Goal: Information Seeking & Learning: Learn about a topic

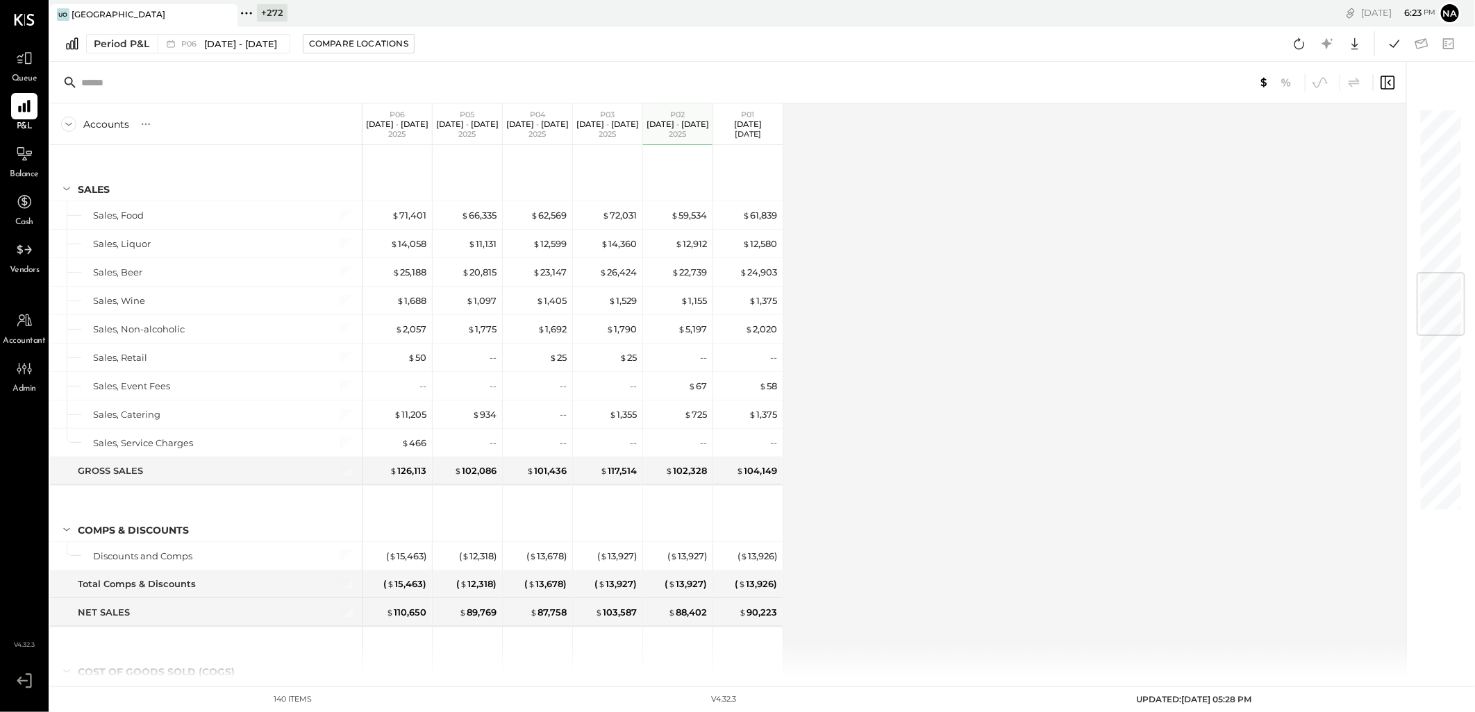
scroll to position [1389, 0]
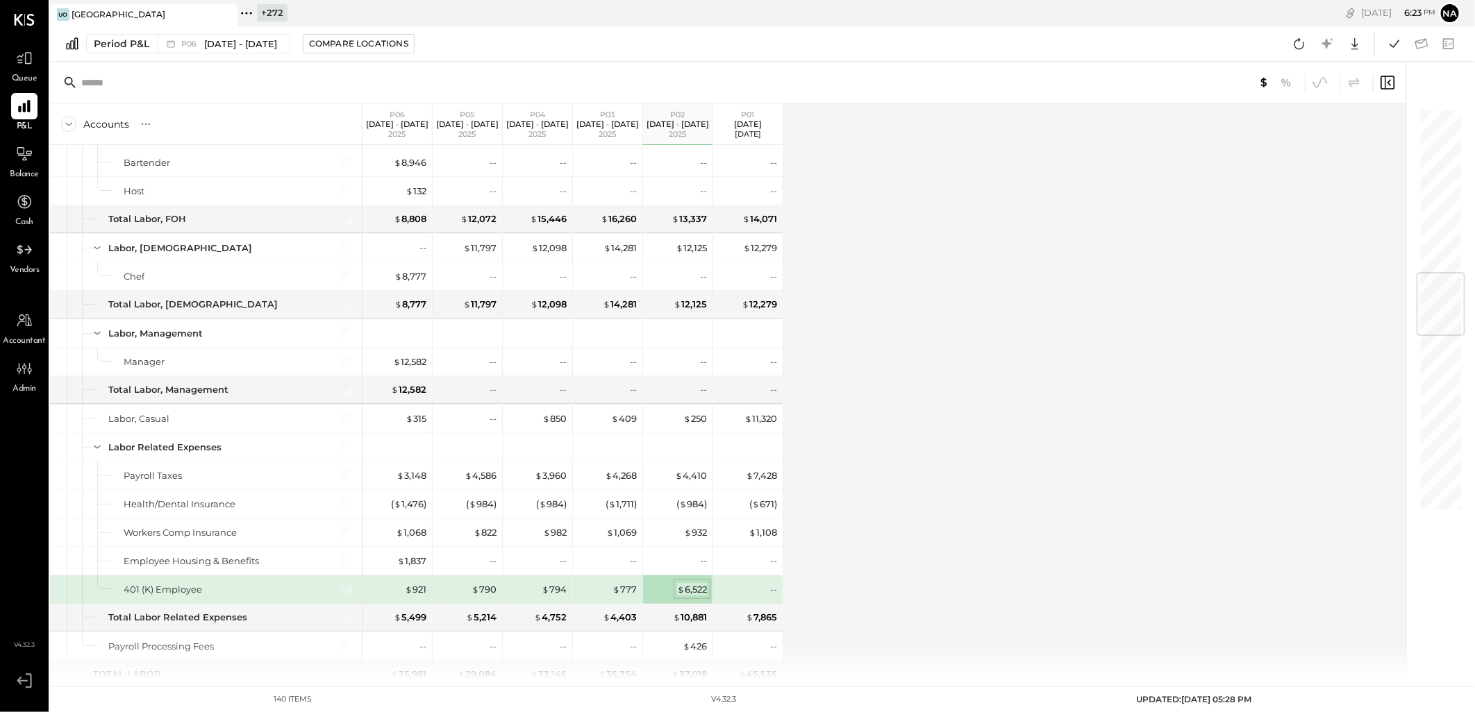
click at [696, 595] on div "$ 6,522" at bounding box center [692, 589] width 30 height 13
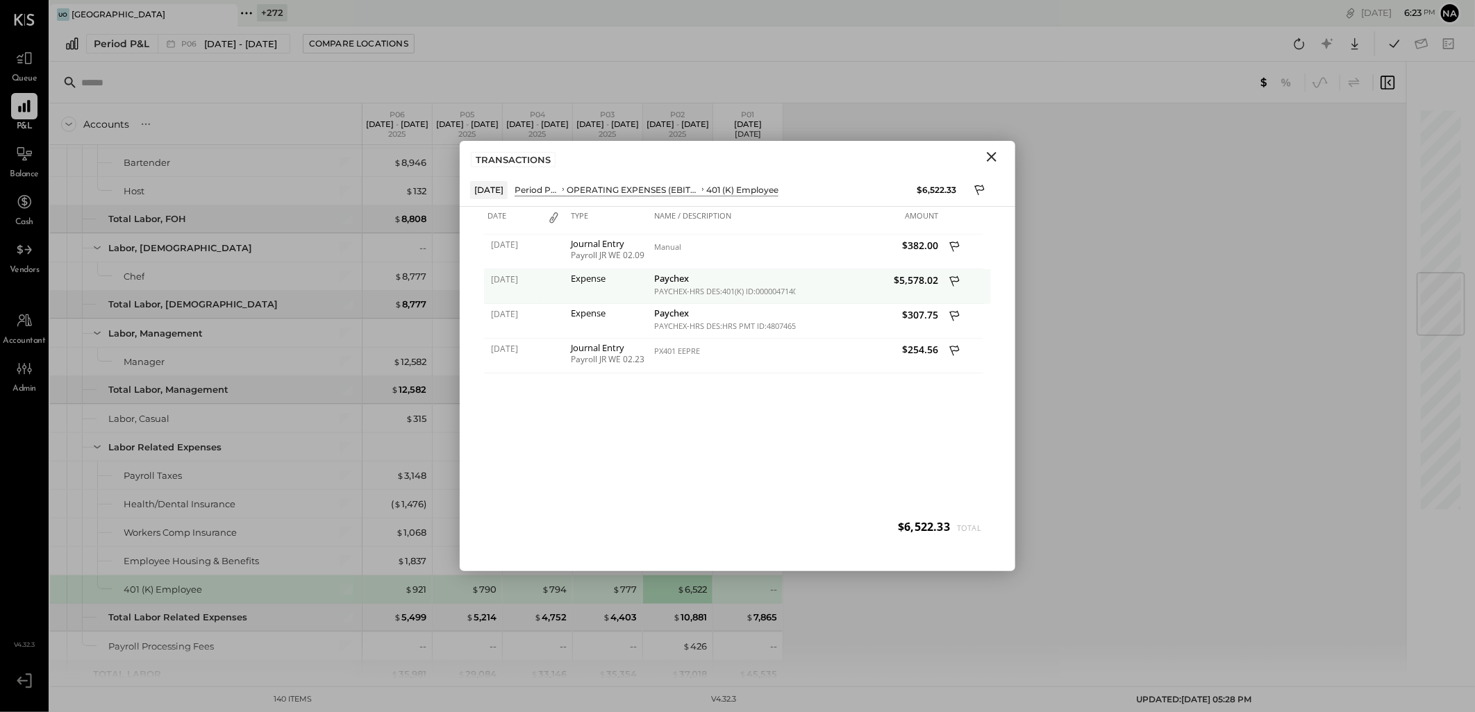
click at [952, 282] on icon at bounding box center [954, 281] width 10 height 10
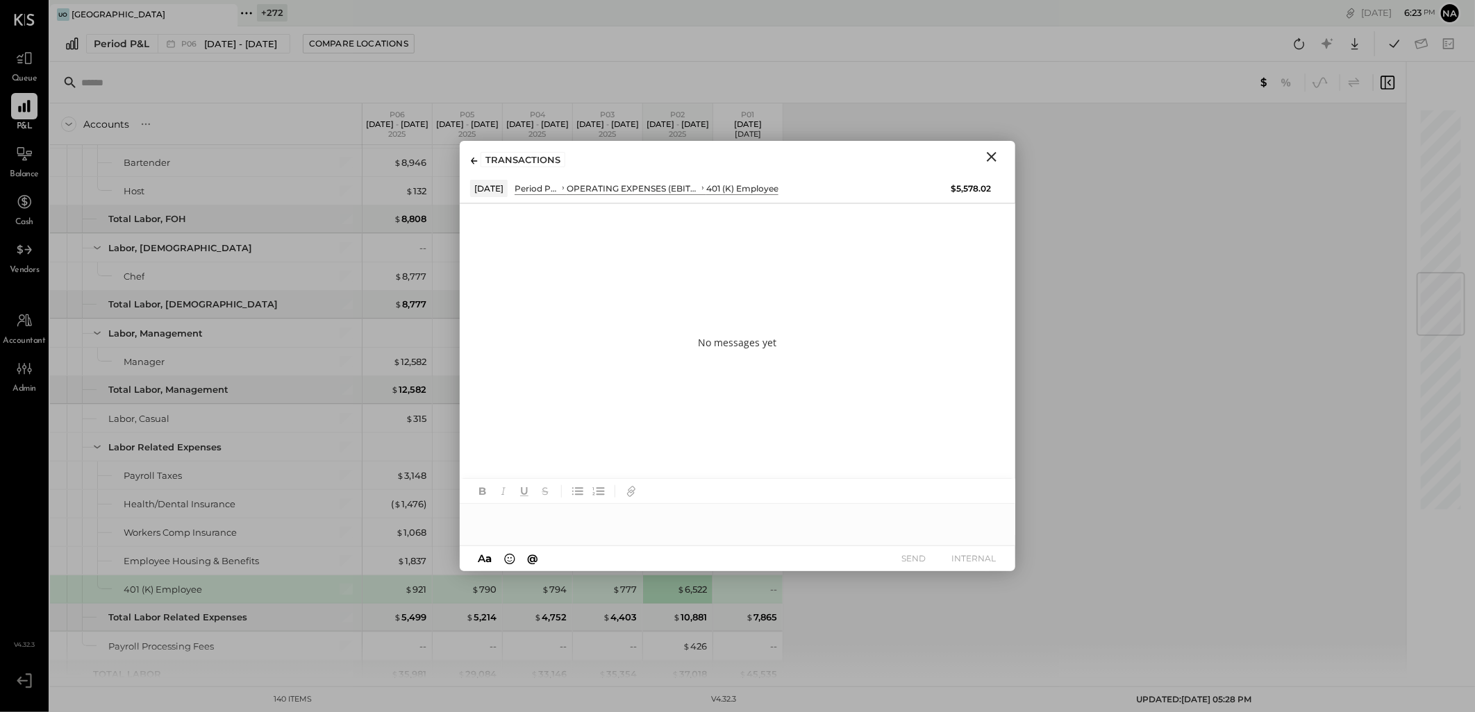
click at [641, 510] on div at bounding box center [737, 518] width 555 height 28
click at [984, 560] on button "INTERNAL" at bounding box center [974, 558] width 56 height 19
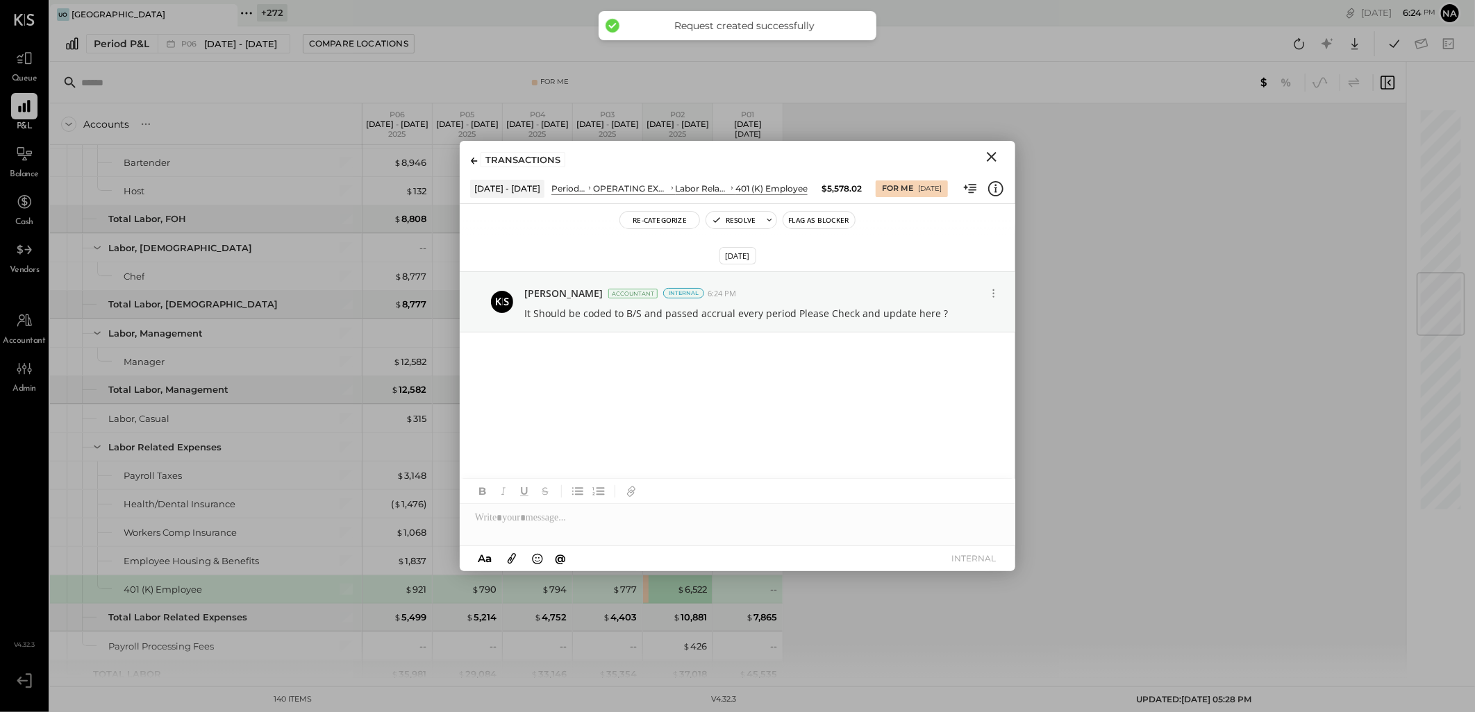
click at [994, 156] on icon "Close" at bounding box center [991, 157] width 17 height 17
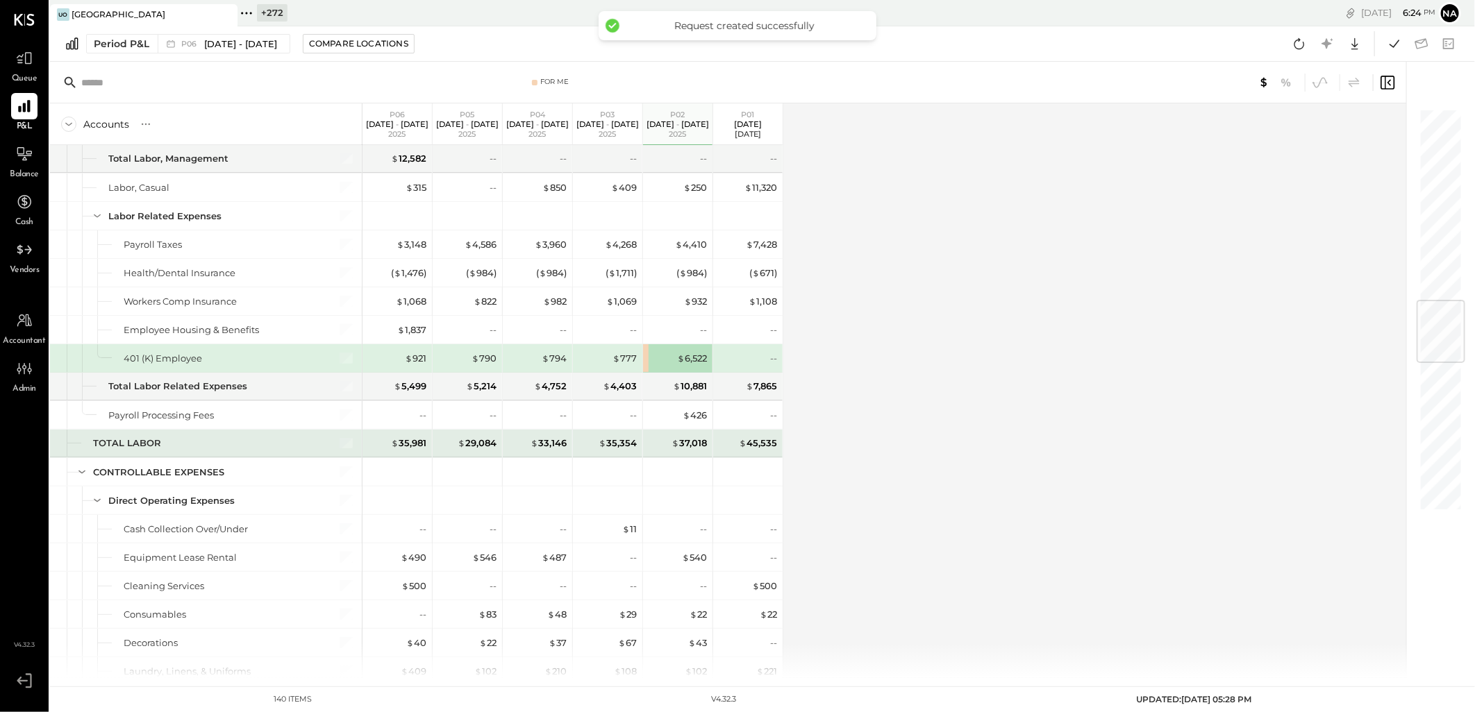
scroll to position [1697, 0]
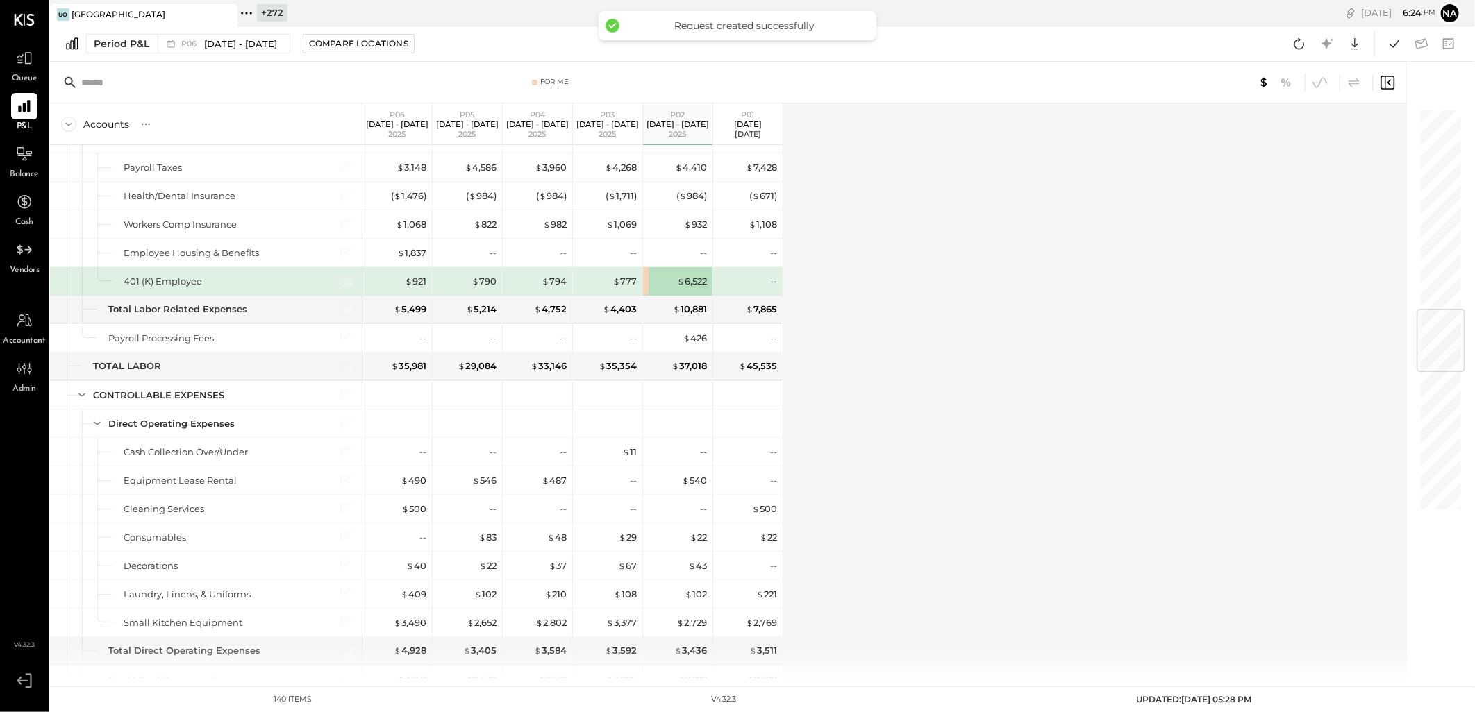
click at [864, 435] on div "Accounts S % GL P06 [DATE] - [DATE] P05 [DATE] - [DATE] P04 [DATE] - [DATE] P03…" at bounding box center [729, 390] width 1358 height 575
click at [674, 344] on div "$ 426" at bounding box center [679, 338] width 56 height 13
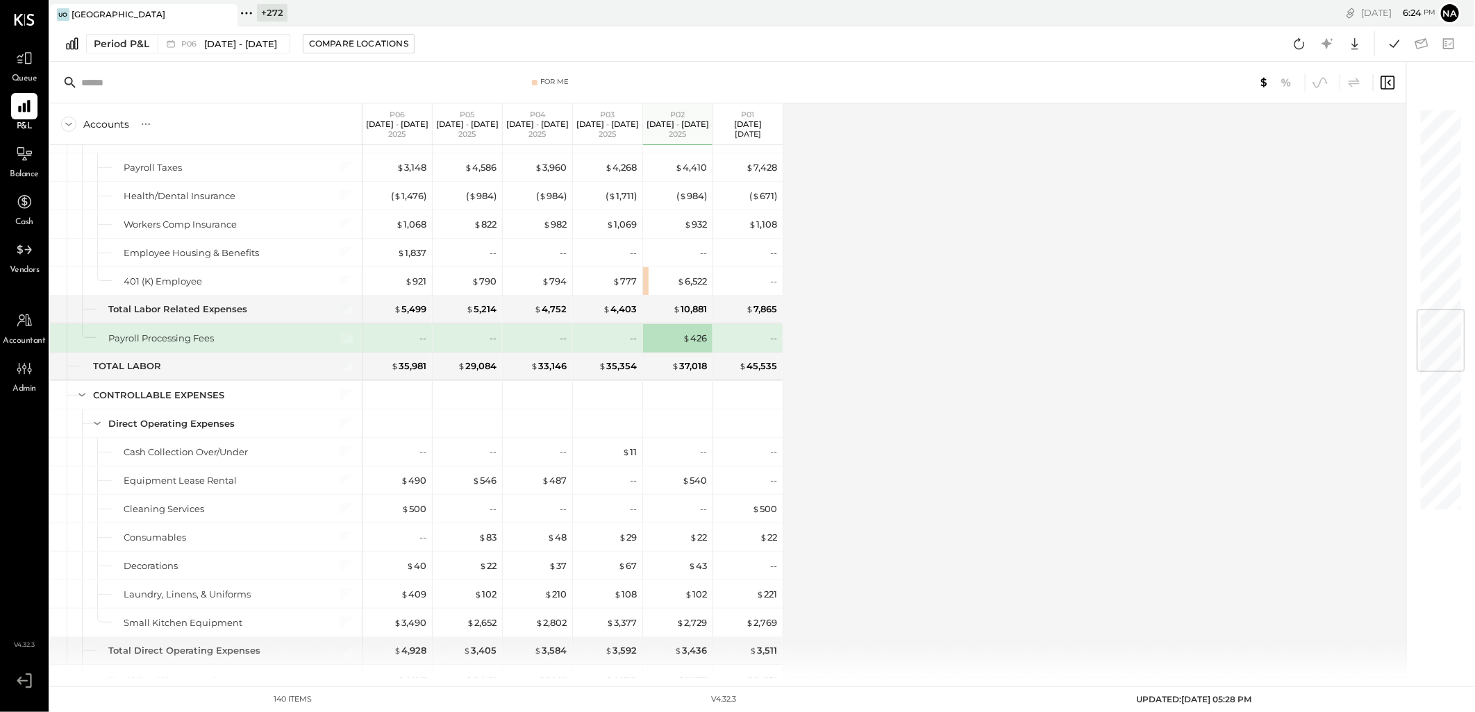
click at [927, 399] on div "Accounts S % GL P06 [DATE] - [DATE] P05 [DATE] - [DATE] P04 [DATE] - [DATE] P03…" at bounding box center [729, 390] width 1358 height 575
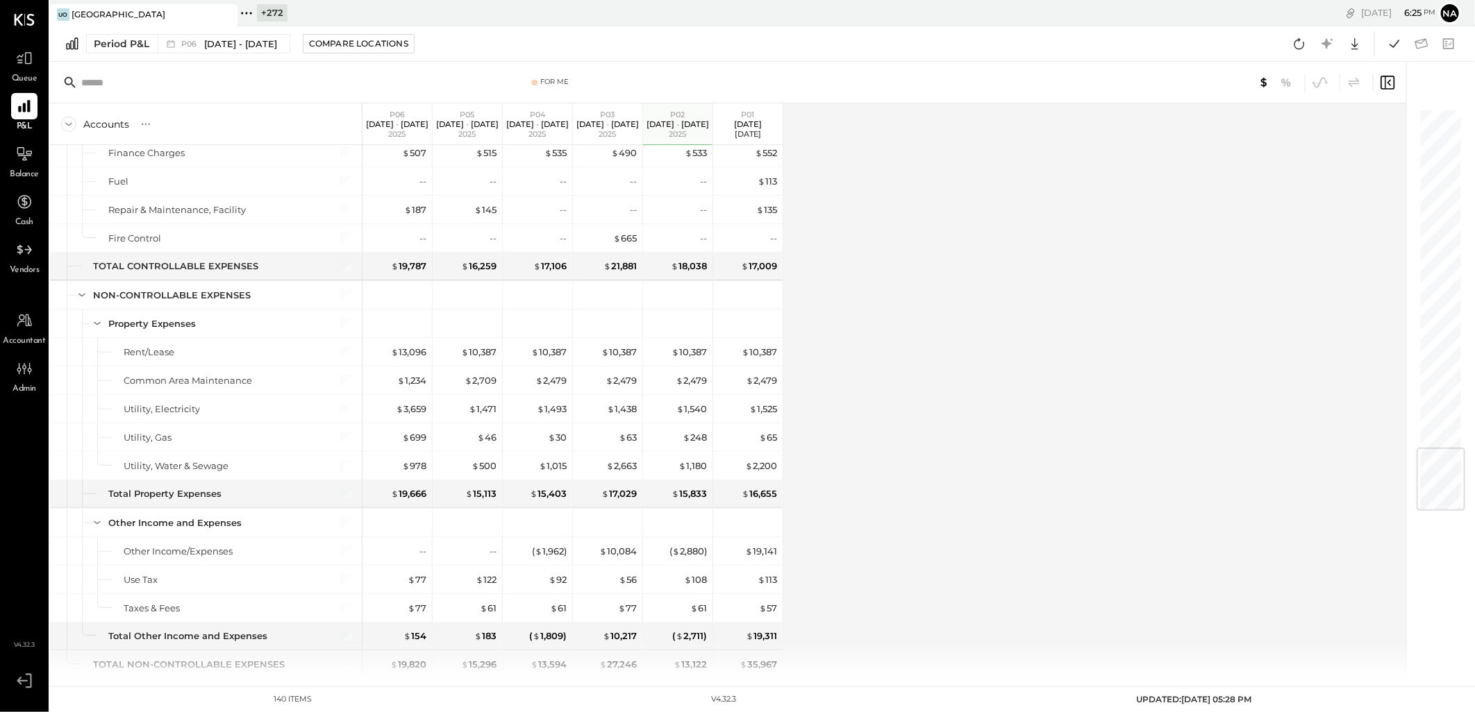
scroll to position [2864, 0]
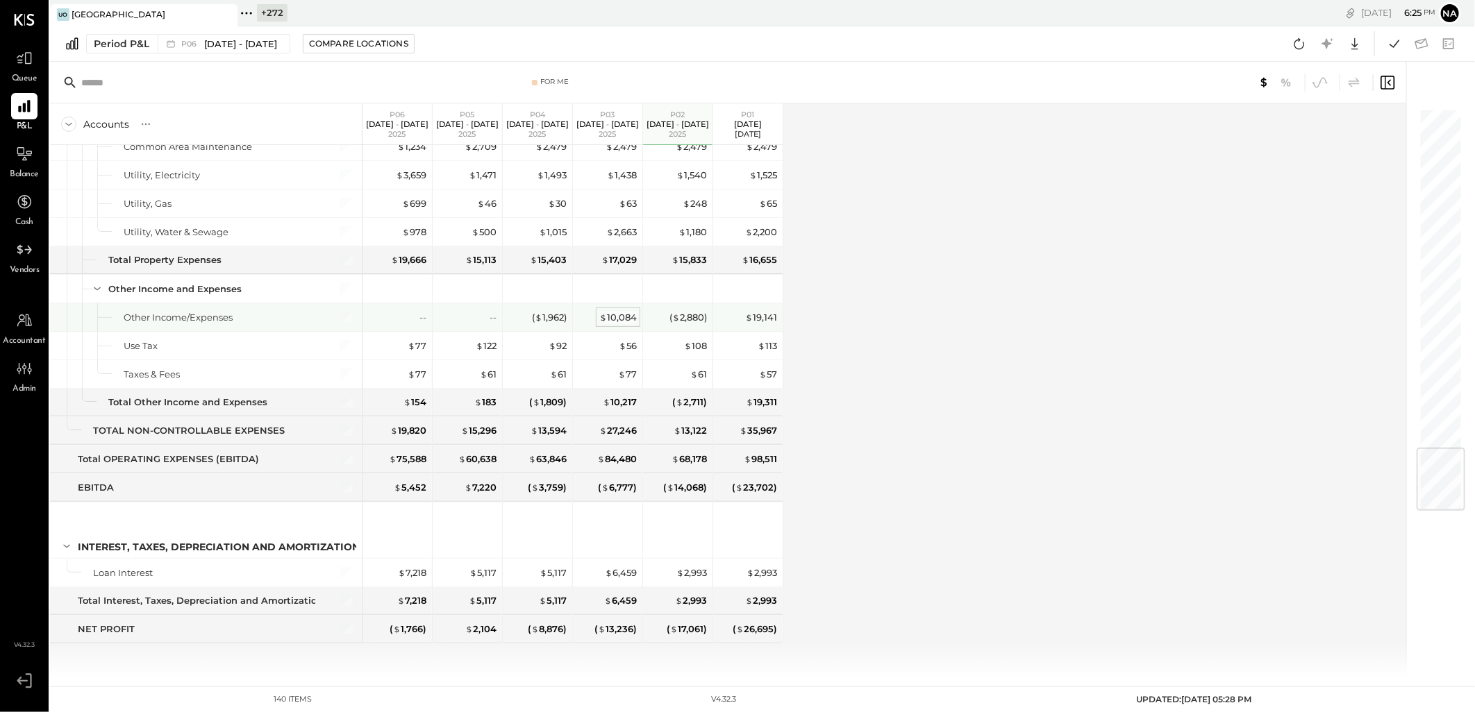
click at [614, 319] on div "$ 10,084" at bounding box center [617, 317] width 37 height 13
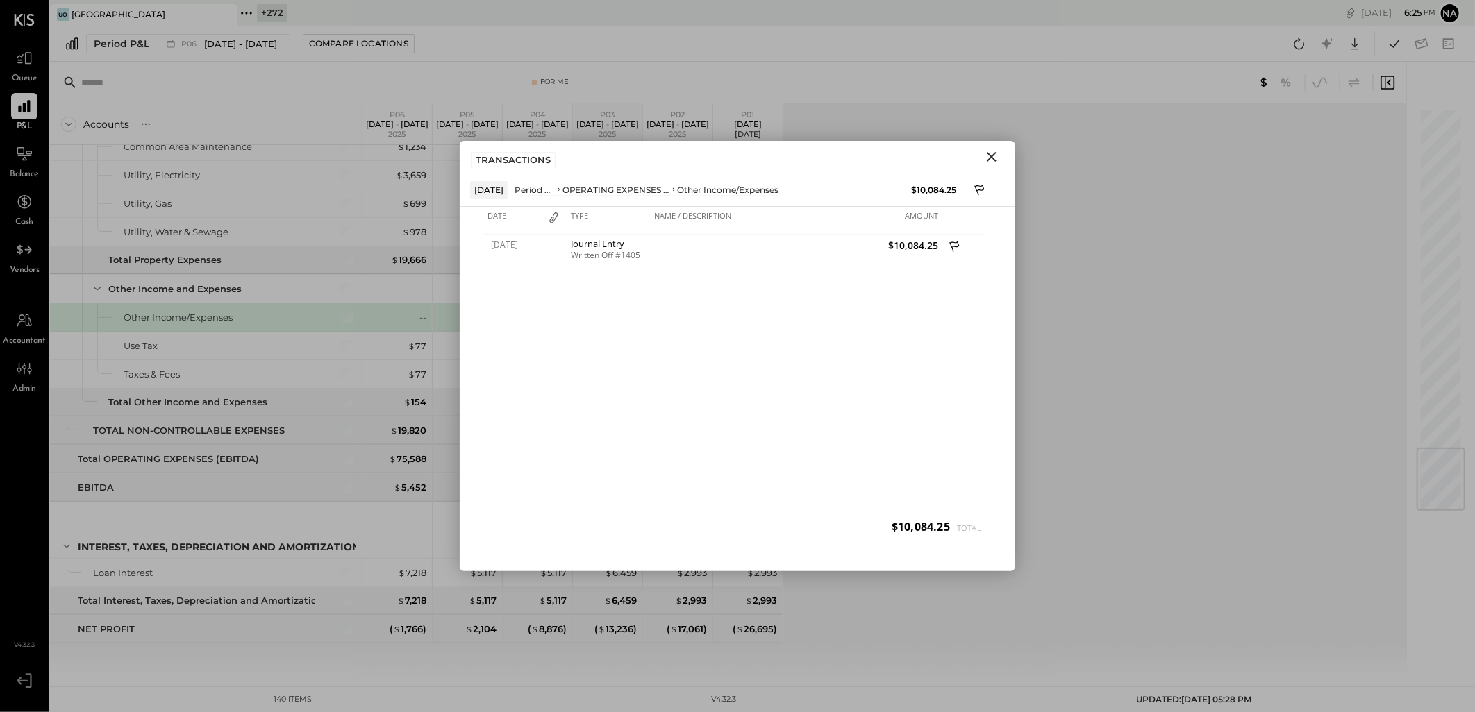
click at [998, 155] on icon "Close" at bounding box center [991, 157] width 17 height 17
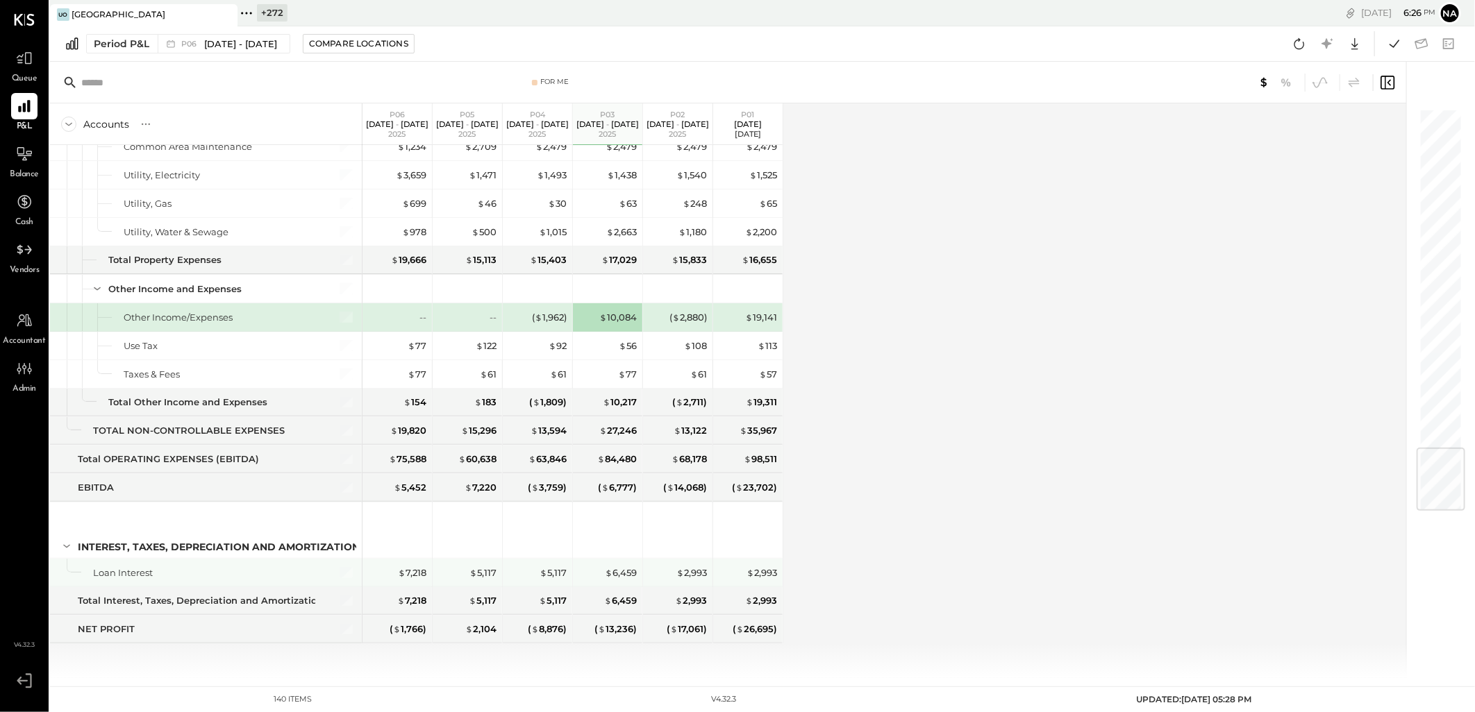
click at [685, 564] on div "$ 2,993" at bounding box center [679, 573] width 56 height 28
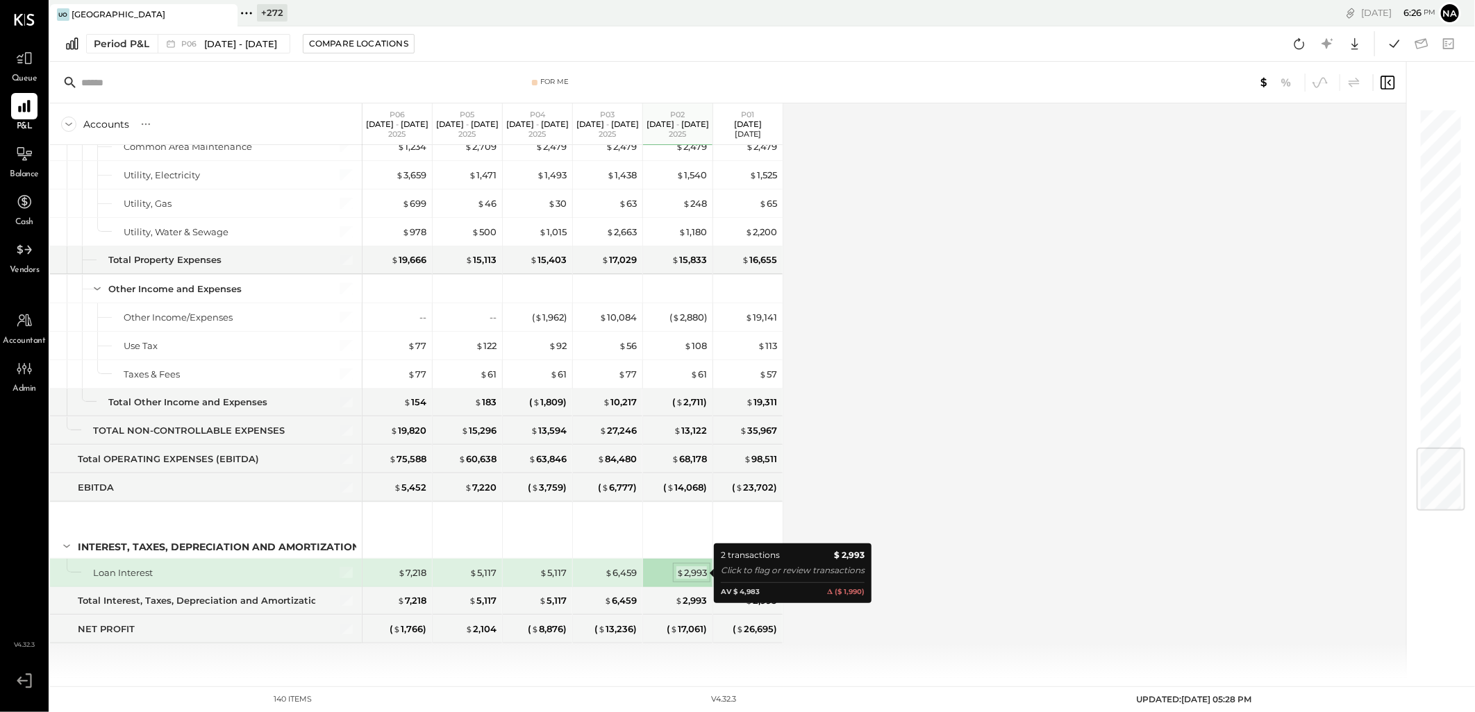
click at [692, 573] on div "$ 2,993" at bounding box center [691, 573] width 31 height 13
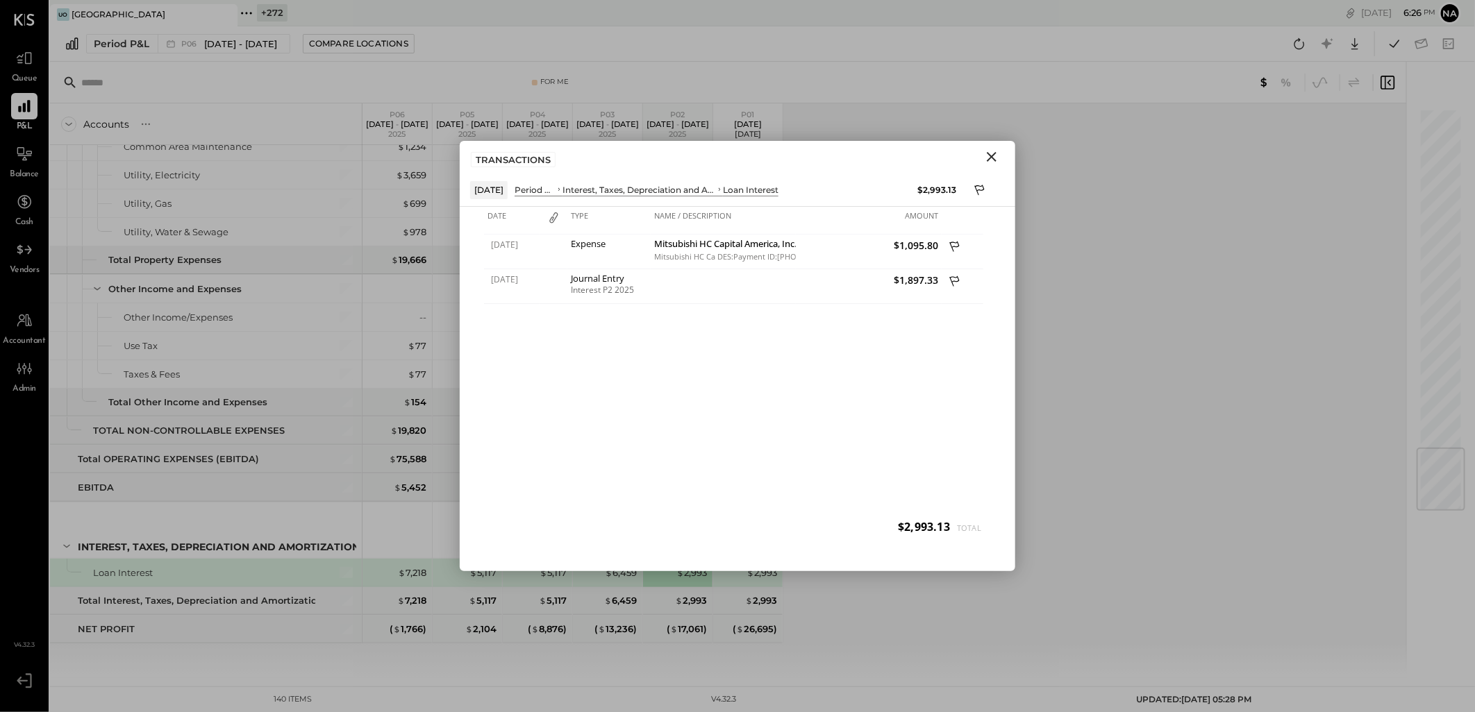
click at [995, 154] on icon "Close" at bounding box center [992, 157] width 10 height 10
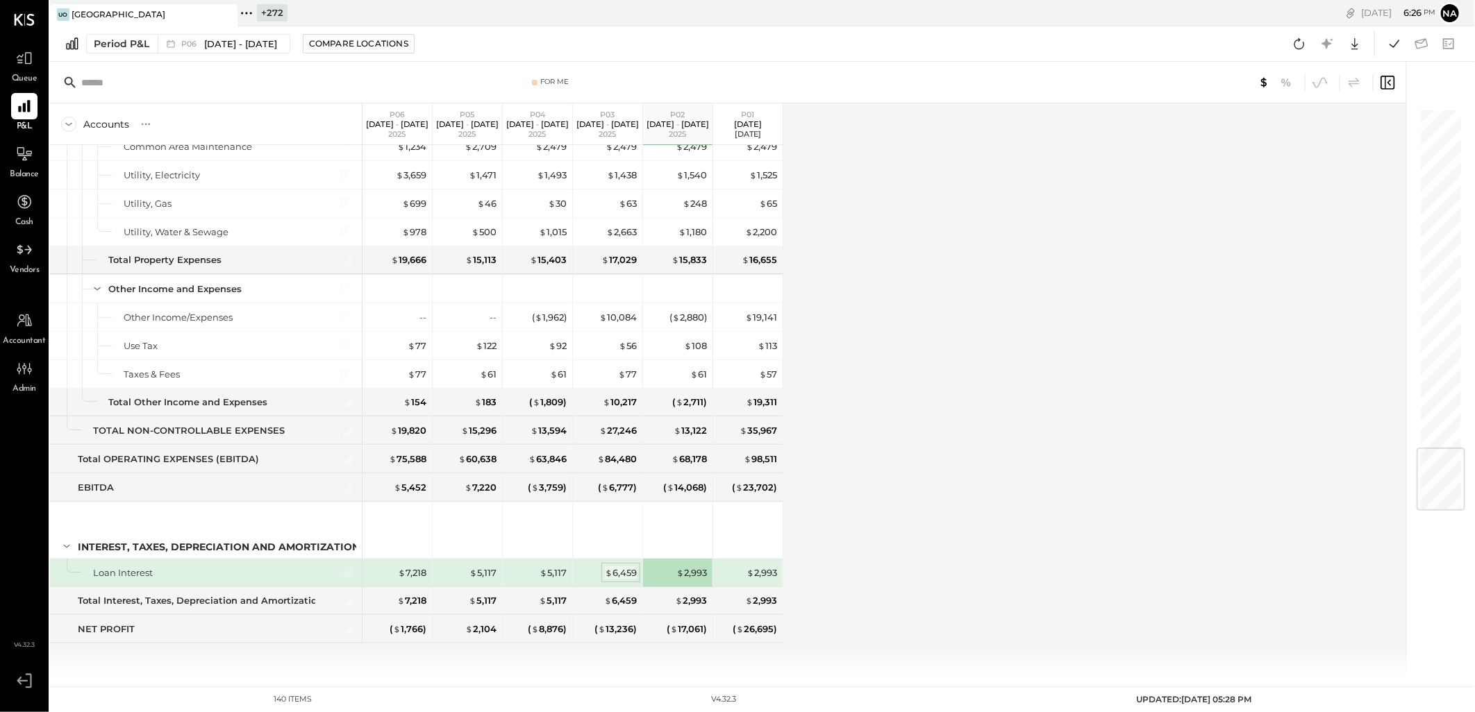
click at [614, 571] on div "$ 6,459" at bounding box center [621, 573] width 32 height 13
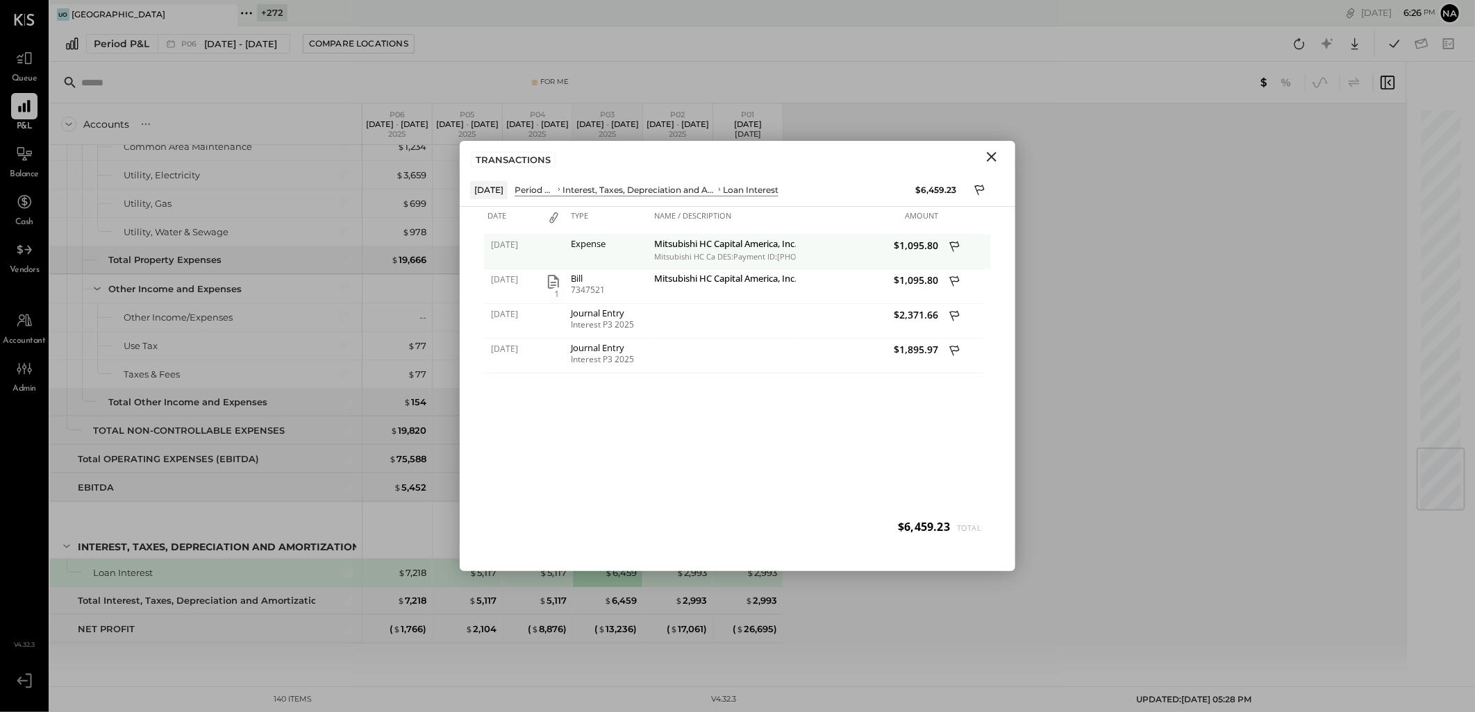
click at [950, 244] on icon at bounding box center [954, 247] width 10 height 10
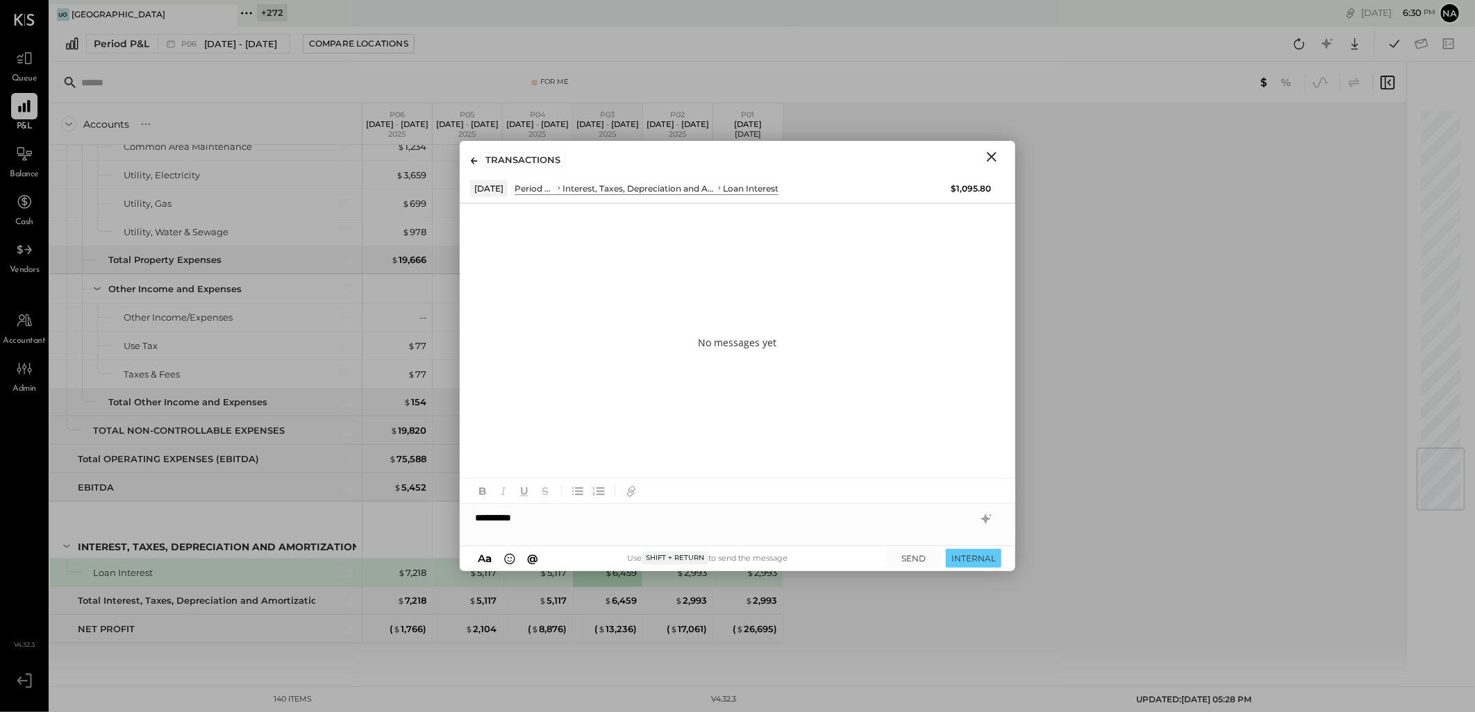
click at [991, 162] on icon "Close" at bounding box center [991, 157] width 17 height 17
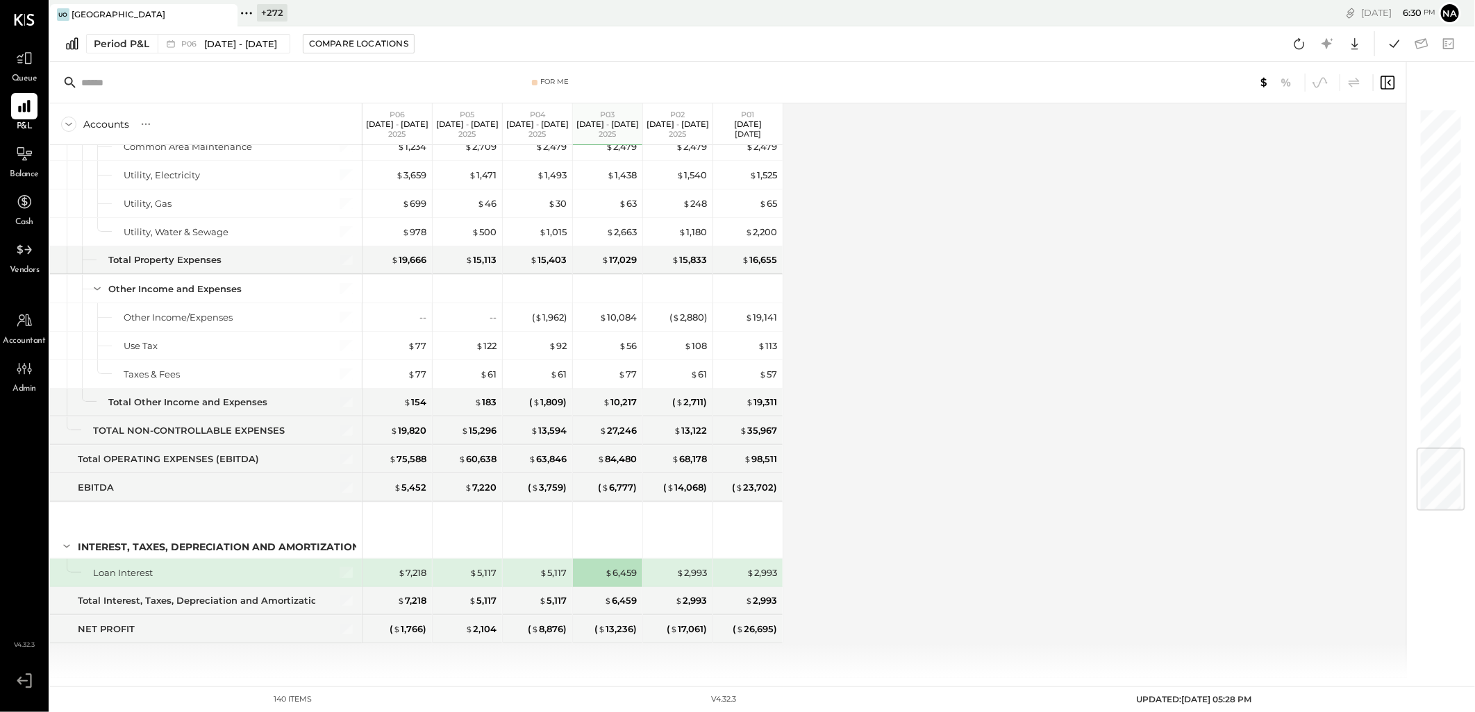
click at [743, 572] on div "$ 2,993" at bounding box center [749, 573] width 56 height 13
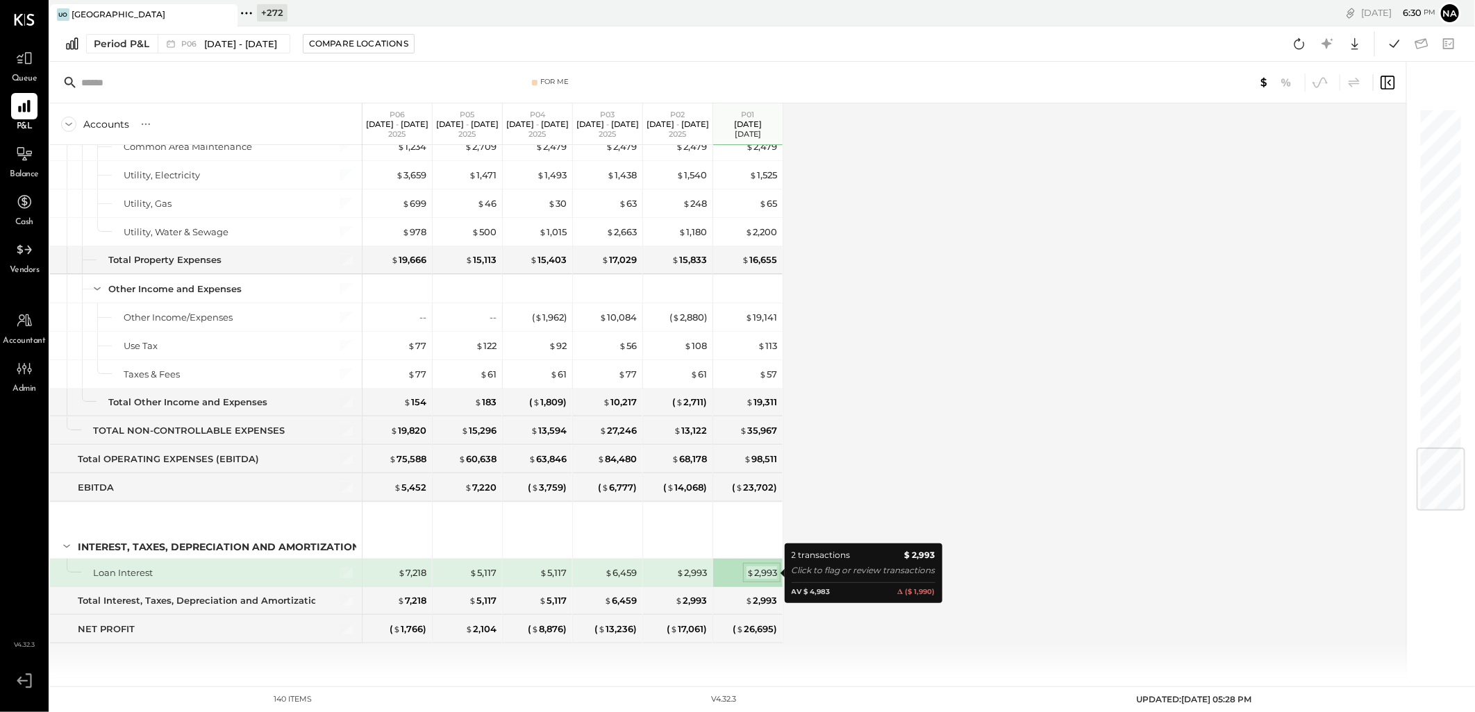
click at [758, 573] on div "$ 2,993" at bounding box center [761, 573] width 31 height 13
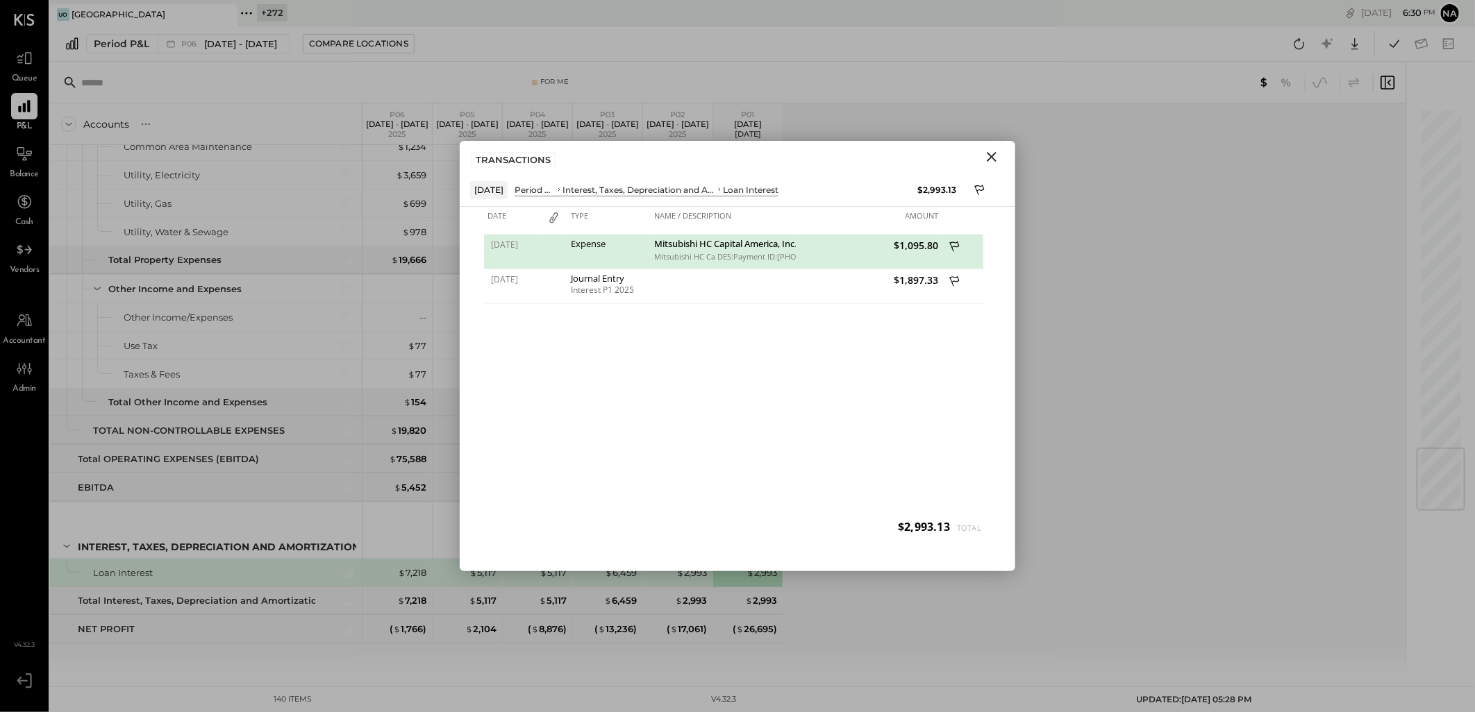
click at [996, 162] on icon "Close" at bounding box center [991, 157] width 17 height 17
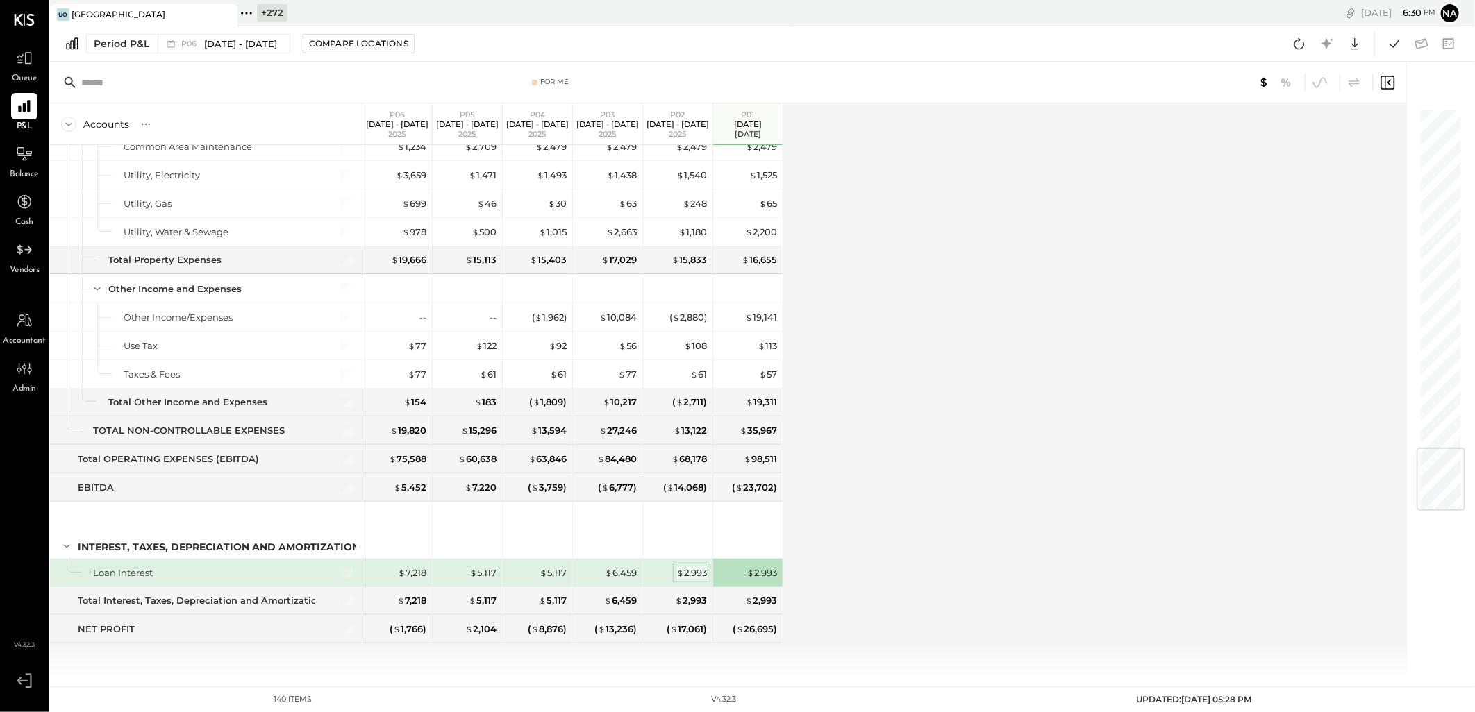
click at [698, 574] on div "$ 2,993" at bounding box center [691, 573] width 31 height 13
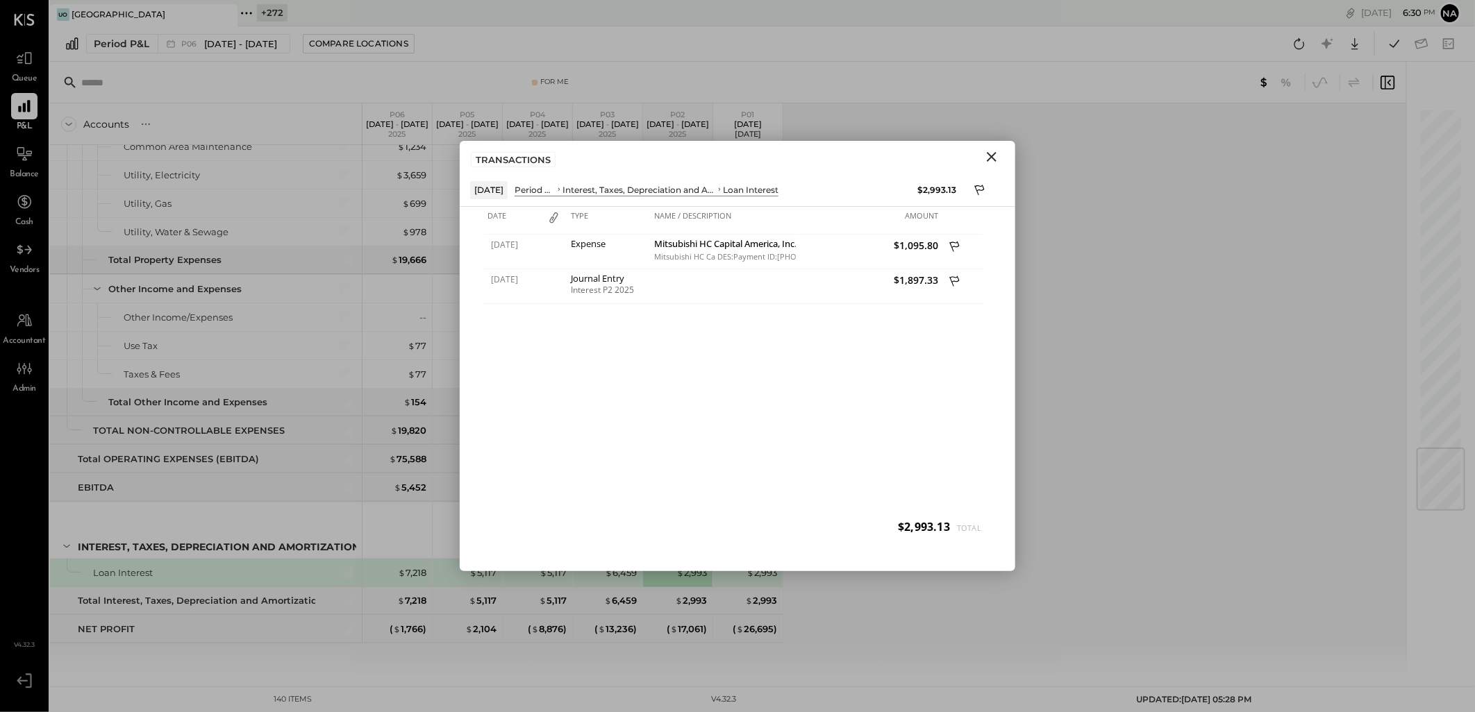
click at [994, 163] on icon "Close" at bounding box center [991, 157] width 17 height 17
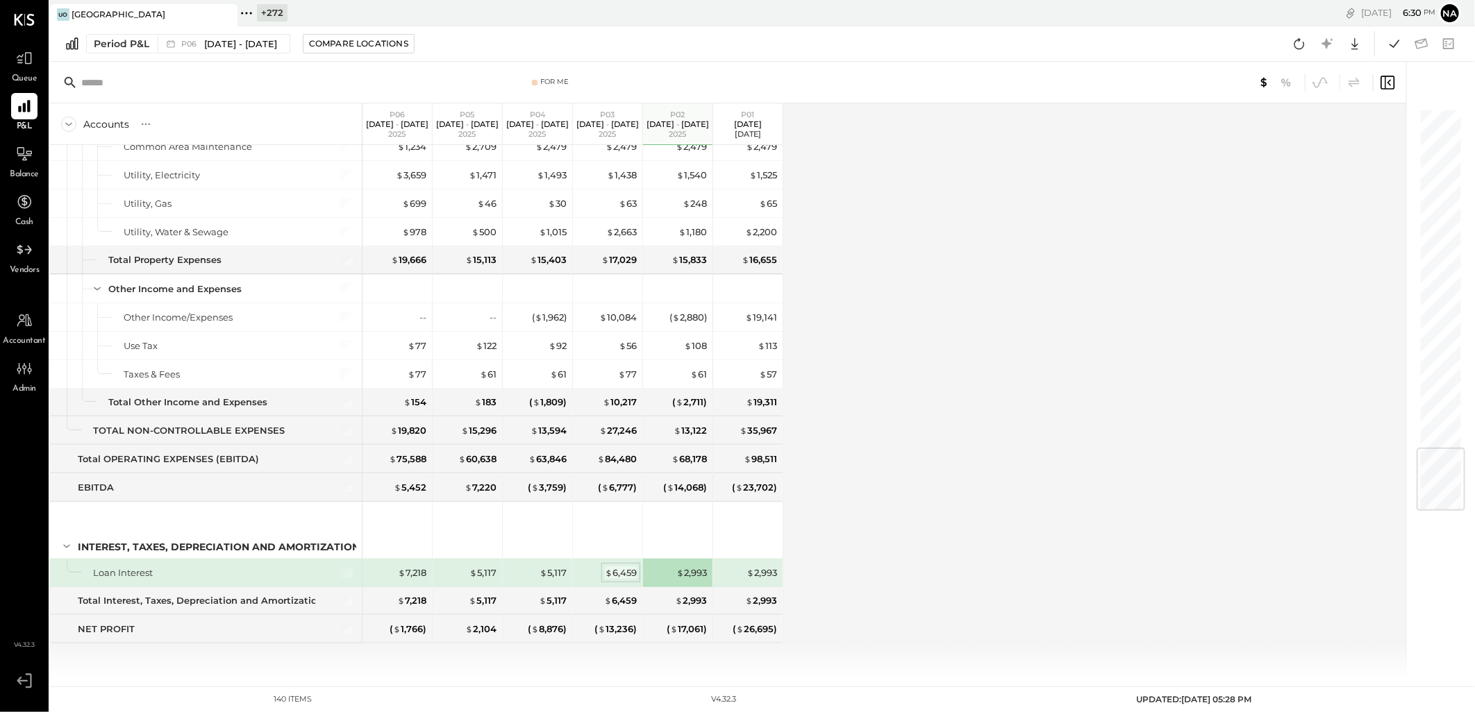
click at [630, 570] on div "$ 6,459" at bounding box center [621, 573] width 32 height 13
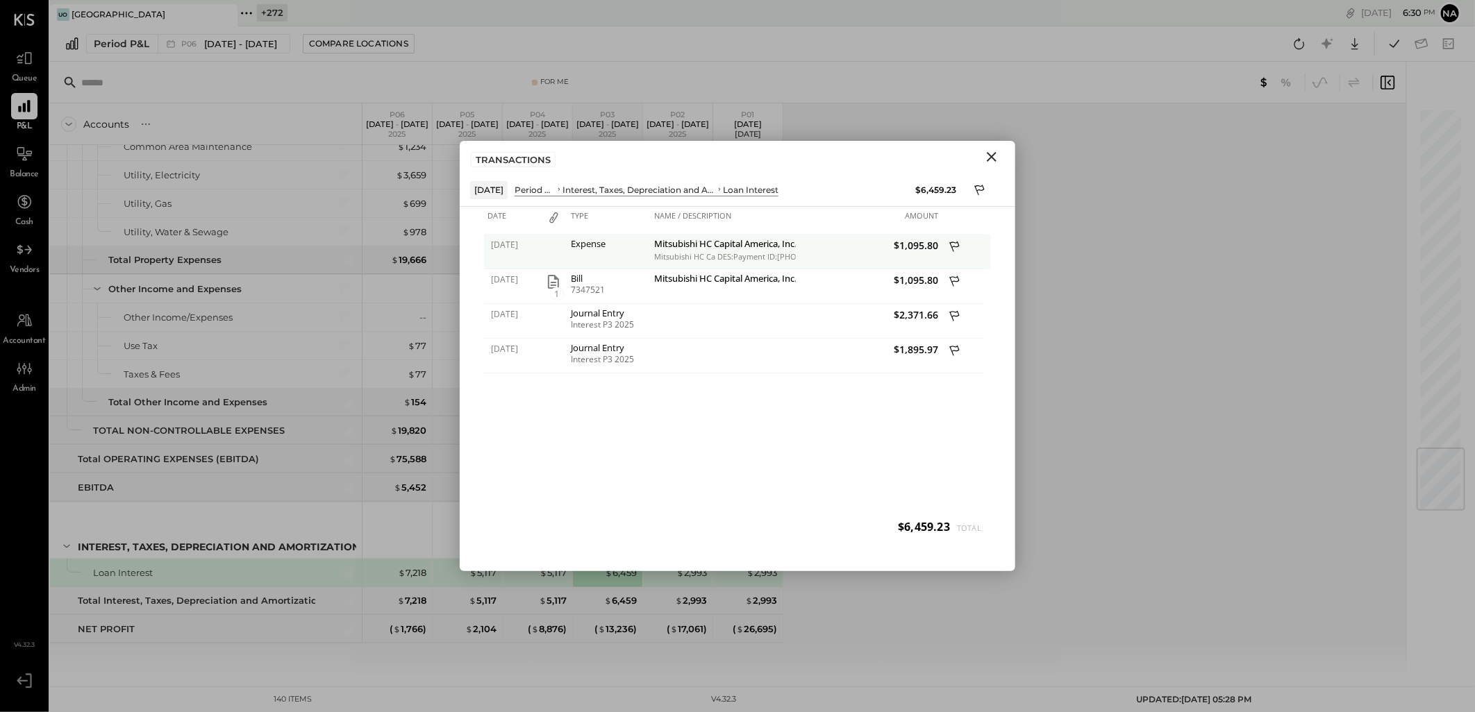
click at [953, 249] on icon at bounding box center [954, 247] width 10 height 10
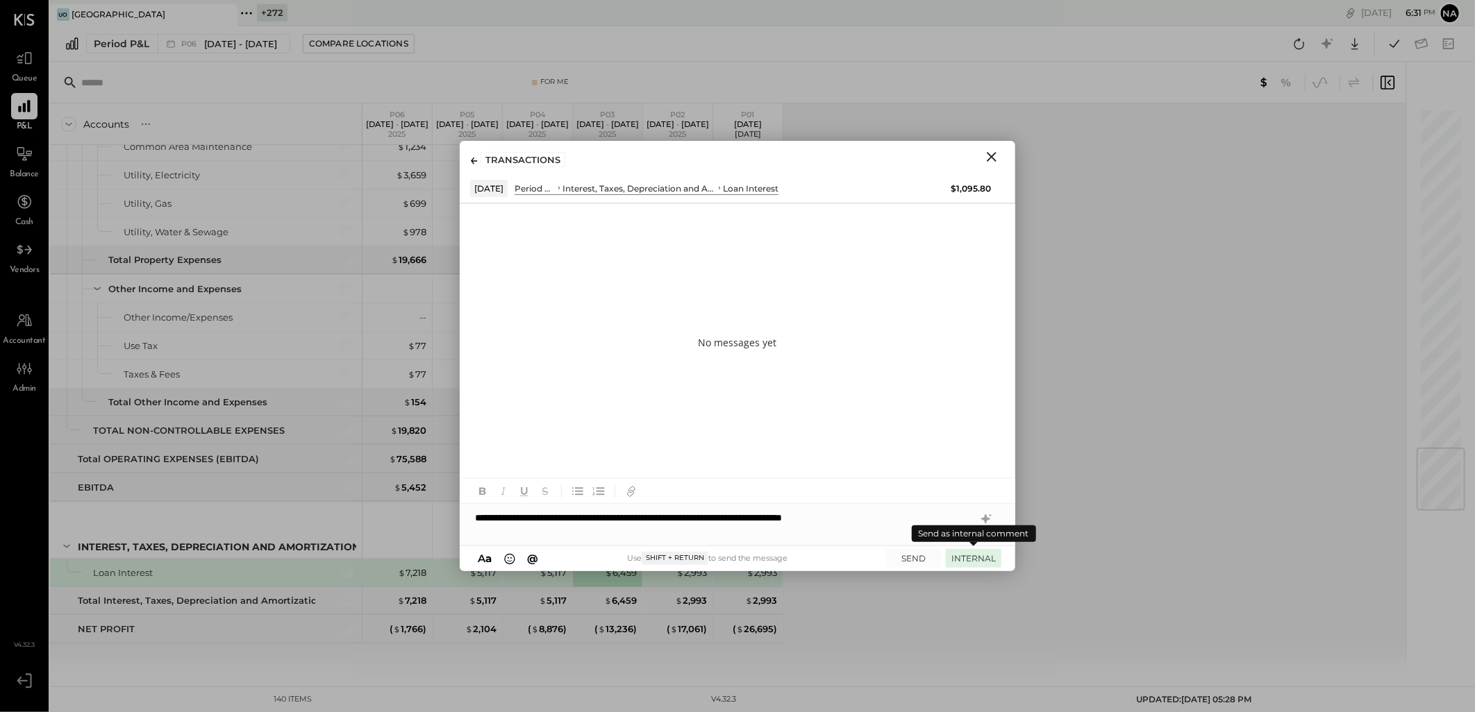
click at [969, 558] on button "INTERNAL" at bounding box center [974, 558] width 56 height 19
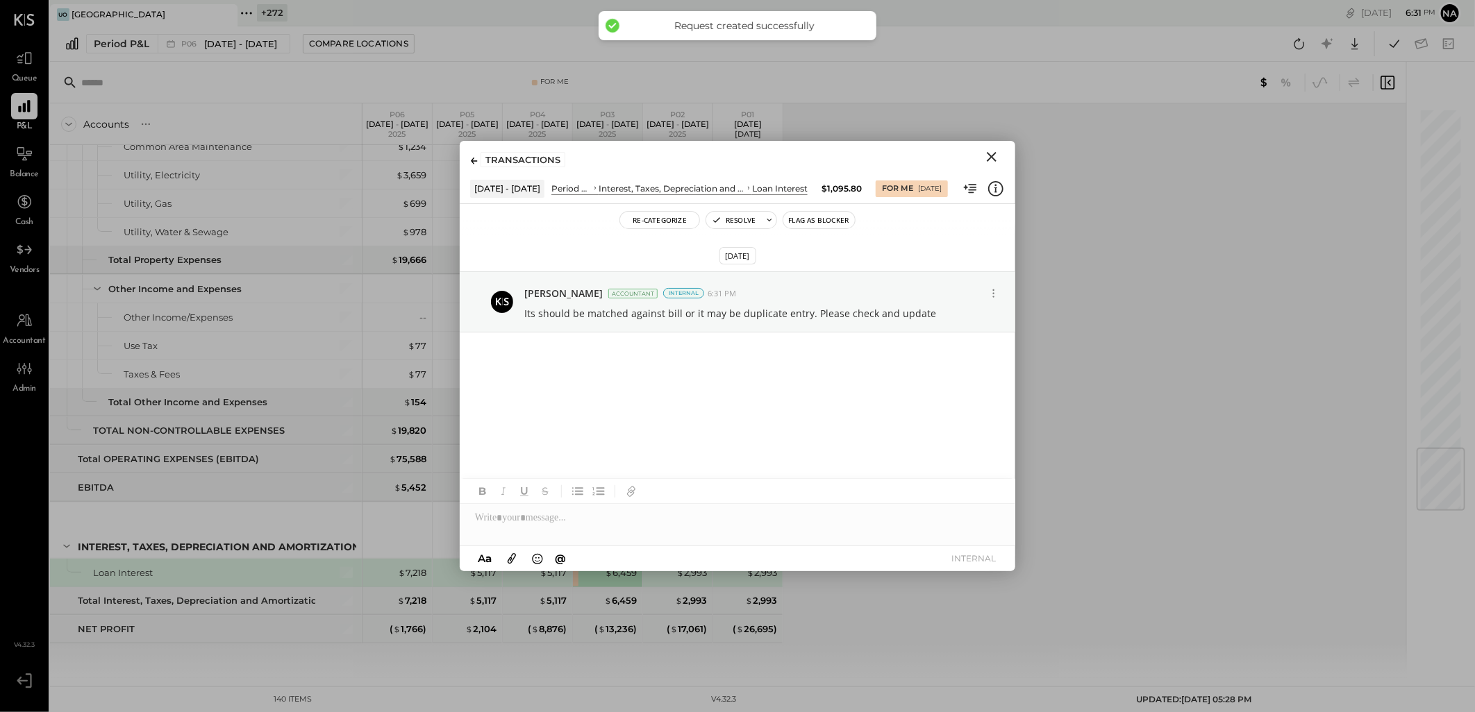
click at [993, 157] on icon "Close" at bounding box center [992, 157] width 10 height 10
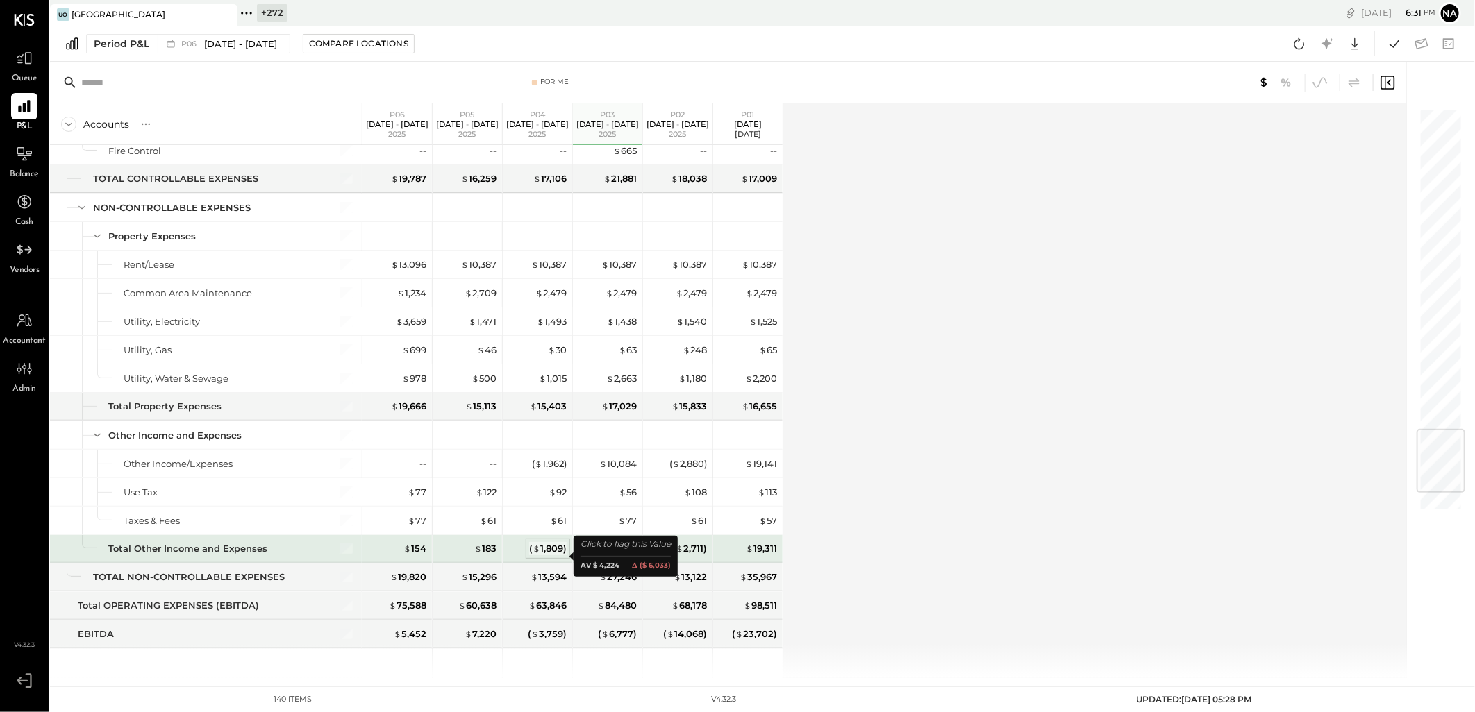
scroll to position [2633, 0]
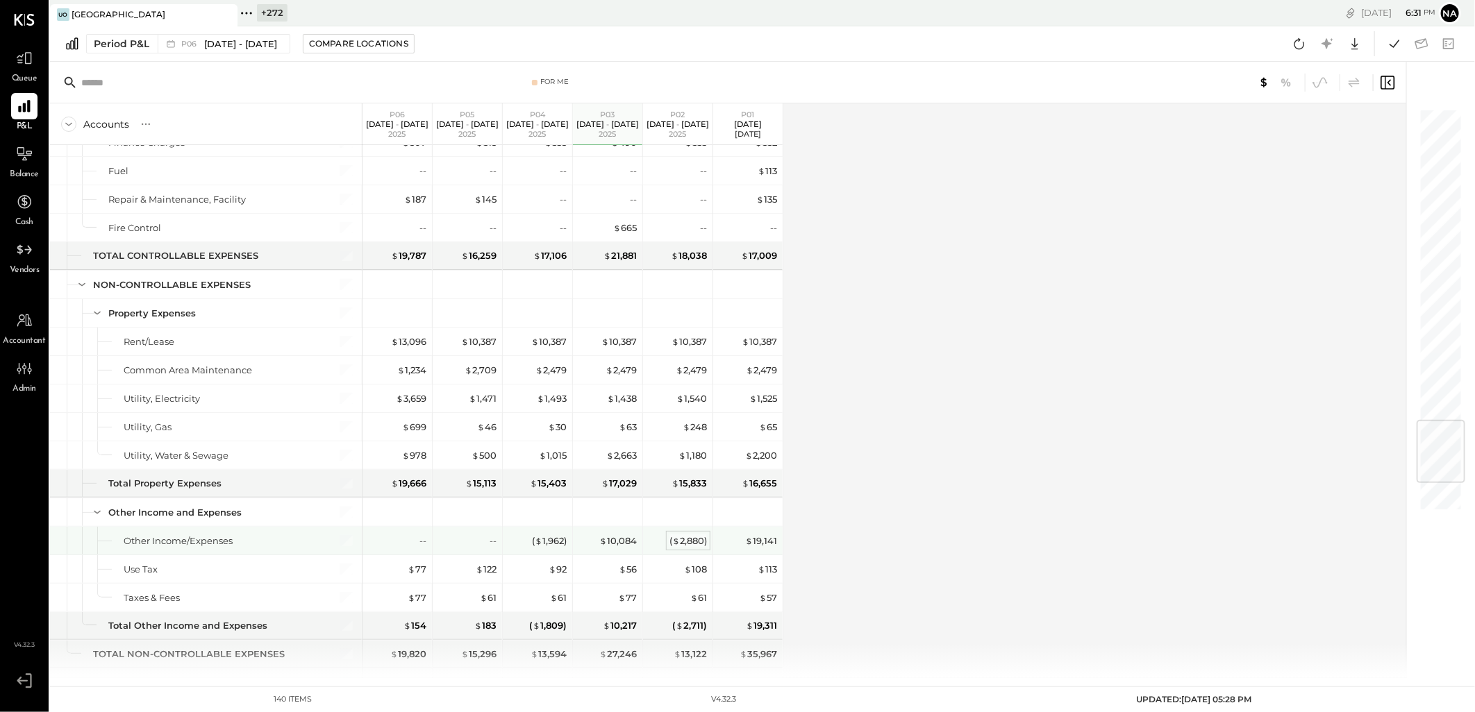
click at [698, 548] on div "( $ 2,880 )" at bounding box center [687, 541] width 37 height 13
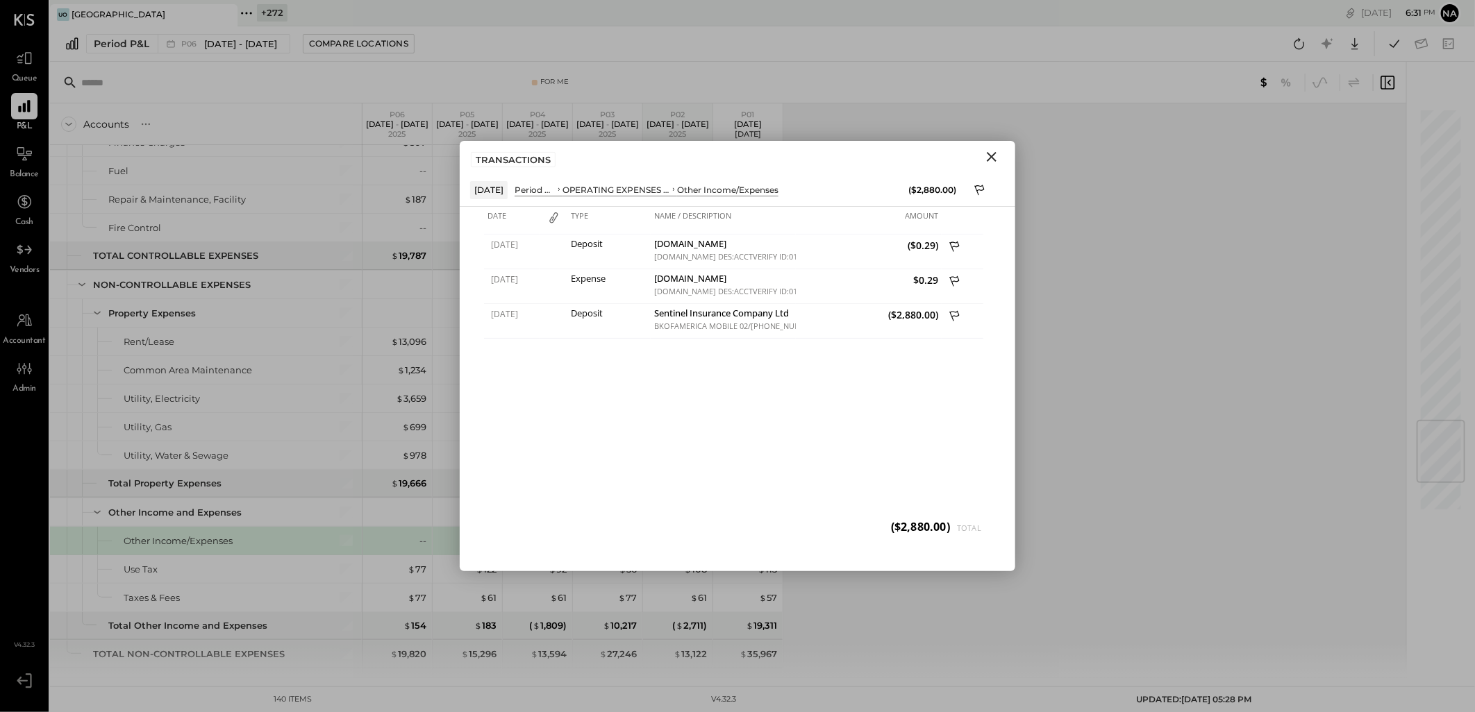
click at [990, 156] on icon "Close" at bounding box center [992, 157] width 10 height 10
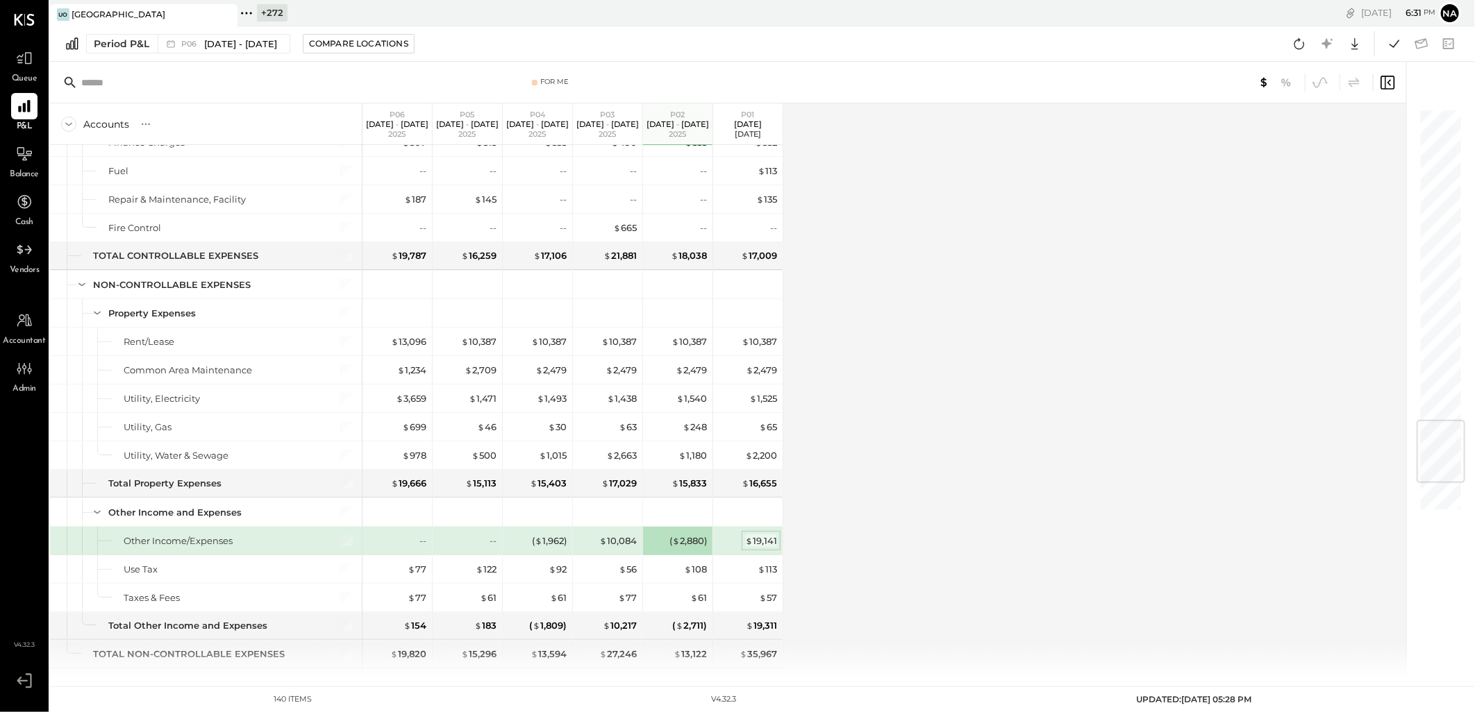
click at [761, 545] on div "$ 19,141" at bounding box center [761, 541] width 32 height 13
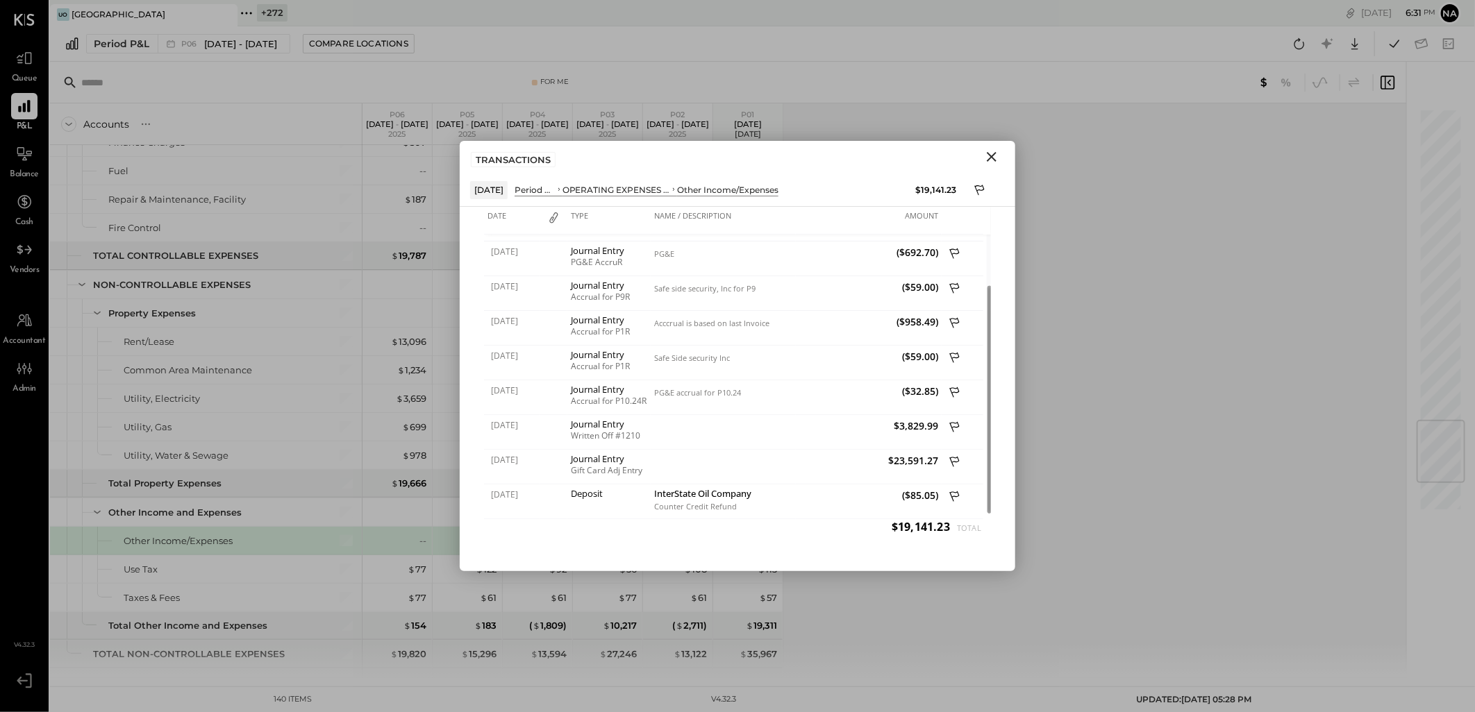
click at [989, 158] on icon "Close" at bounding box center [991, 157] width 17 height 17
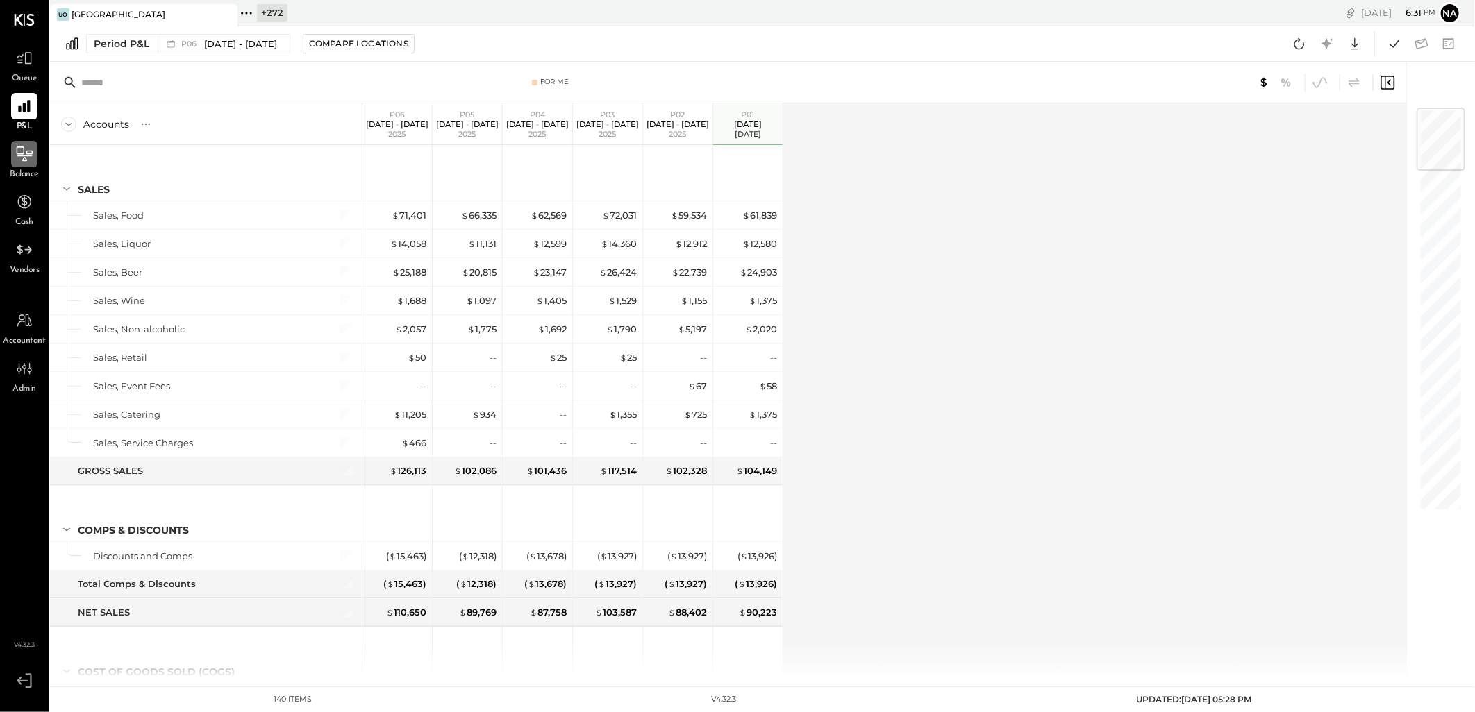
click at [31, 156] on icon at bounding box center [24, 154] width 18 height 18
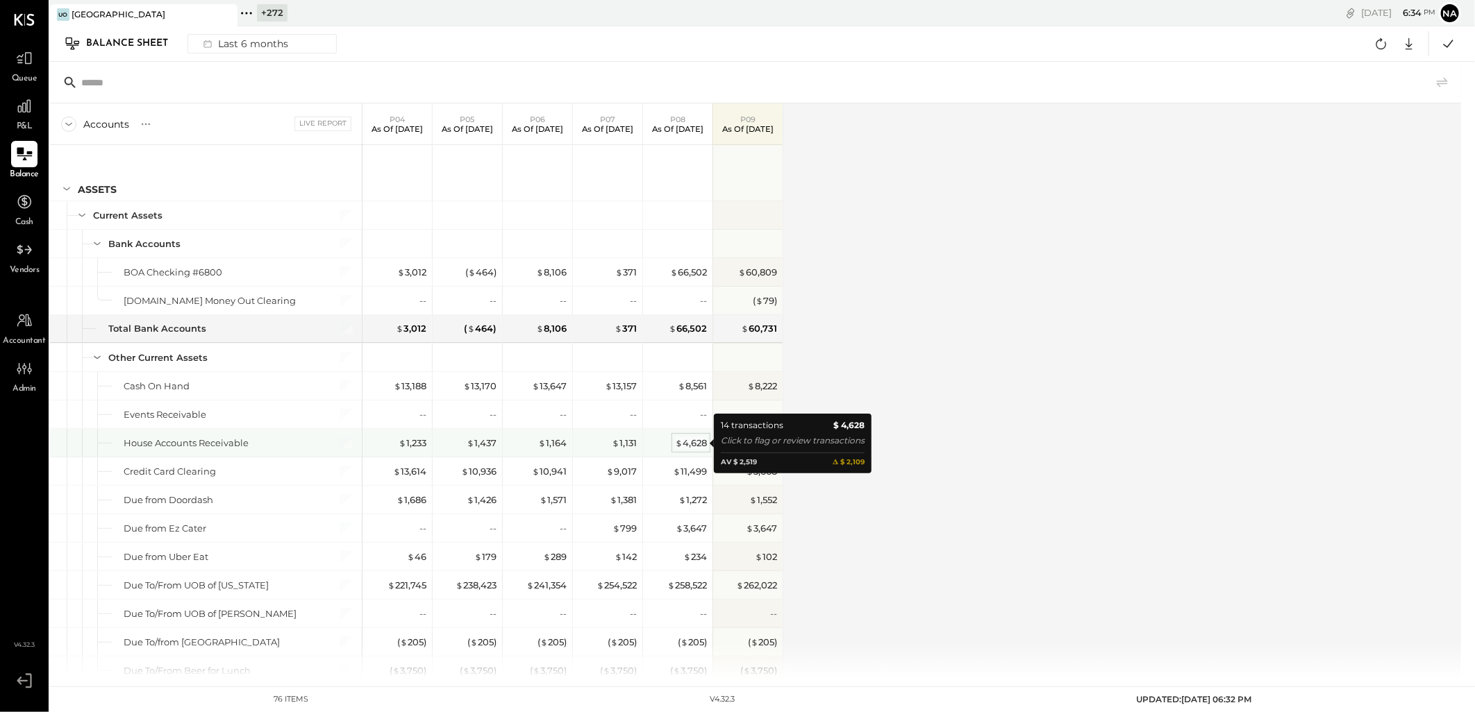
click at [690, 448] on div "$ 4,628" at bounding box center [691, 443] width 32 height 13
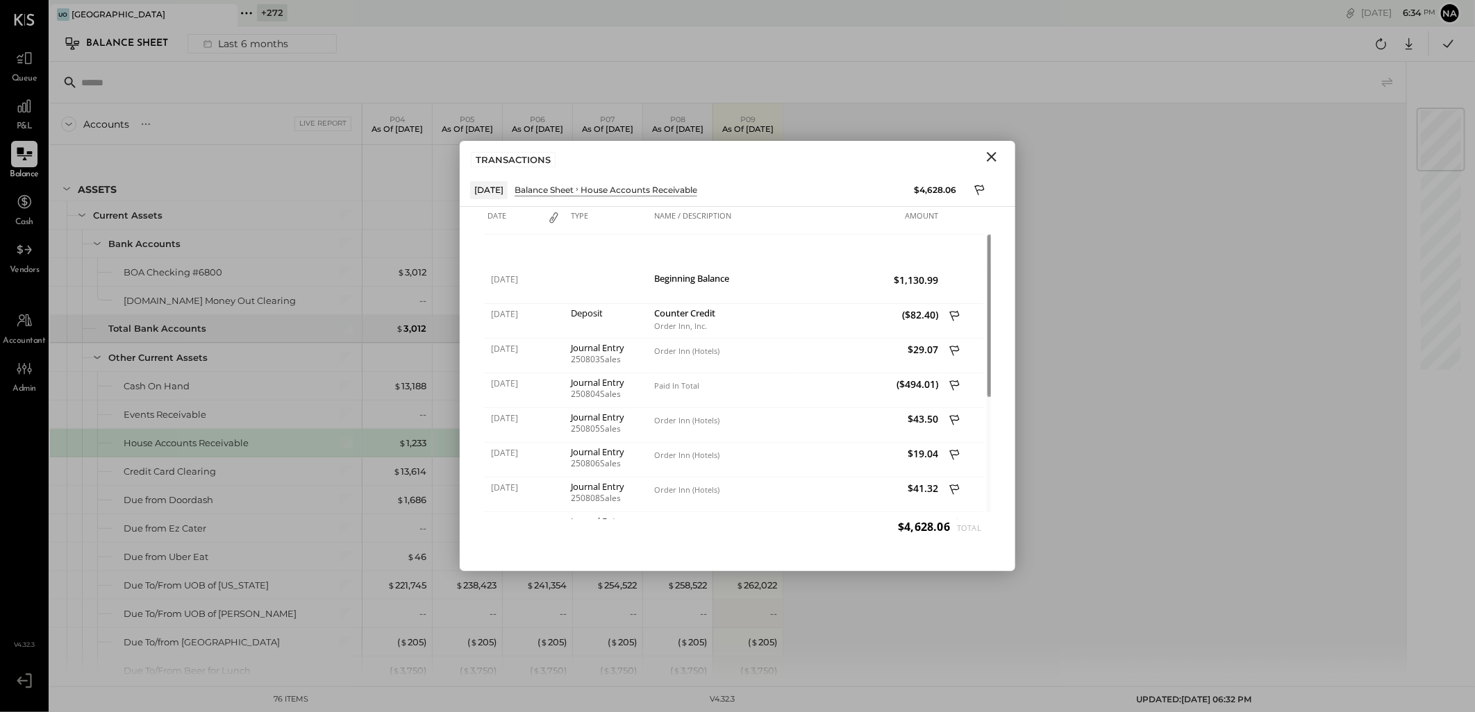
click at [1000, 156] on button "Close" at bounding box center [991, 157] width 25 height 18
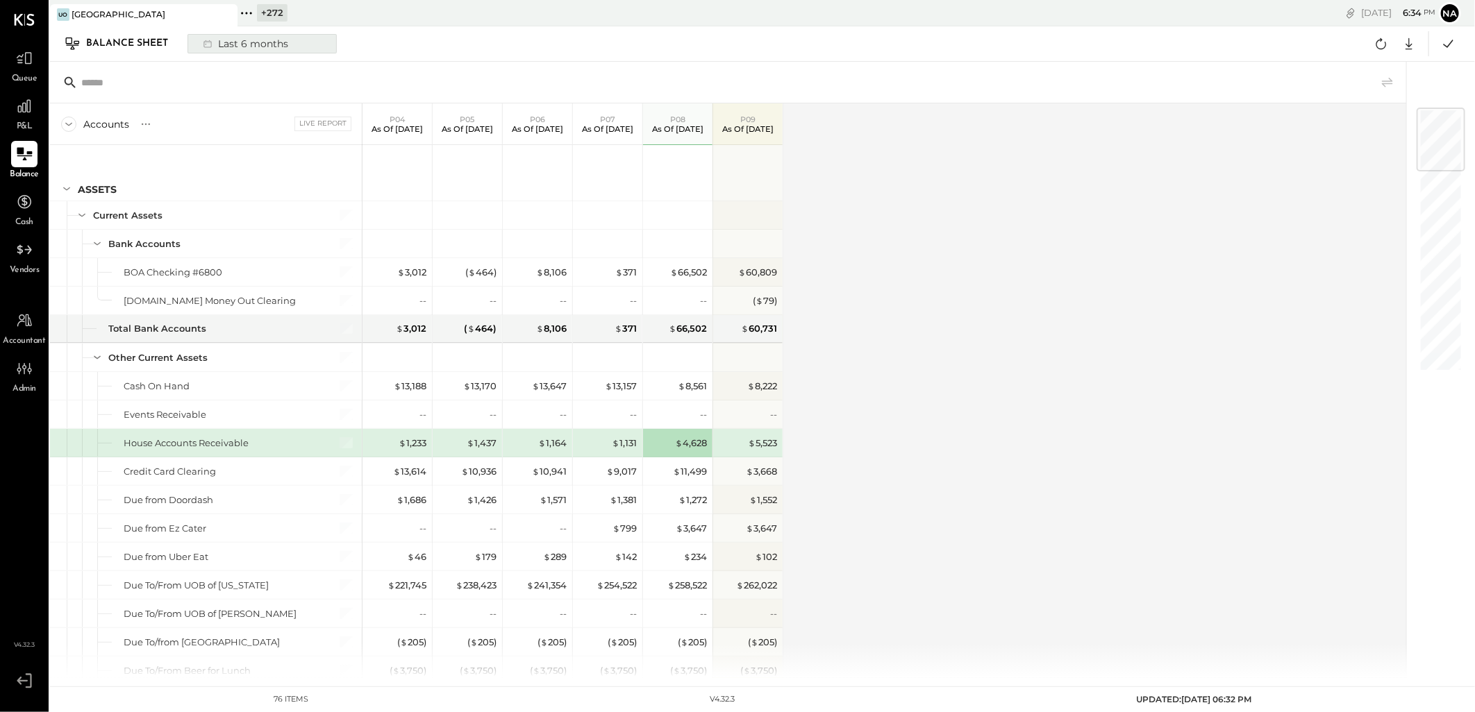
click at [289, 53] on button "Last 6 months" at bounding box center [261, 43] width 149 height 19
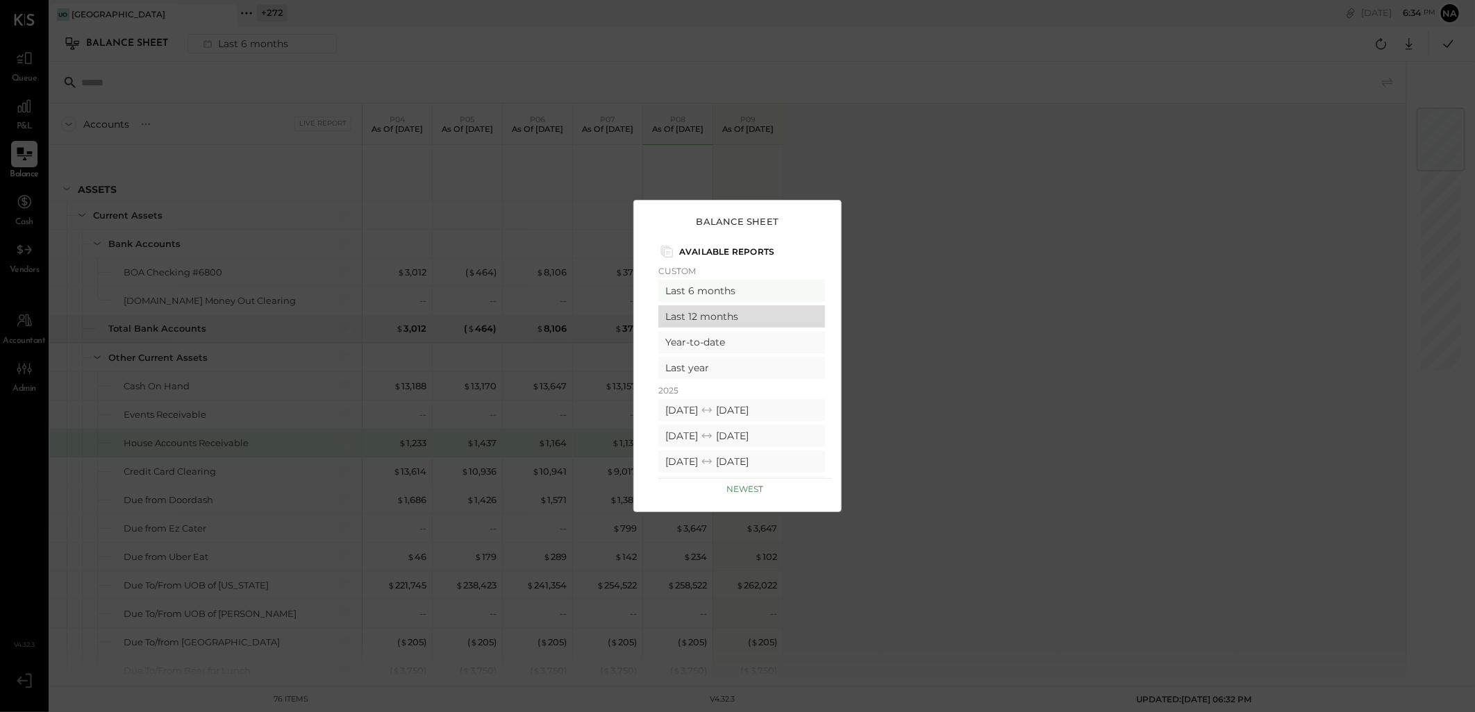
click at [704, 312] on div "Last 12 months" at bounding box center [741, 316] width 167 height 22
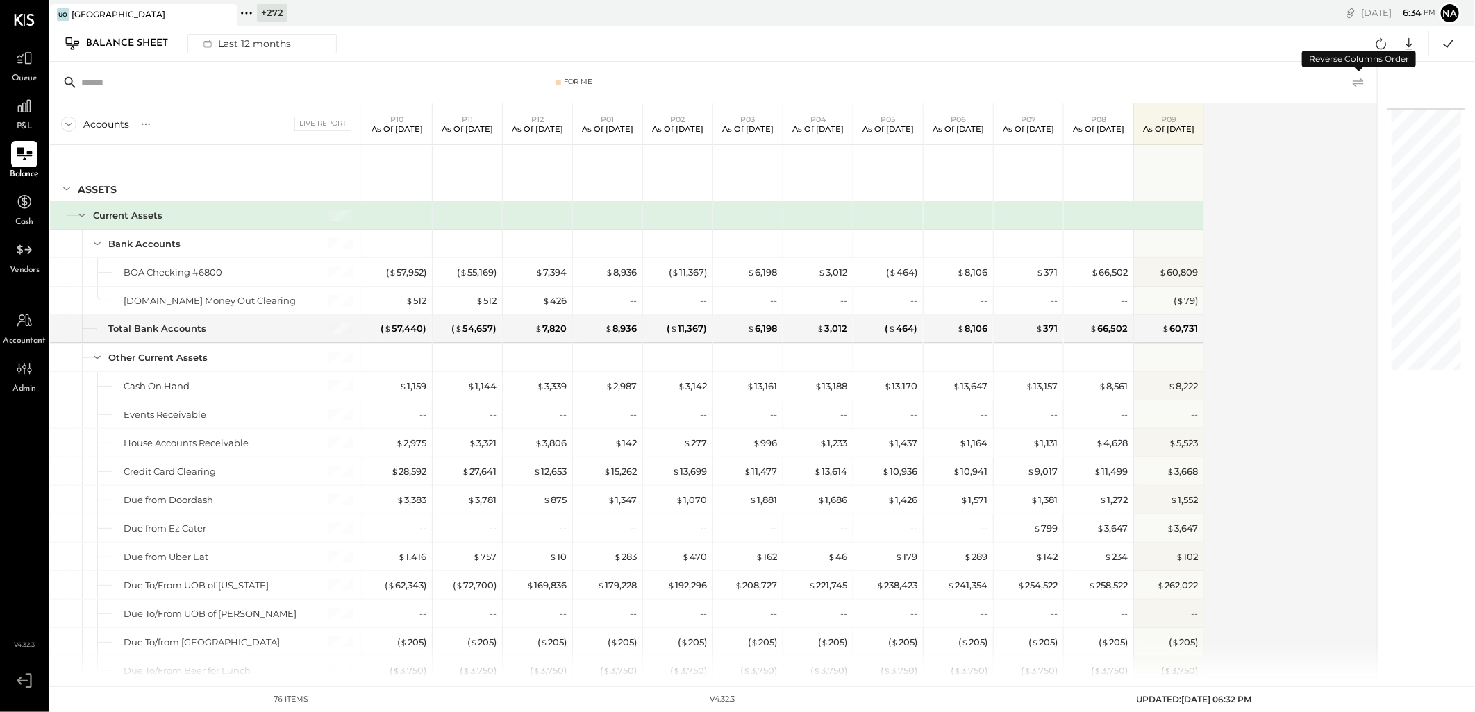
click at [1357, 78] on icon at bounding box center [1358, 82] width 17 height 17
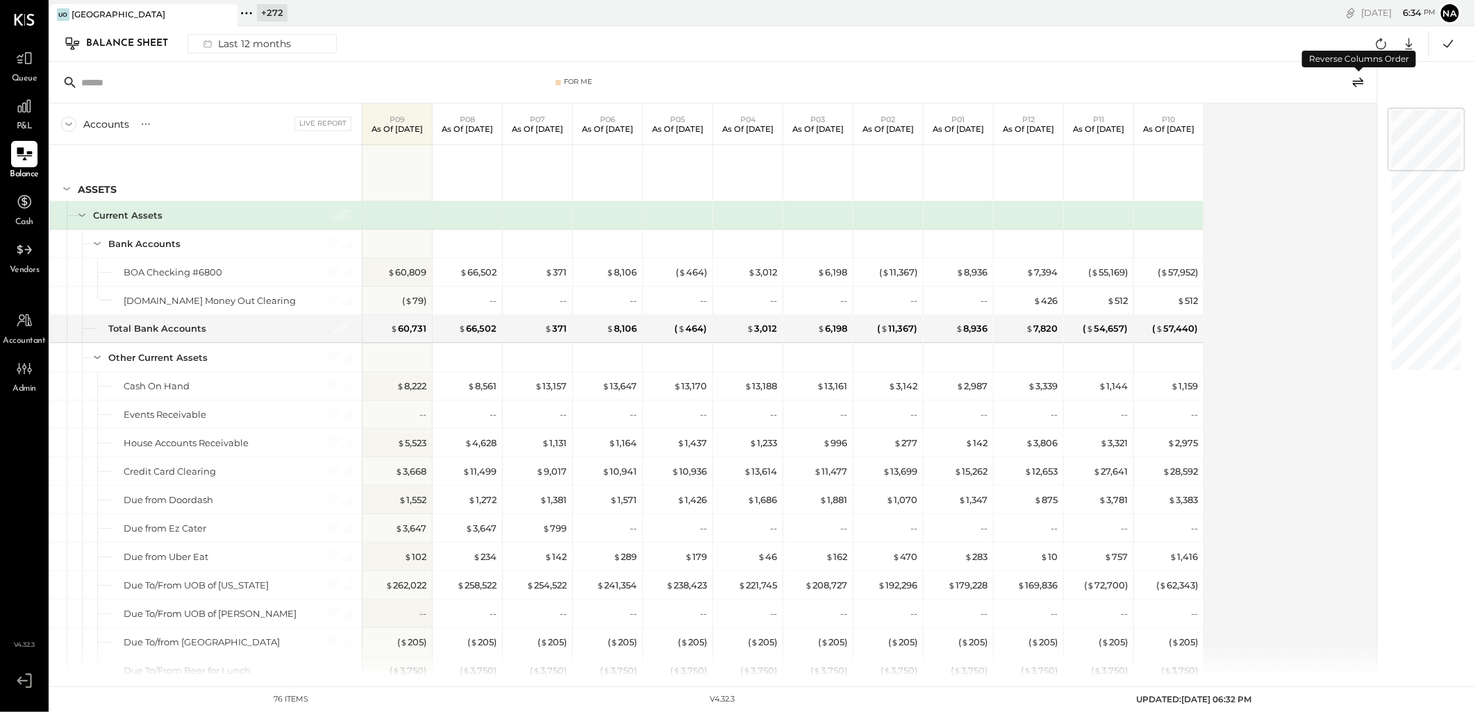
click at [1357, 82] on icon at bounding box center [1358, 82] width 17 height 17
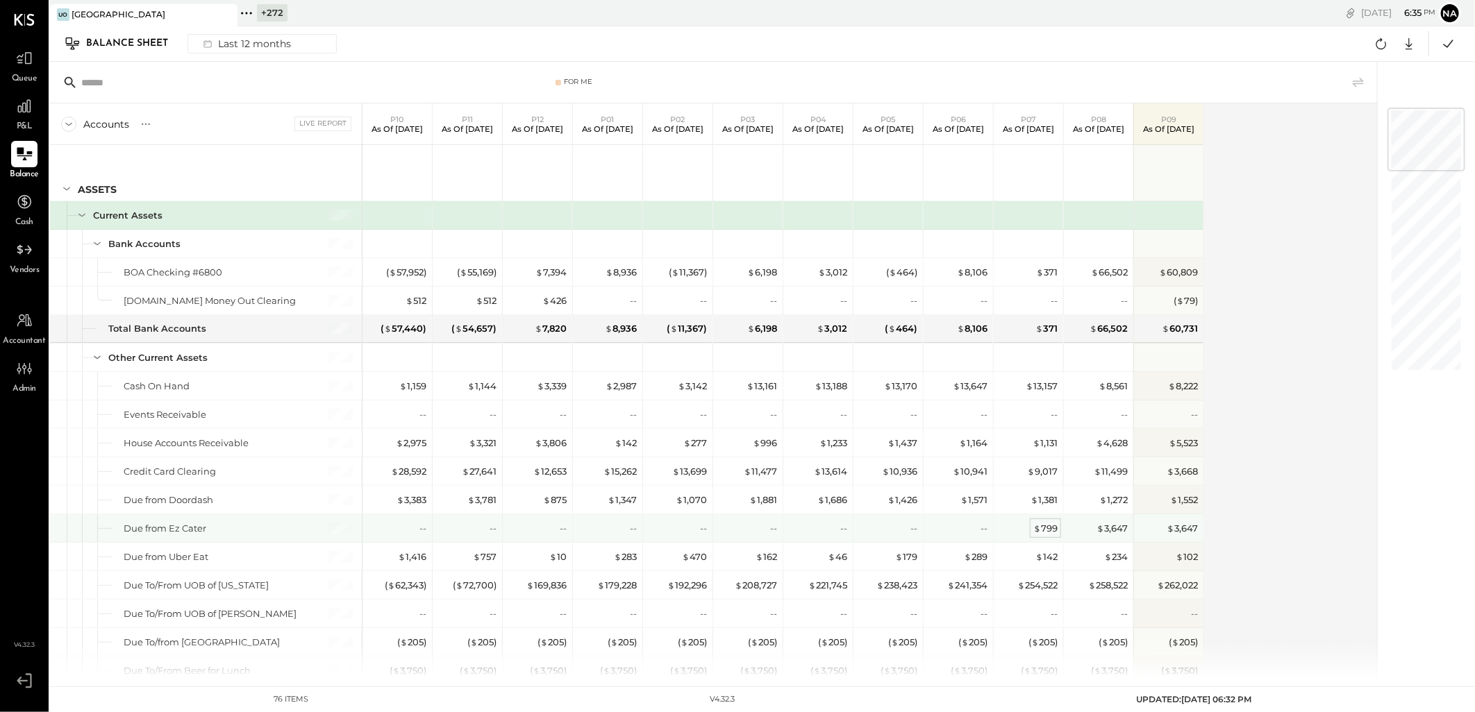
click at [1043, 530] on div "$ 799" at bounding box center [1045, 528] width 24 height 13
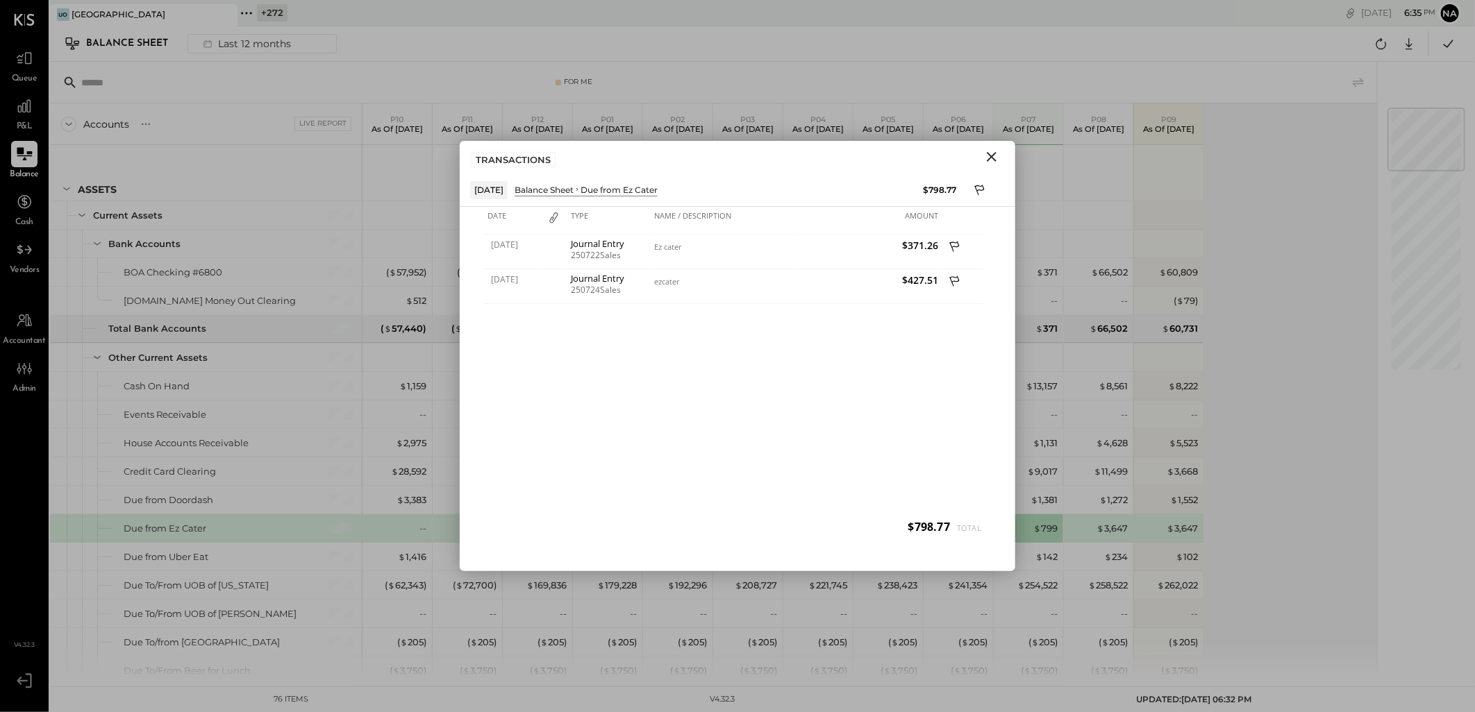
click at [989, 162] on icon "Close" at bounding box center [991, 157] width 17 height 17
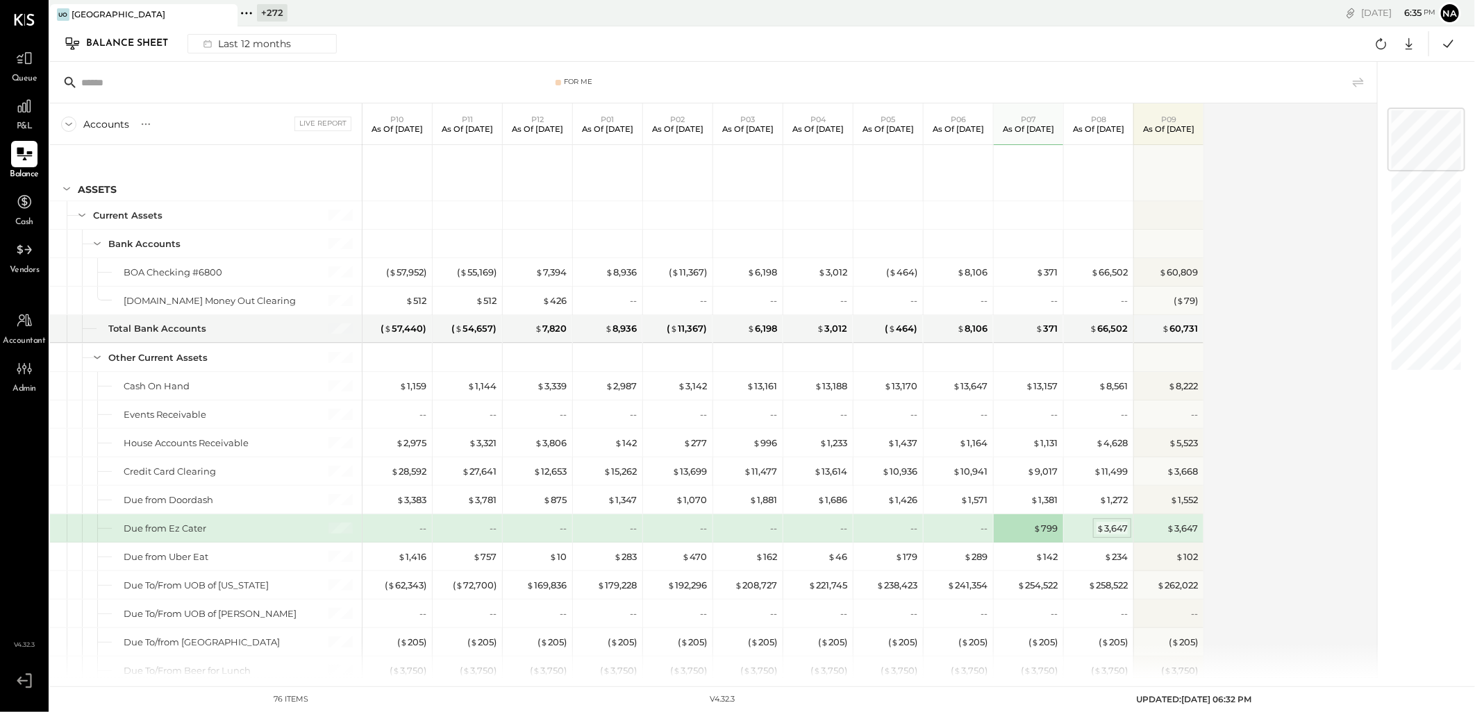
click at [1102, 530] on span "$" at bounding box center [1100, 528] width 8 height 11
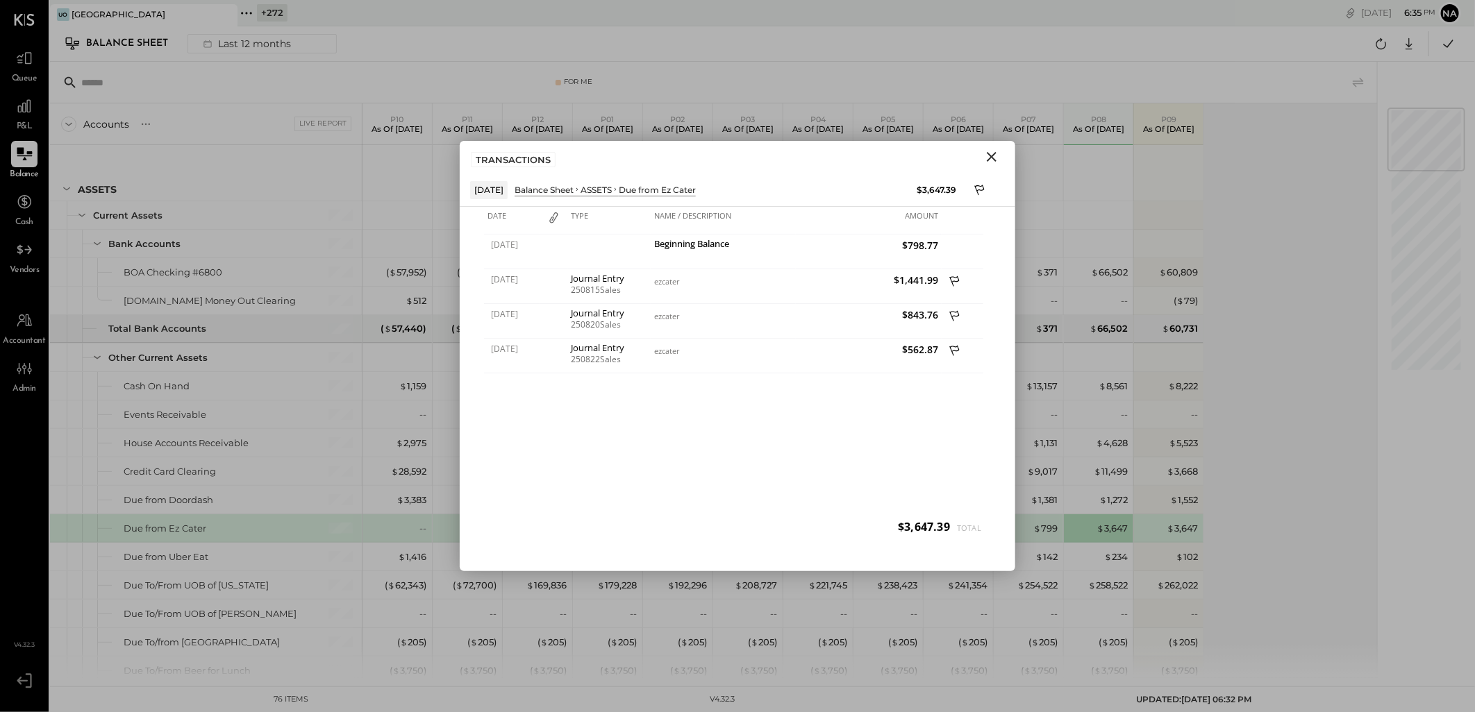
click at [995, 155] on icon "Close" at bounding box center [991, 157] width 17 height 17
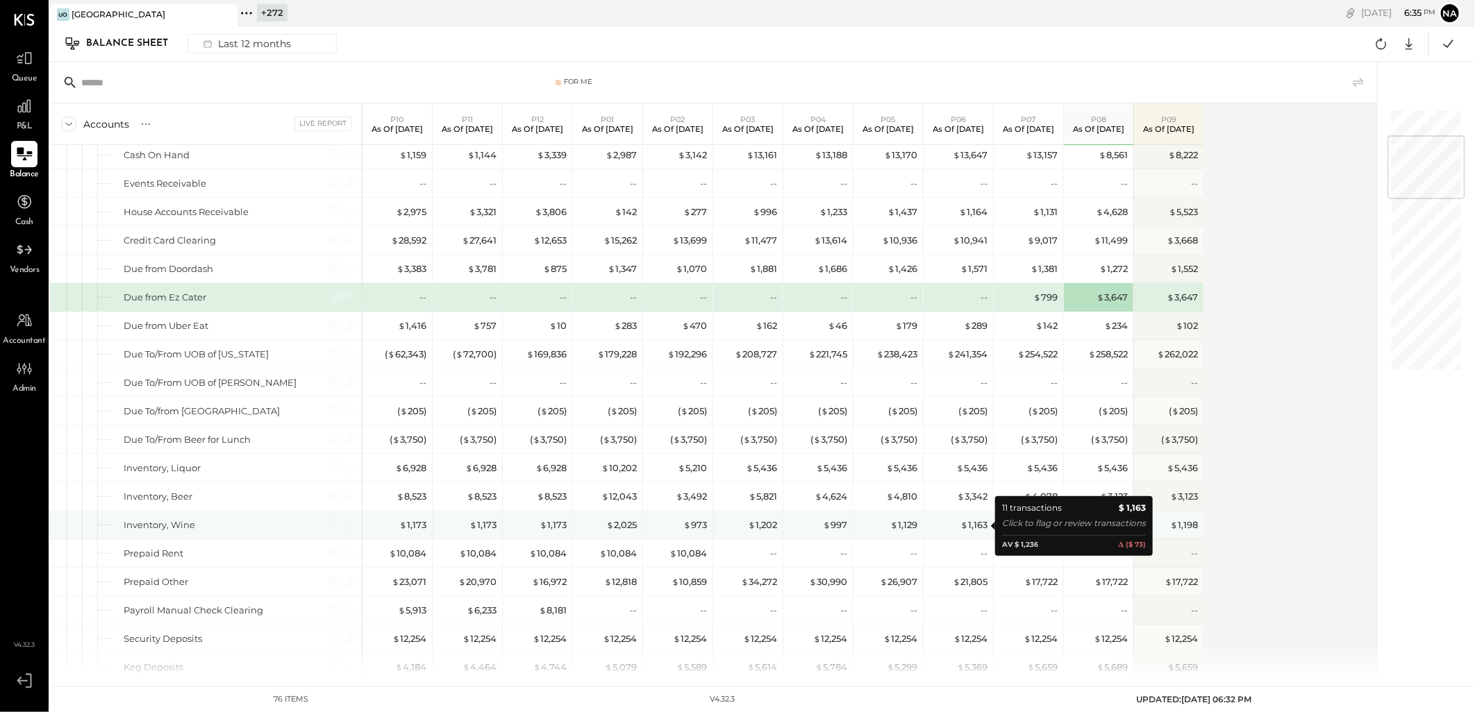
scroll to position [385, 0]
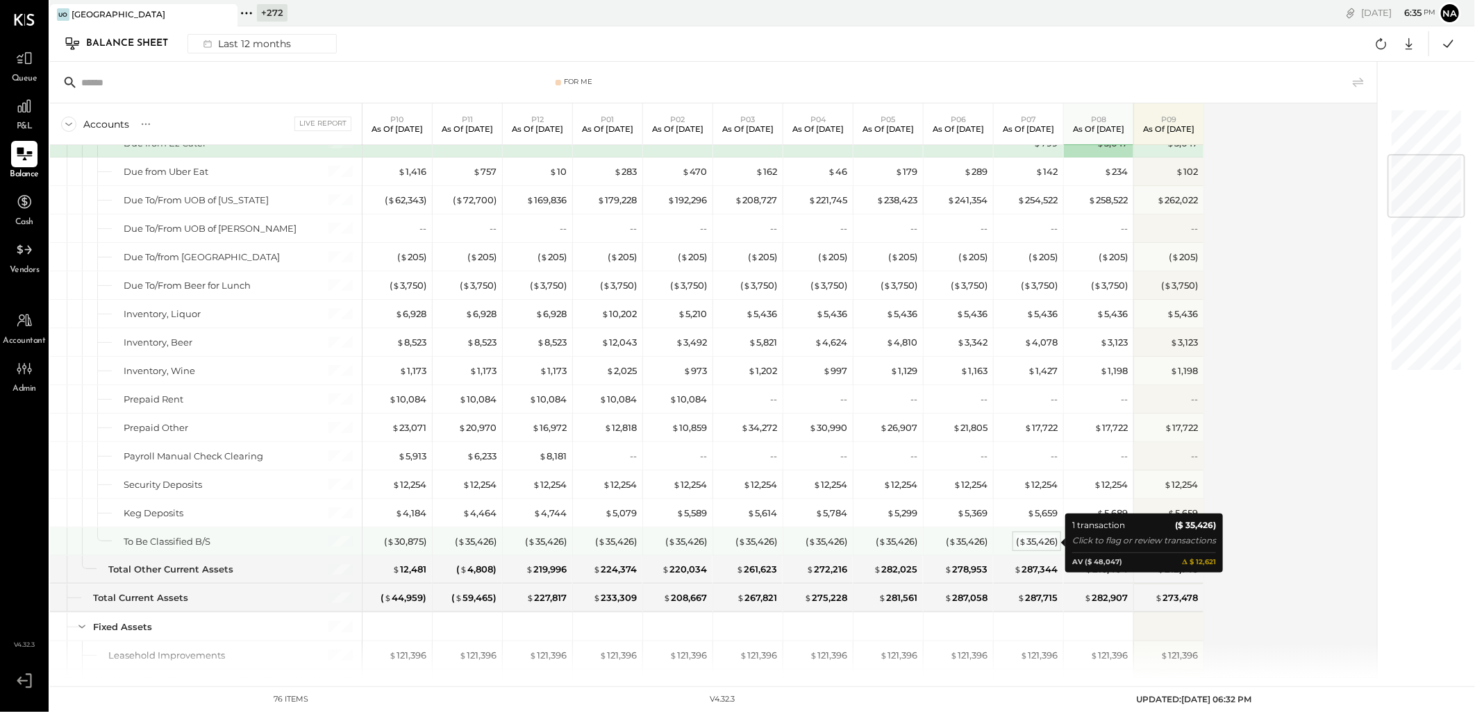
click at [1027, 539] on div "( $ 35,426 )" at bounding box center [1037, 541] width 42 height 13
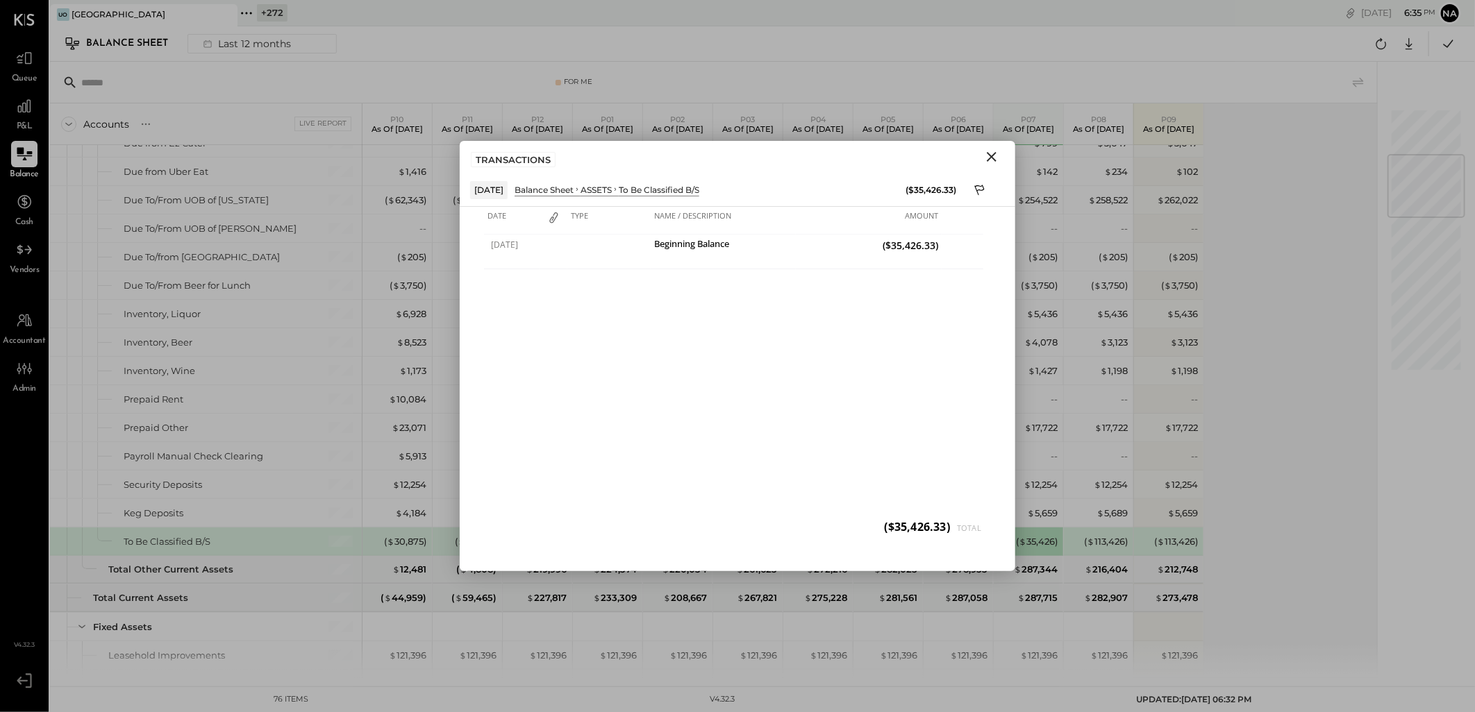
click at [989, 158] on icon "Close" at bounding box center [992, 157] width 10 height 10
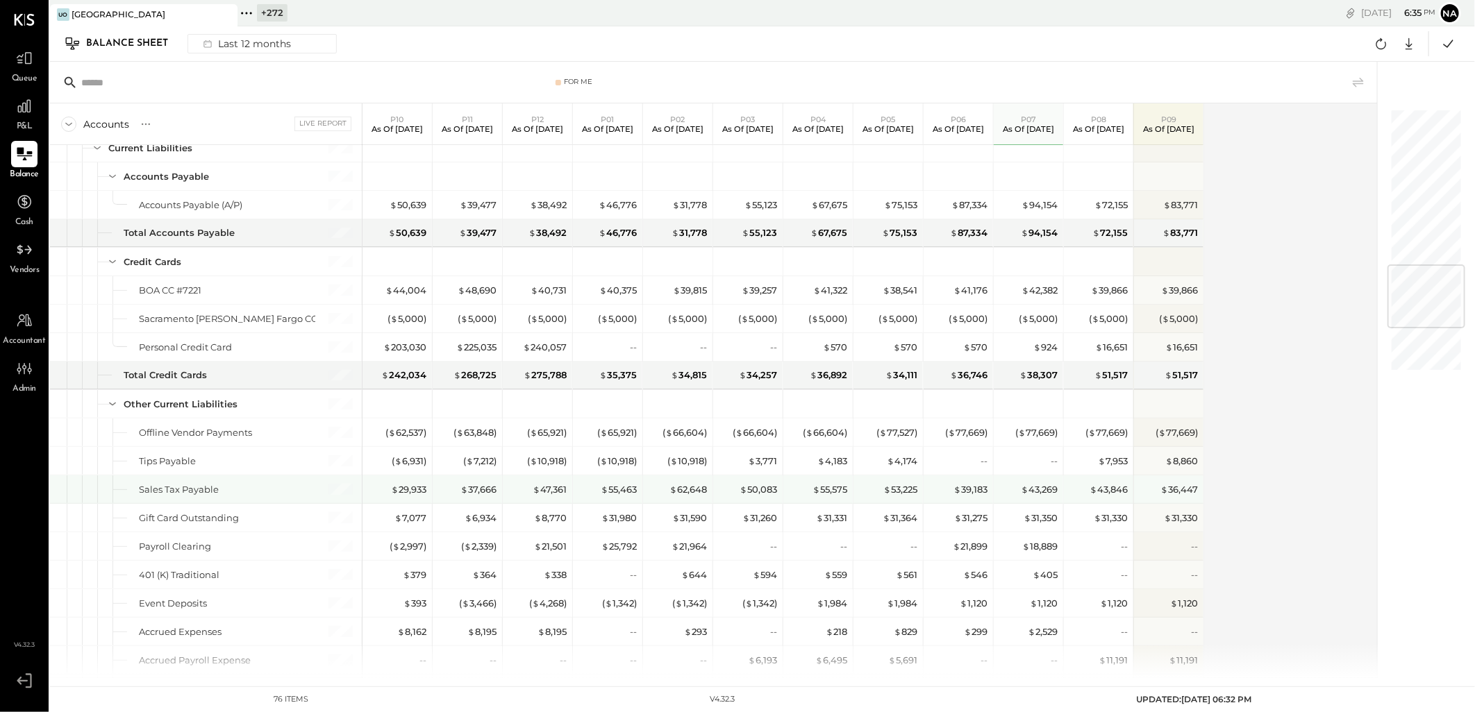
scroll to position [1311, 0]
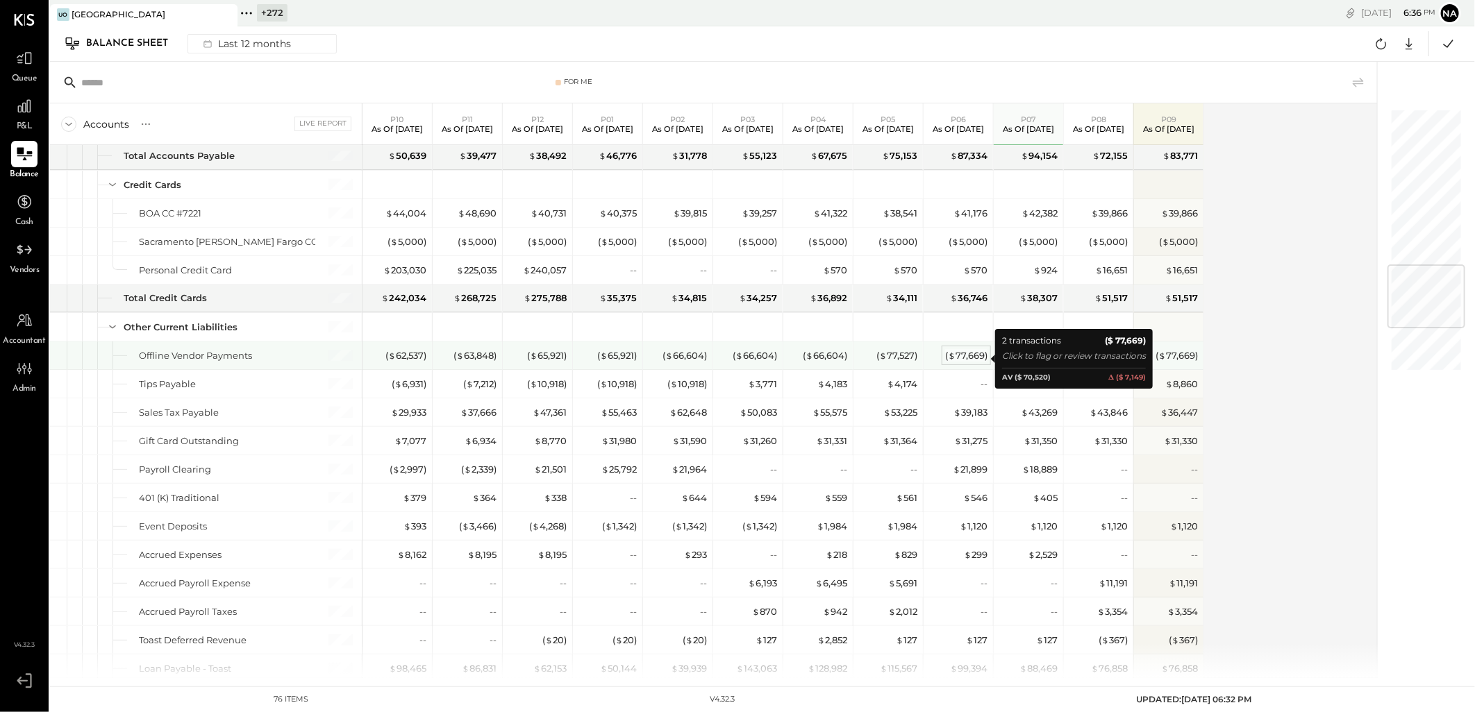
click at [970, 355] on div "( $ 77,669 )" at bounding box center [966, 355] width 42 height 13
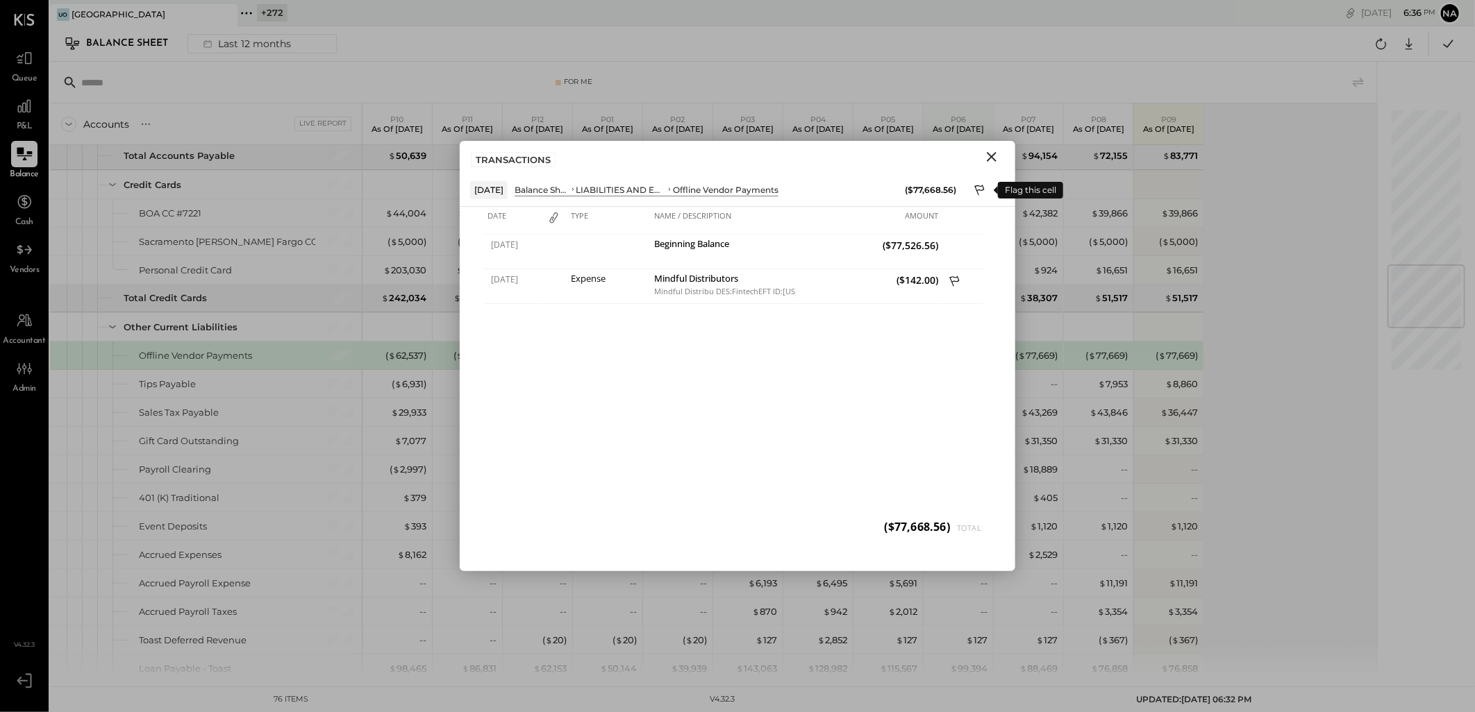
click at [977, 188] on icon at bounding box center [980, 191] width 12 height 17
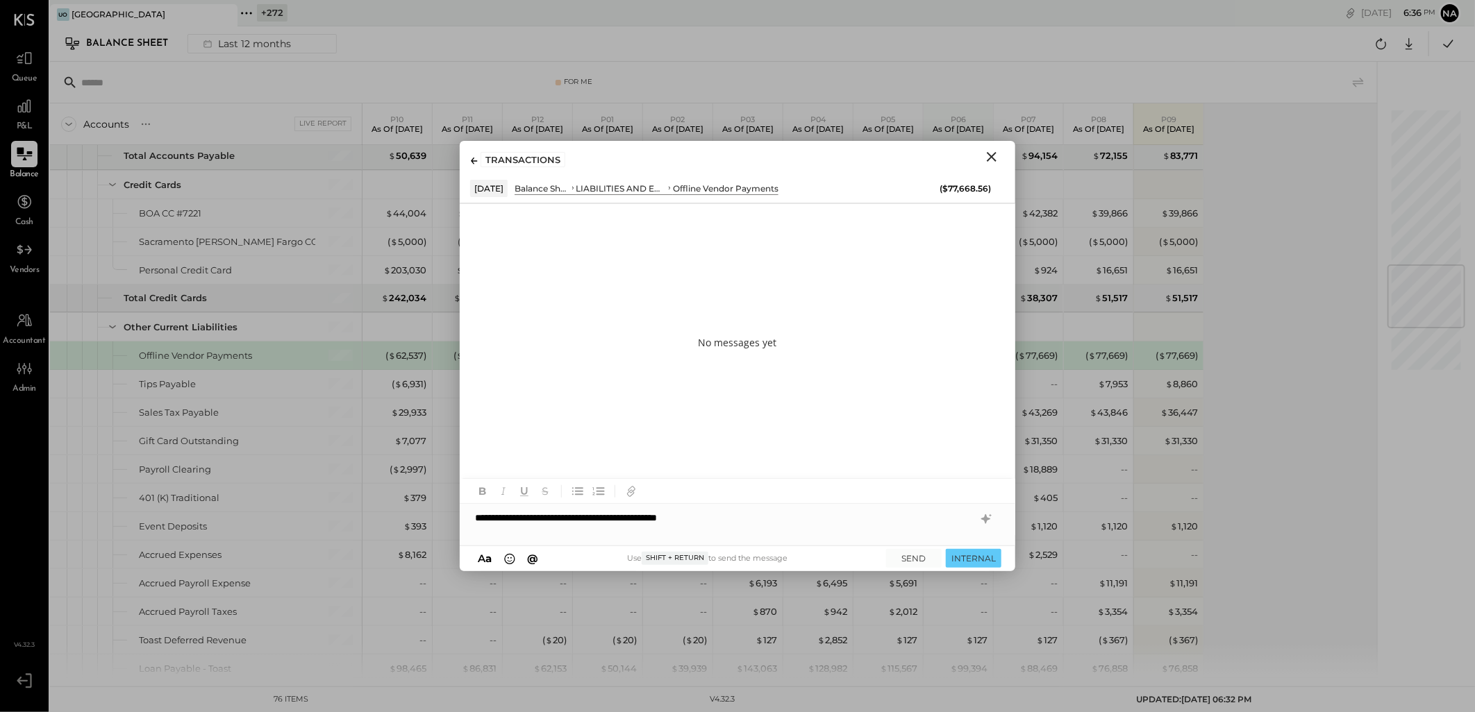
click at [778, 512] on div "**********" at bounding box center [737, 518] width 555 height 28
click at [987, 553] on button "INTERNAL" at bounding box center [974, 558] width 56 height 19
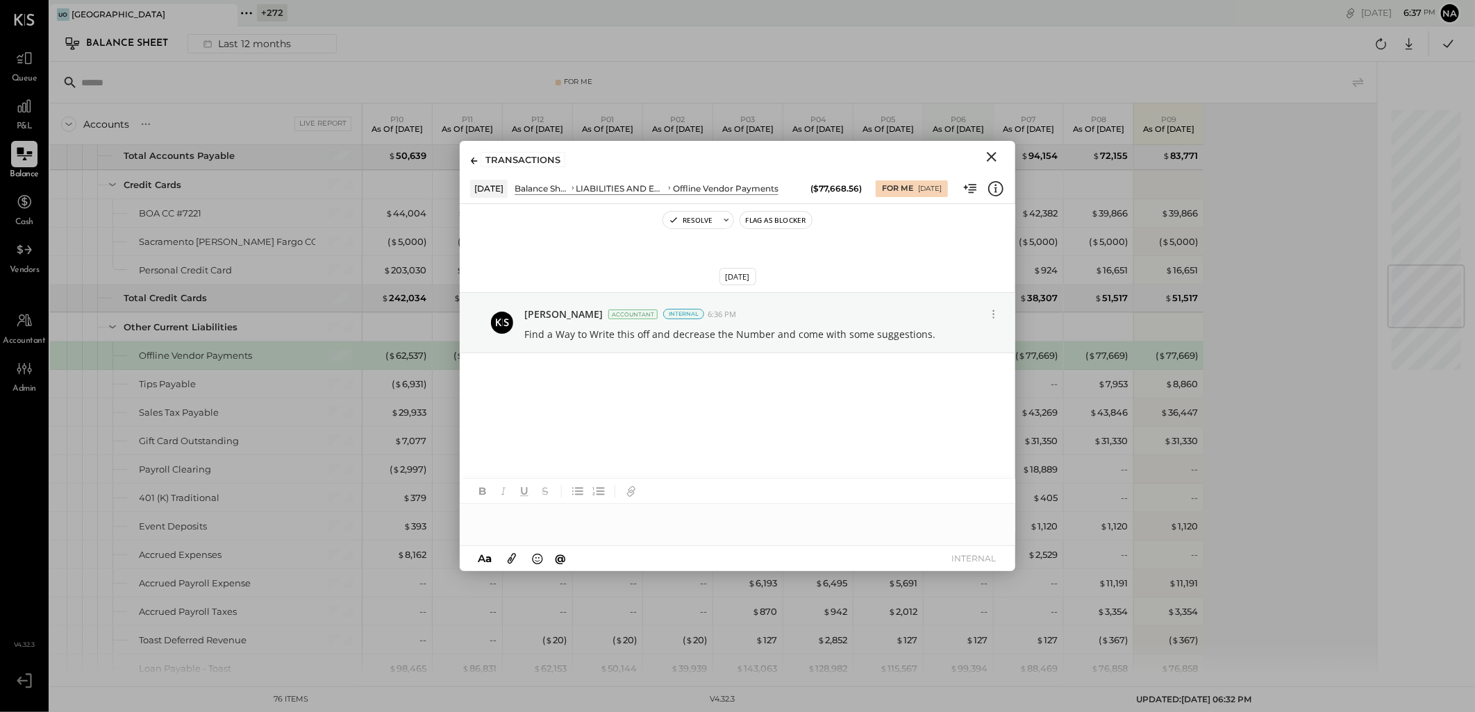
click at [987, 157] on icon "Close" at bounding box center [991, 157] width 17 height 17
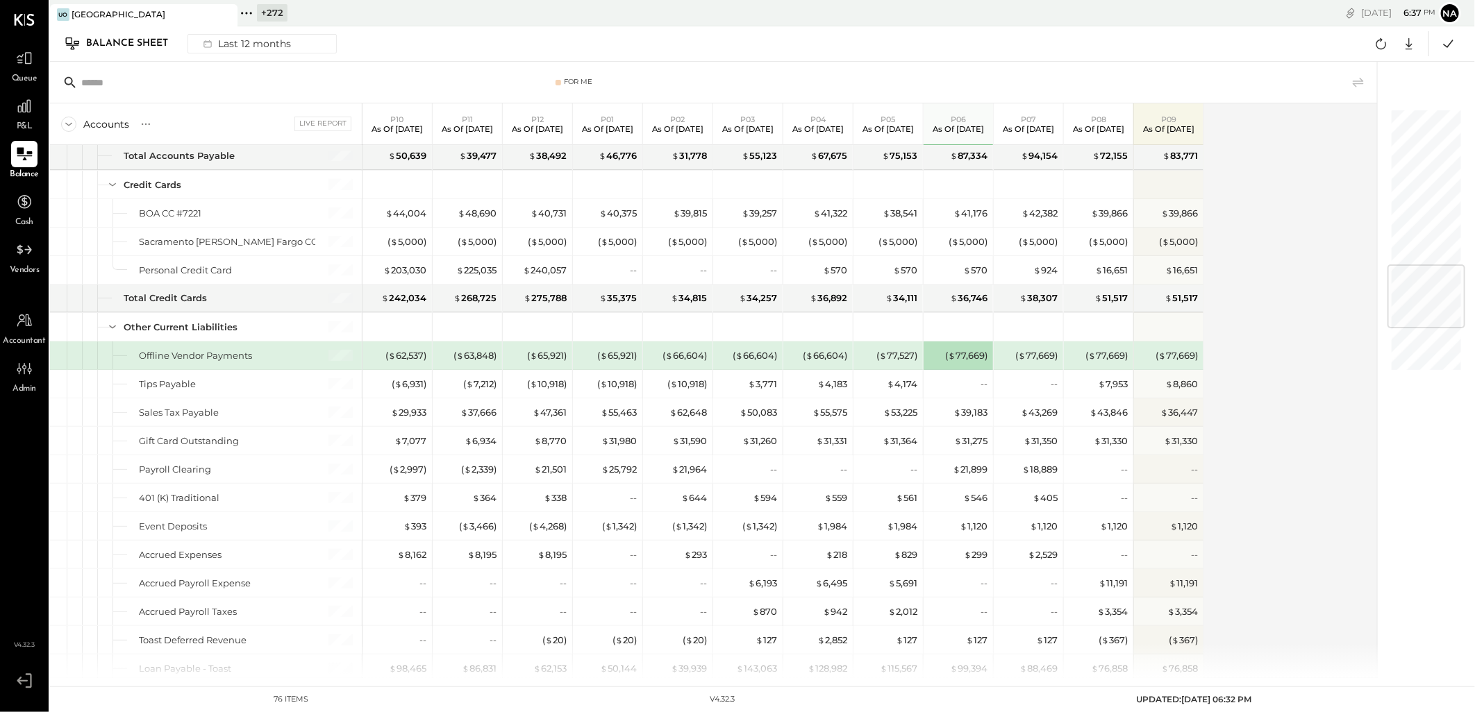
click at [1264, 422] on div "Accounts S GL Live Report P10 As of [DATE] P11 As of [DATE] P12 As of [DATE] P0…" at bounding box center [714, 390] width 1329 height 575
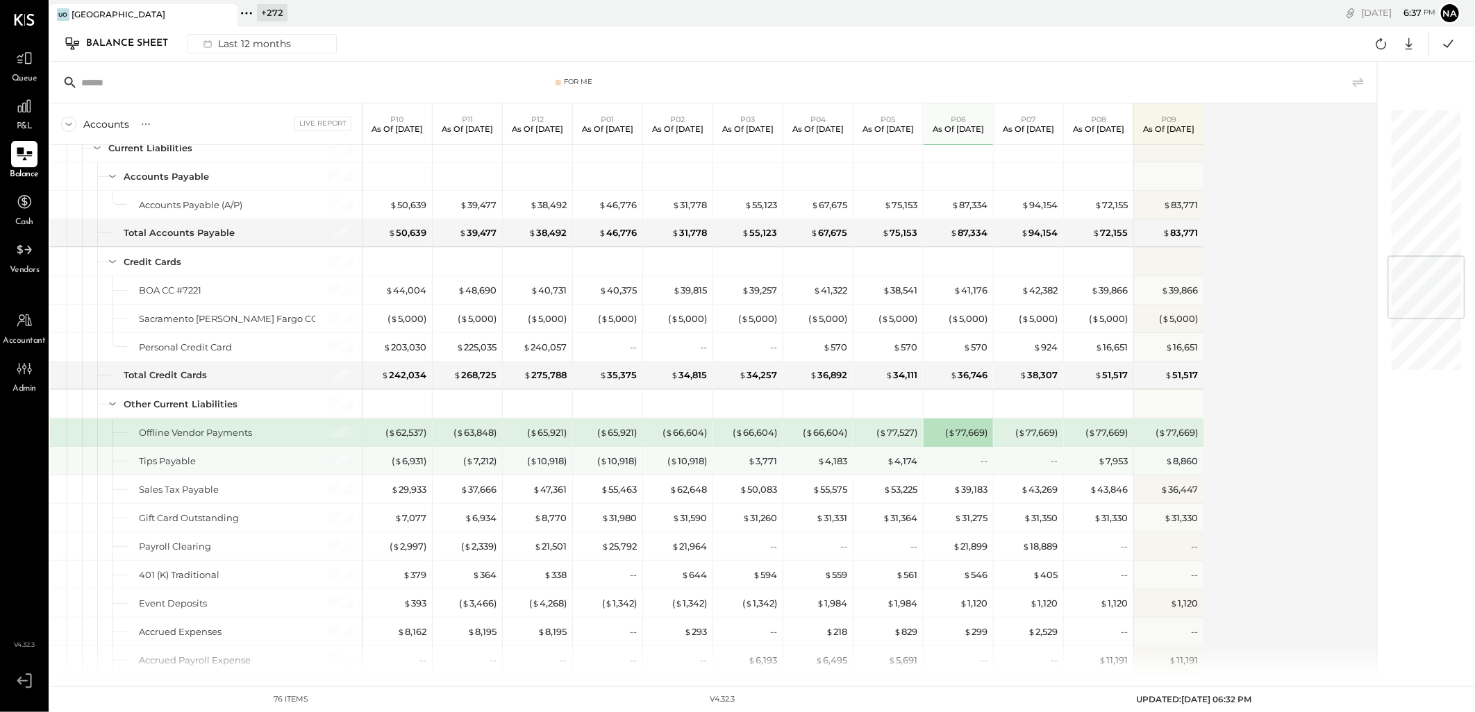
scroll to position [1389, 0]
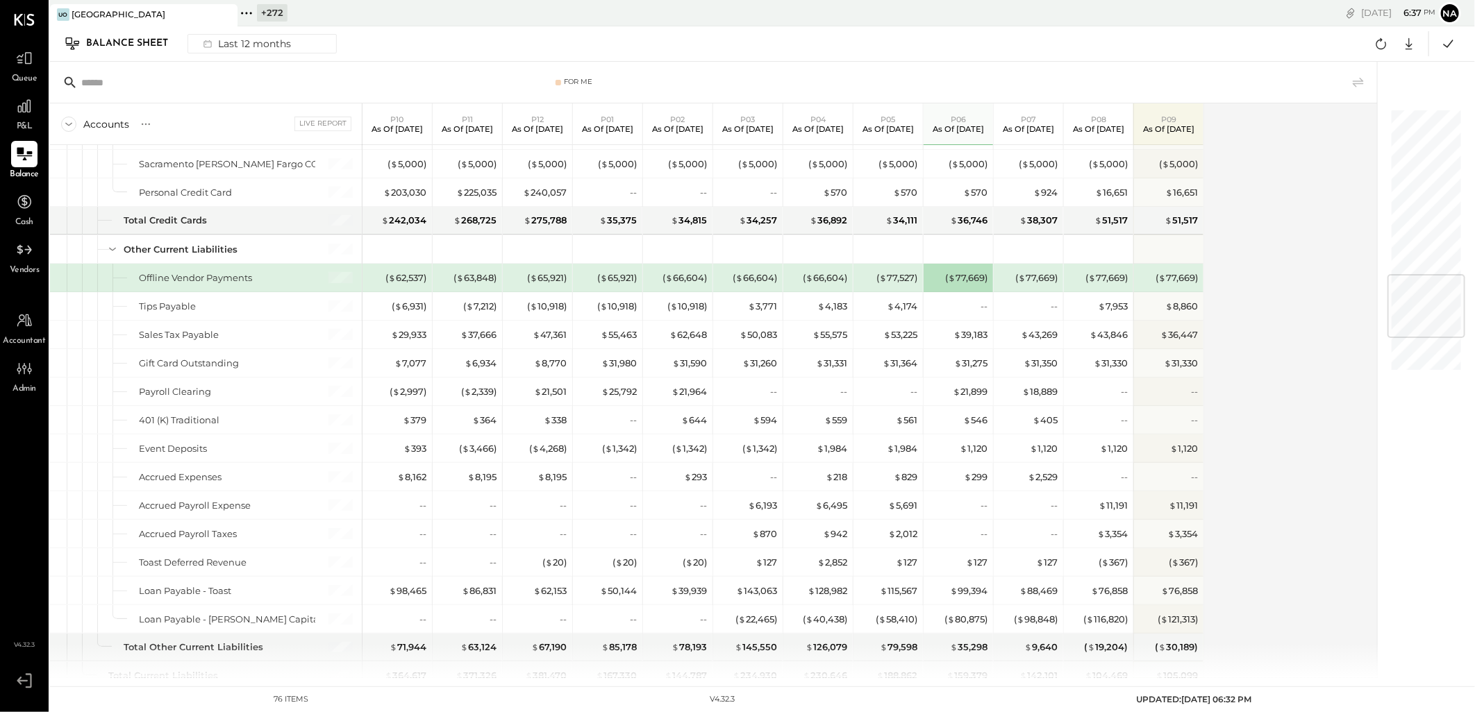
click at [1226, 361] on div "Accounts S GL Live Report P10 As of [DATE] P11 As of [DATE] P12 As of [DATE] P0…" at bounding box center [714, 390] width 1329 height 575
click at [947, 356] on div "$ 31,275" at bounding box center [960, 363] width 56 height 28
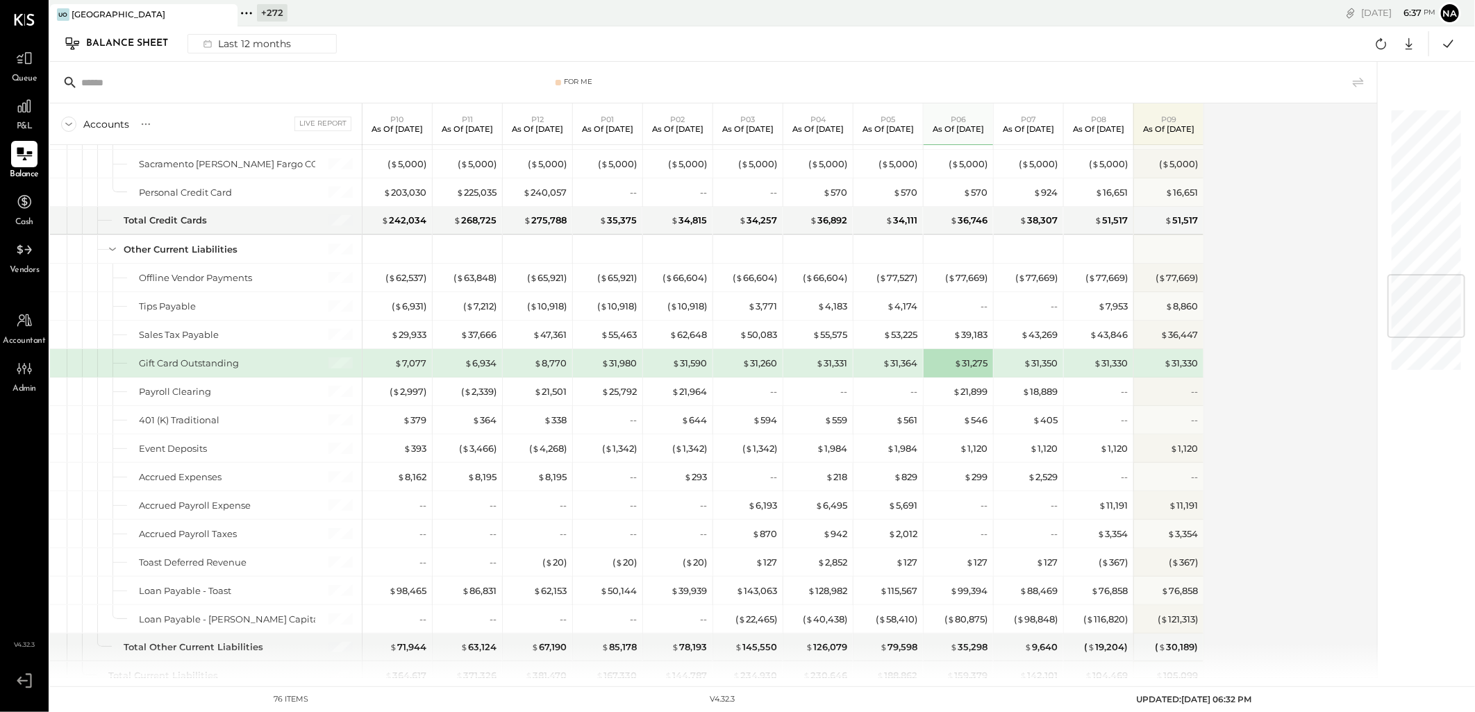
click at [1304, 417] on div "Accounts S GL Live Report P10 As of [DATE] P11 As of [DATE] P12 As of [DATE] P0…" at bounding box center [714, 390] width 1329 height 575
click at [948, 285] on div "( $ 77,669 )" at bounding box center [966, 277] width 42 height 13
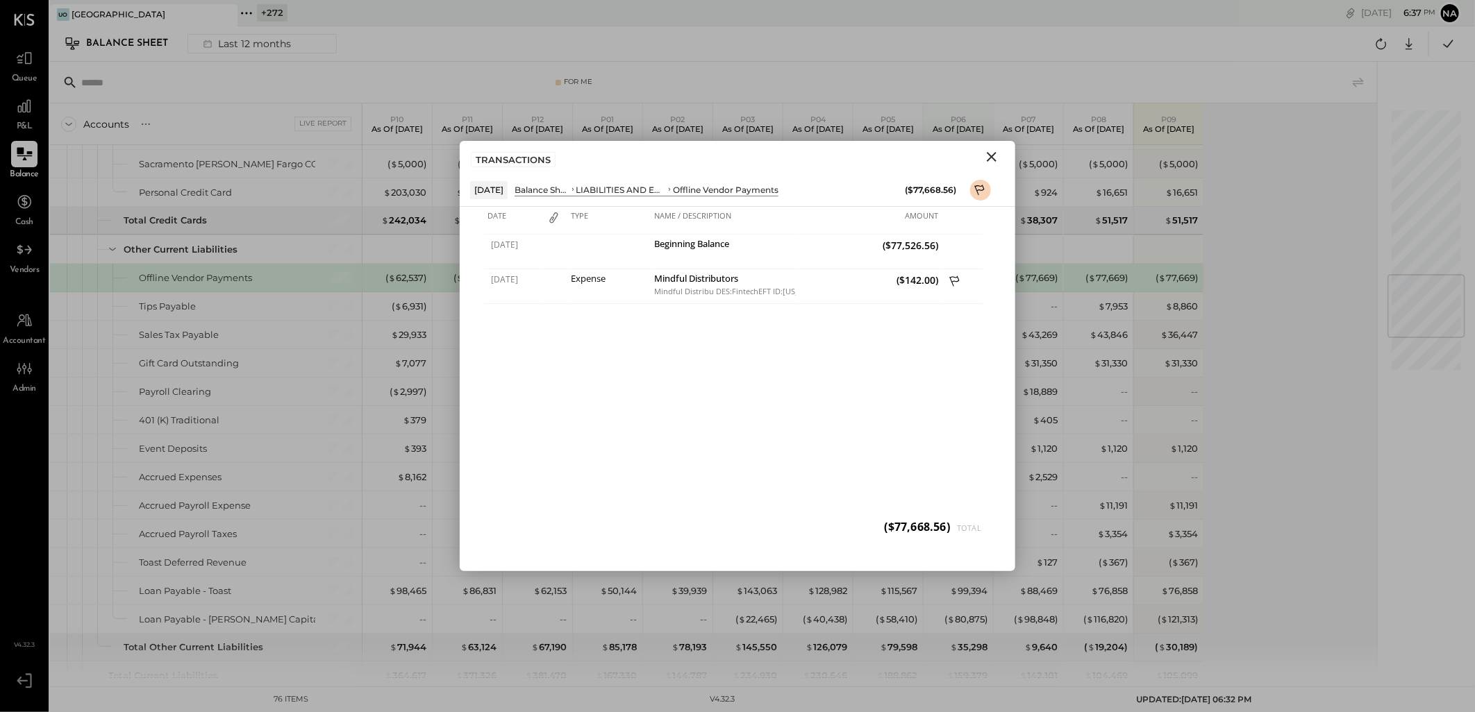
click at [993, 153] on icon "Close" at bounding box center [991, 157] width 17 height 17
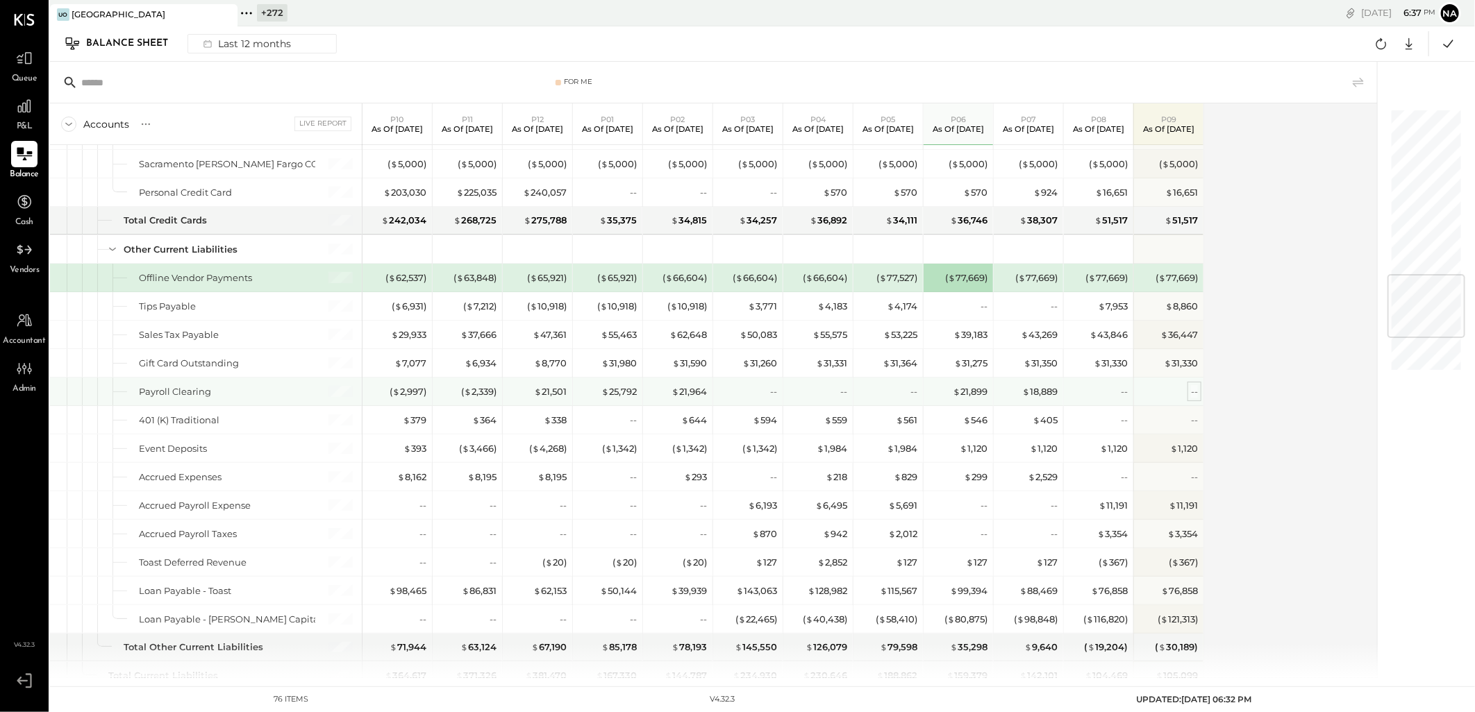
scroll to position [1466, 0]
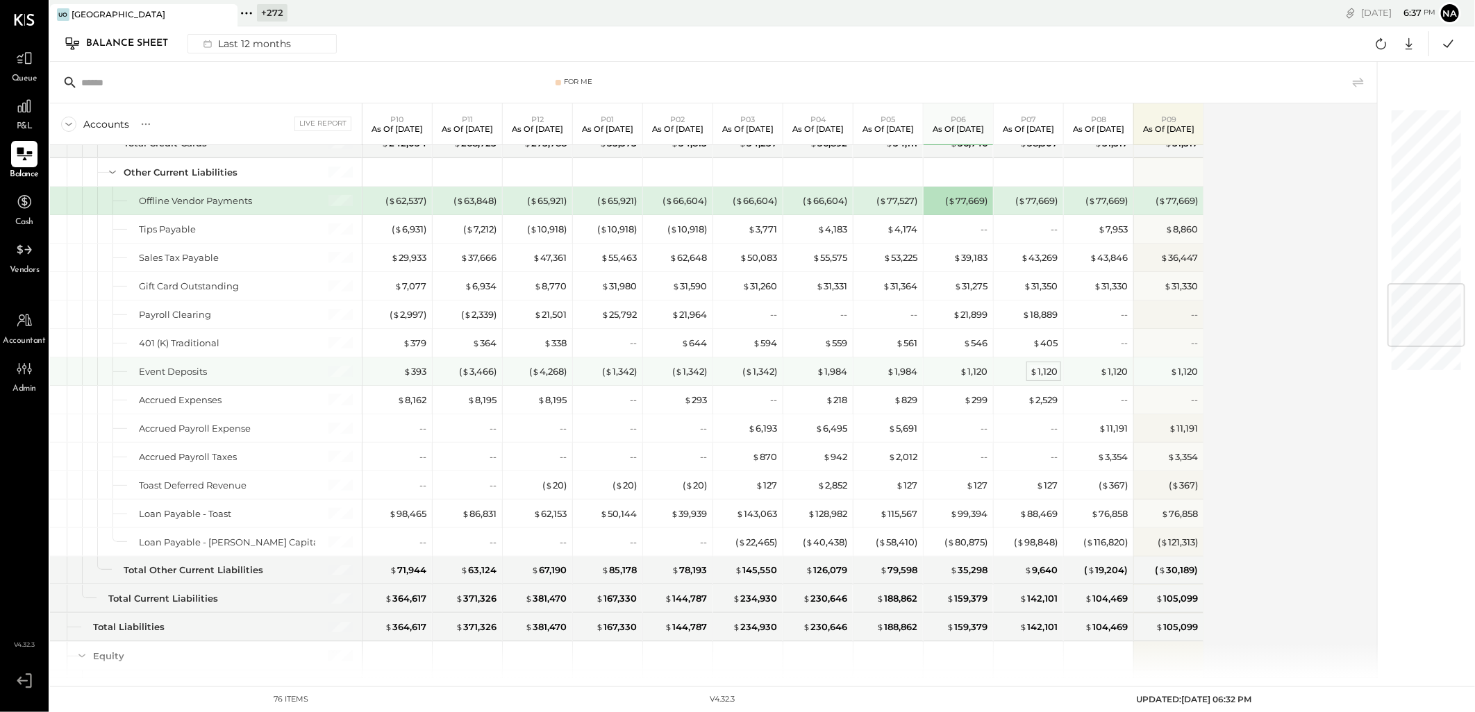
click at [1035, 377] on span "$" at bounding box center [1034, 371] width 8 height 11
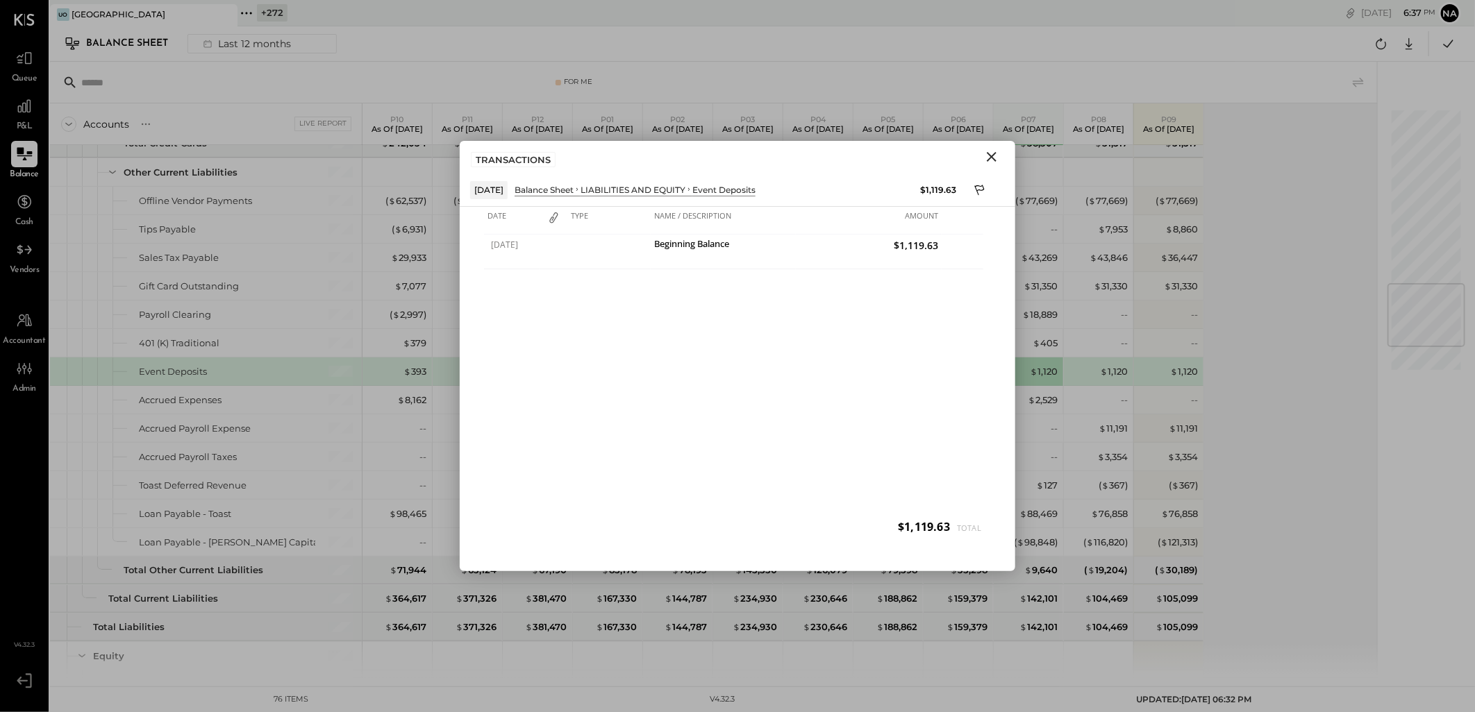
click at [989, 153] on icon "Close" at bounding box center [991, 157] width 17 height 17
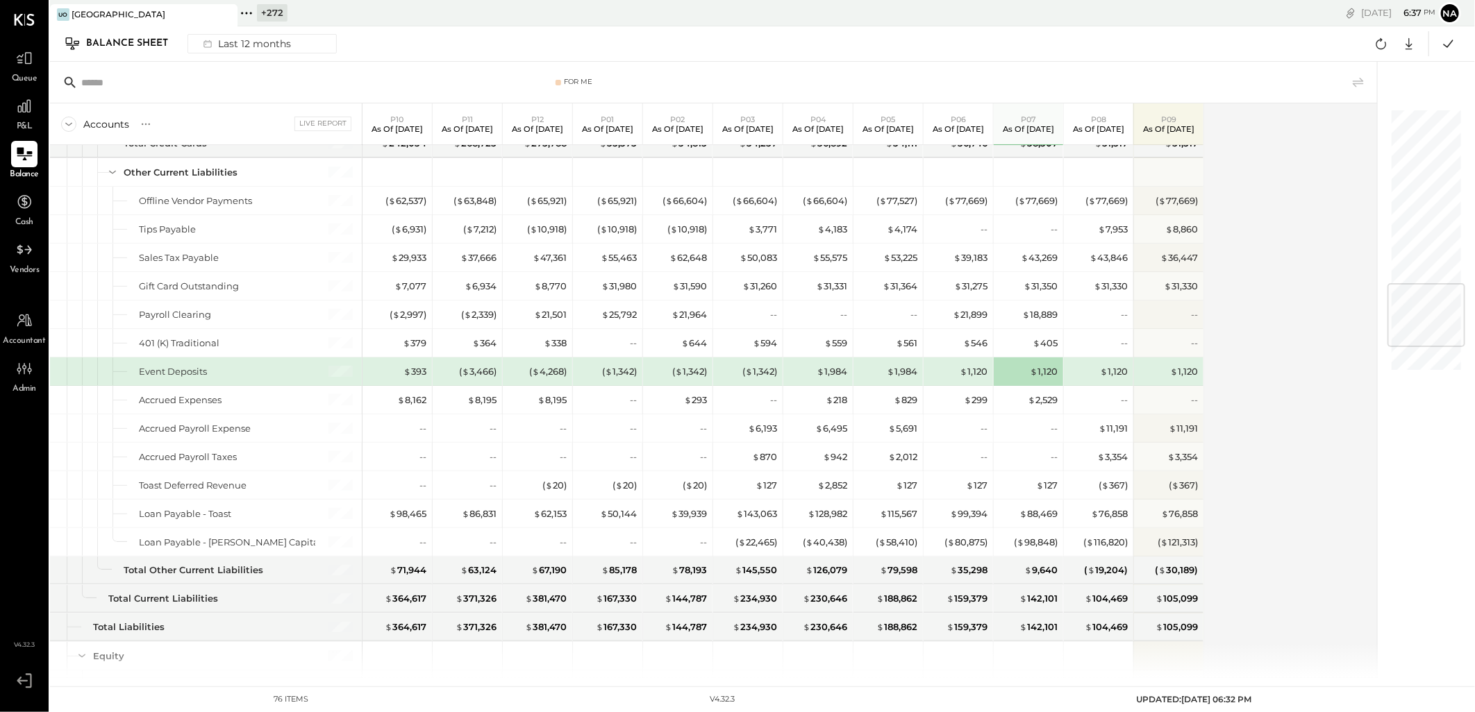
click at [957, 376] on div "$ 1,120" at bounding box center [960, 371] width 56 height 13
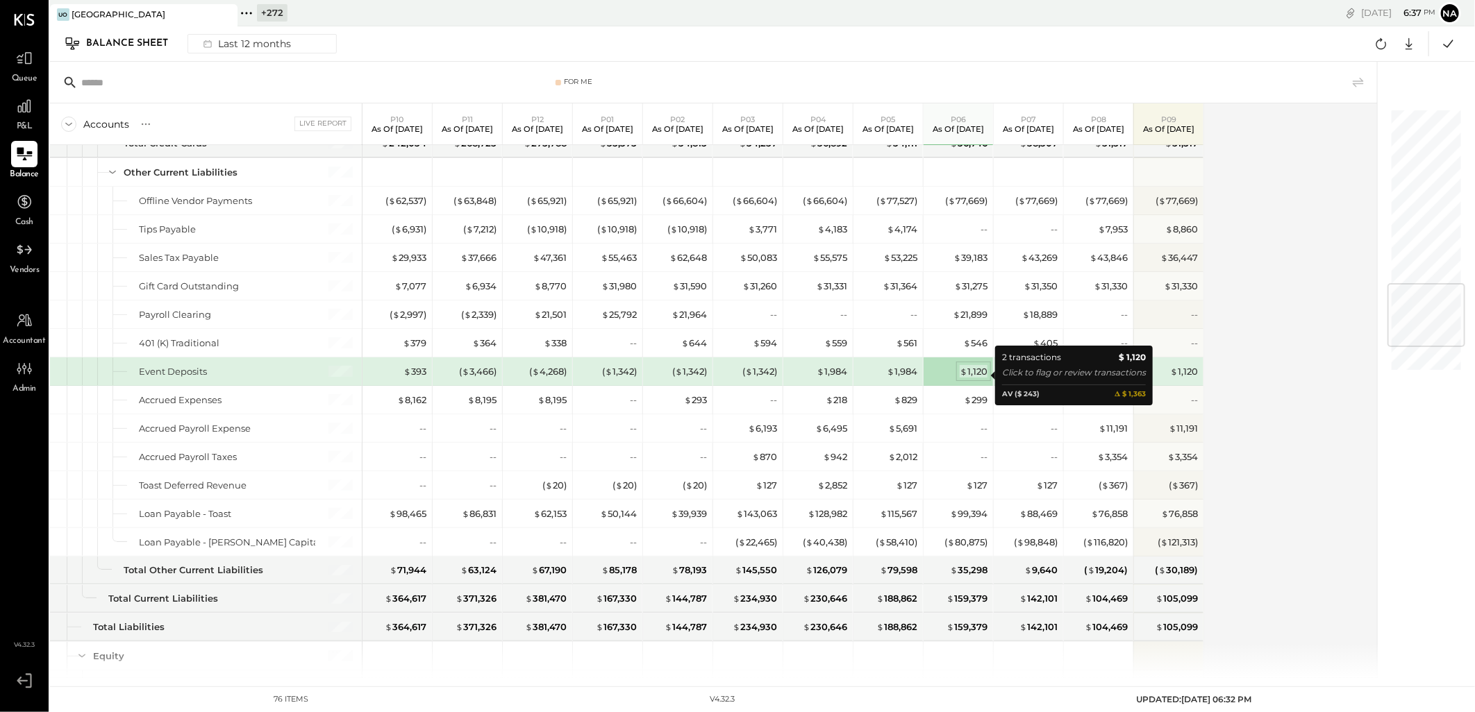
click at [971, 375] on div "$ 1,120" at bounding box center [973, 371] width 28 height 13
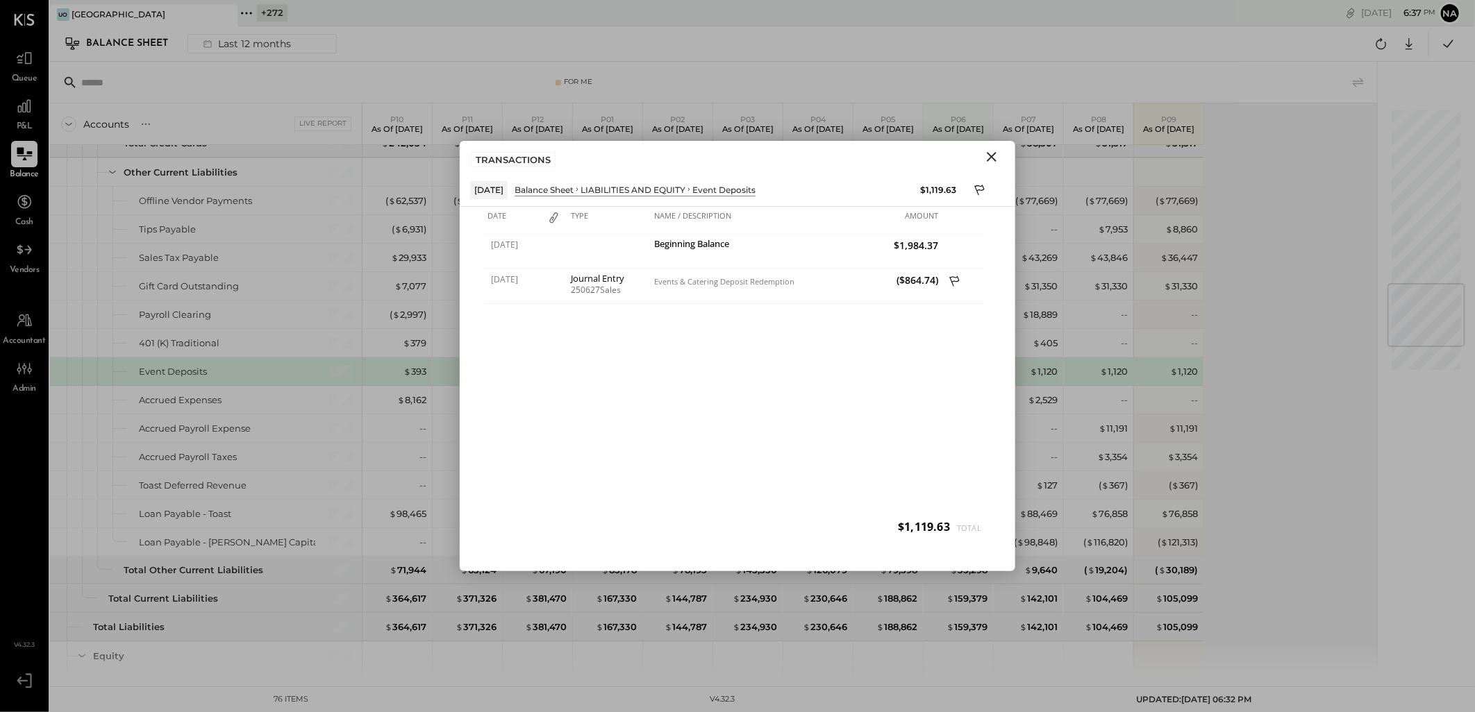
click at [990, 160] on icon "Close" at bounding box center [991, 157] width 17 height 17
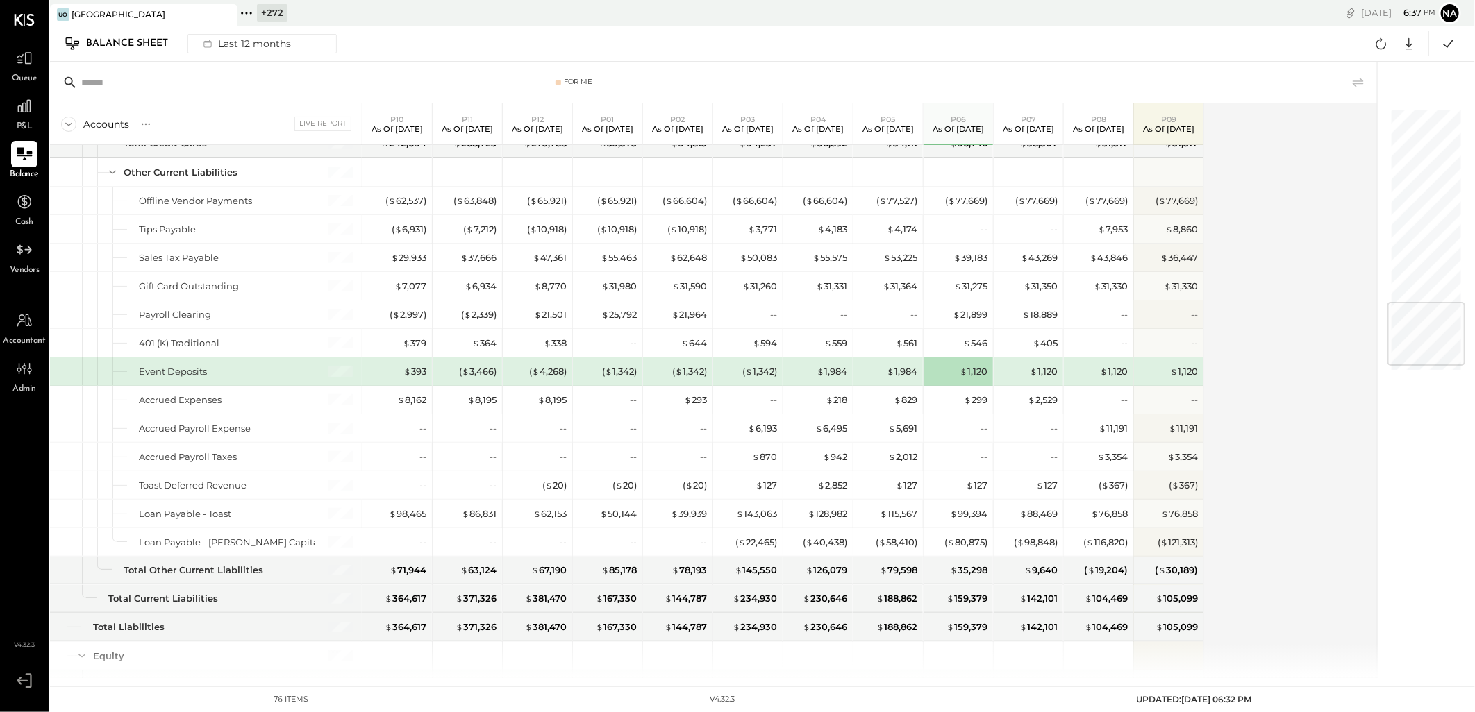
scroll to position [1620, 0]
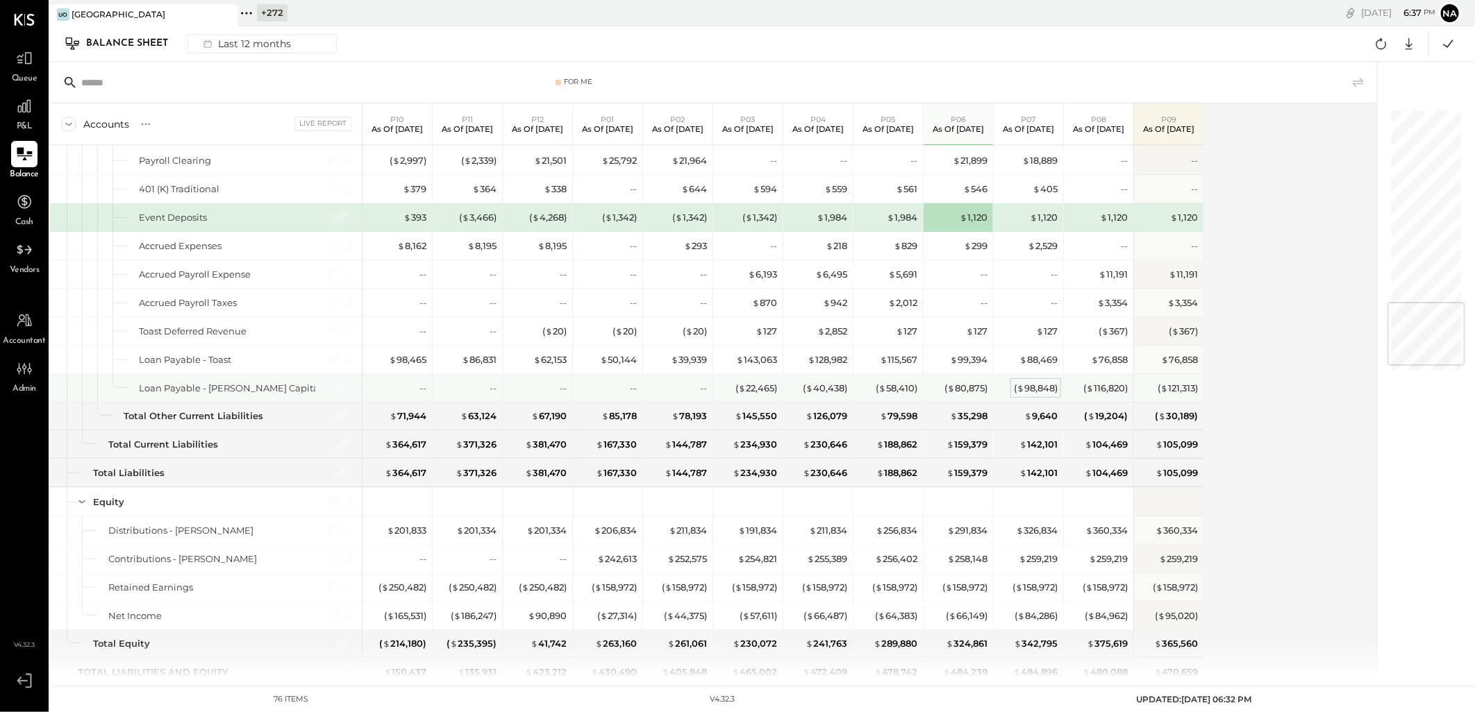
click at [1044, 392] on div "( $ 98,848 )" at bounding box center [1036, 388] width 44 height 13
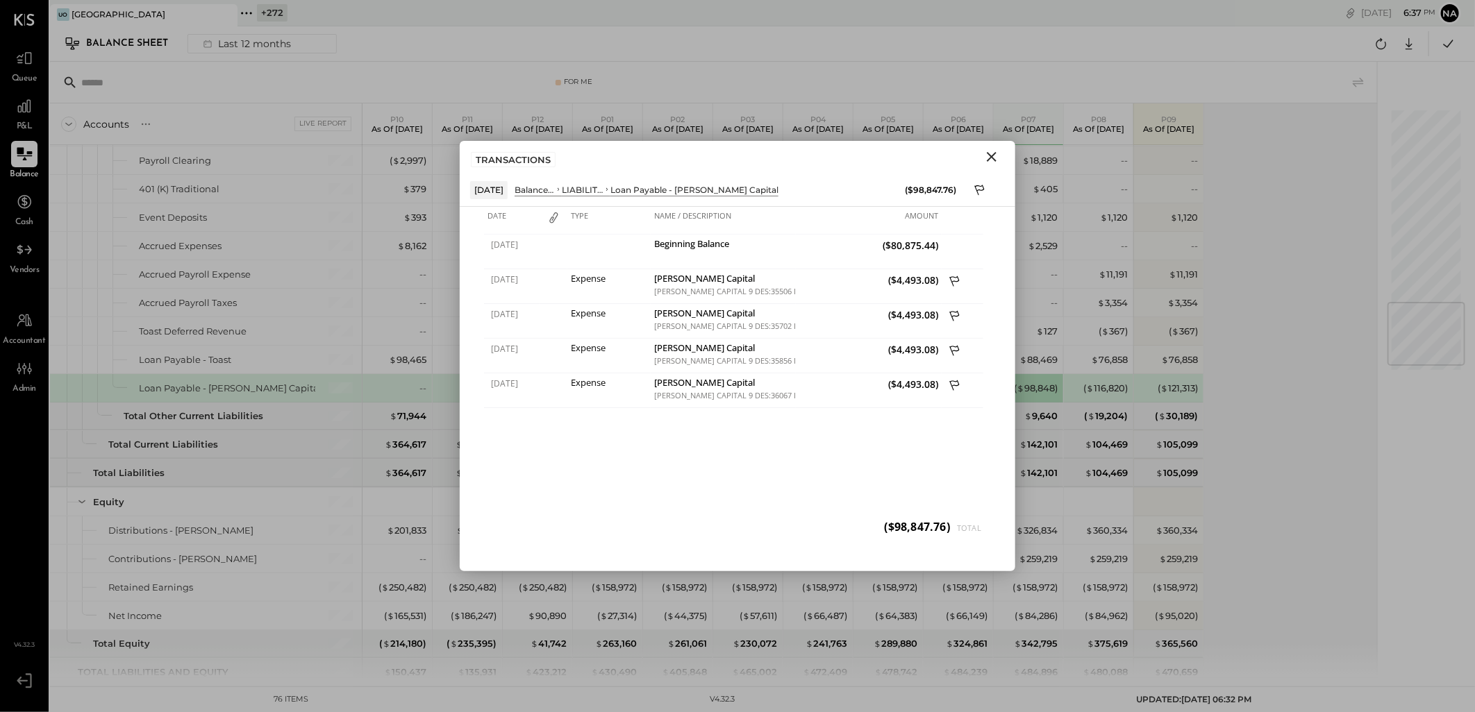
click at [989, 156] on icon "Close" at bounding box center [991, 157] width 17 height 17
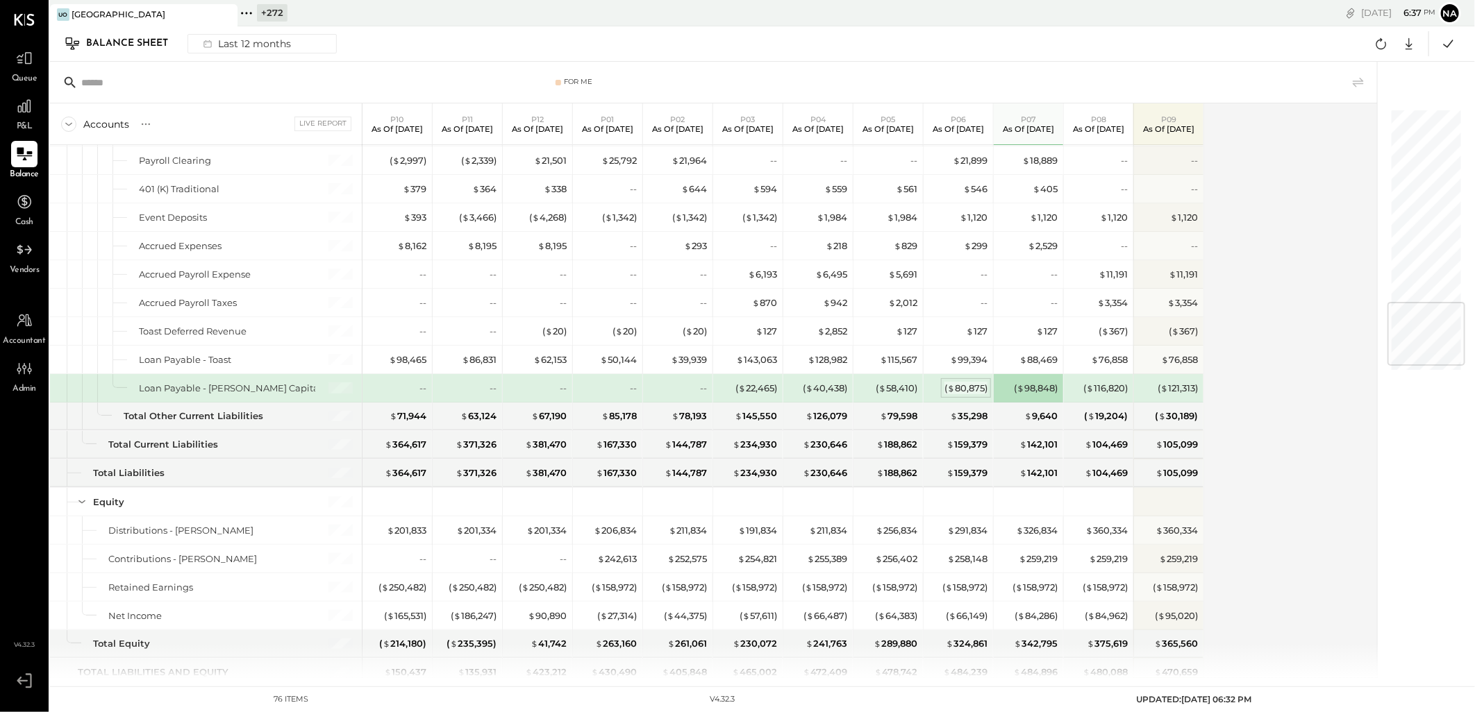
click at [983, 394] on div "( $ 80,875 )" at bounding box center [965, 388] width 43 height 13
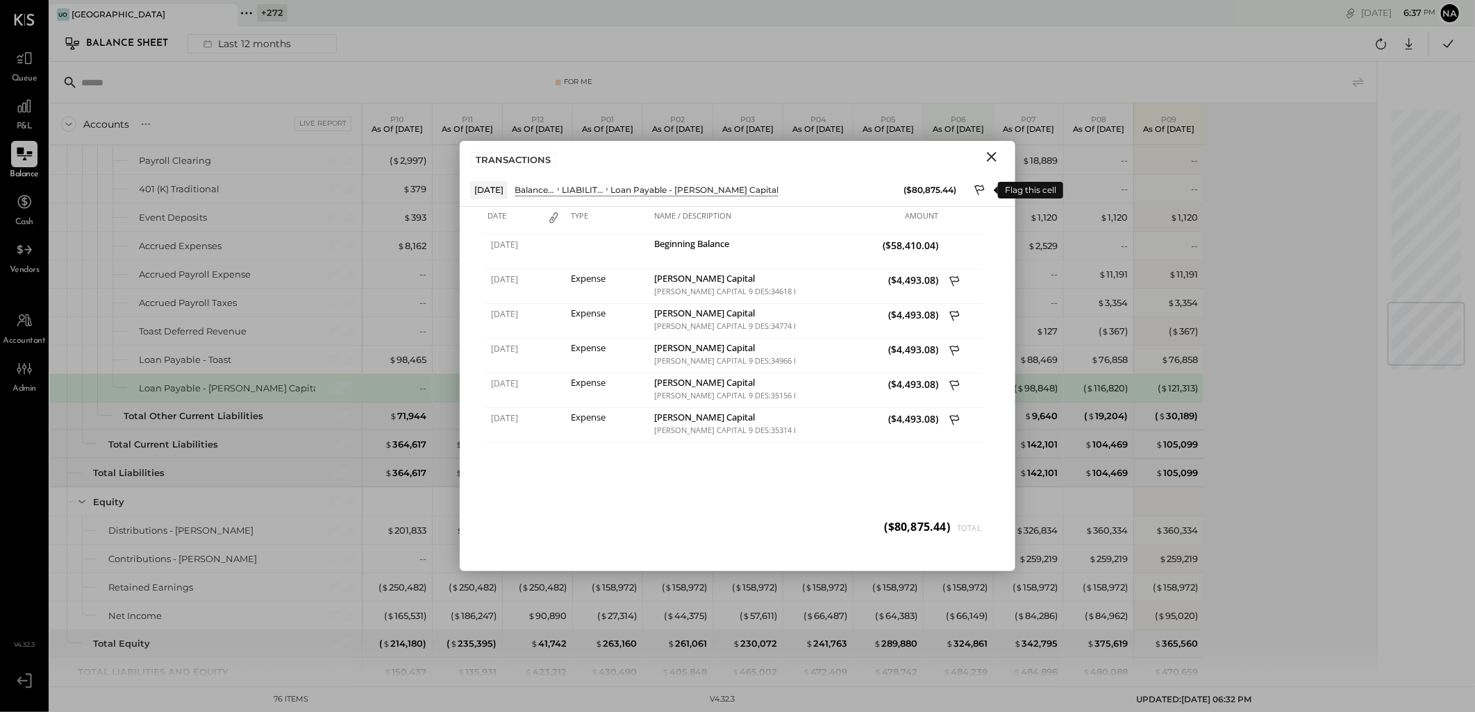
click at [975, 182] on button at bounding box center [980, 190] width 21 height 21
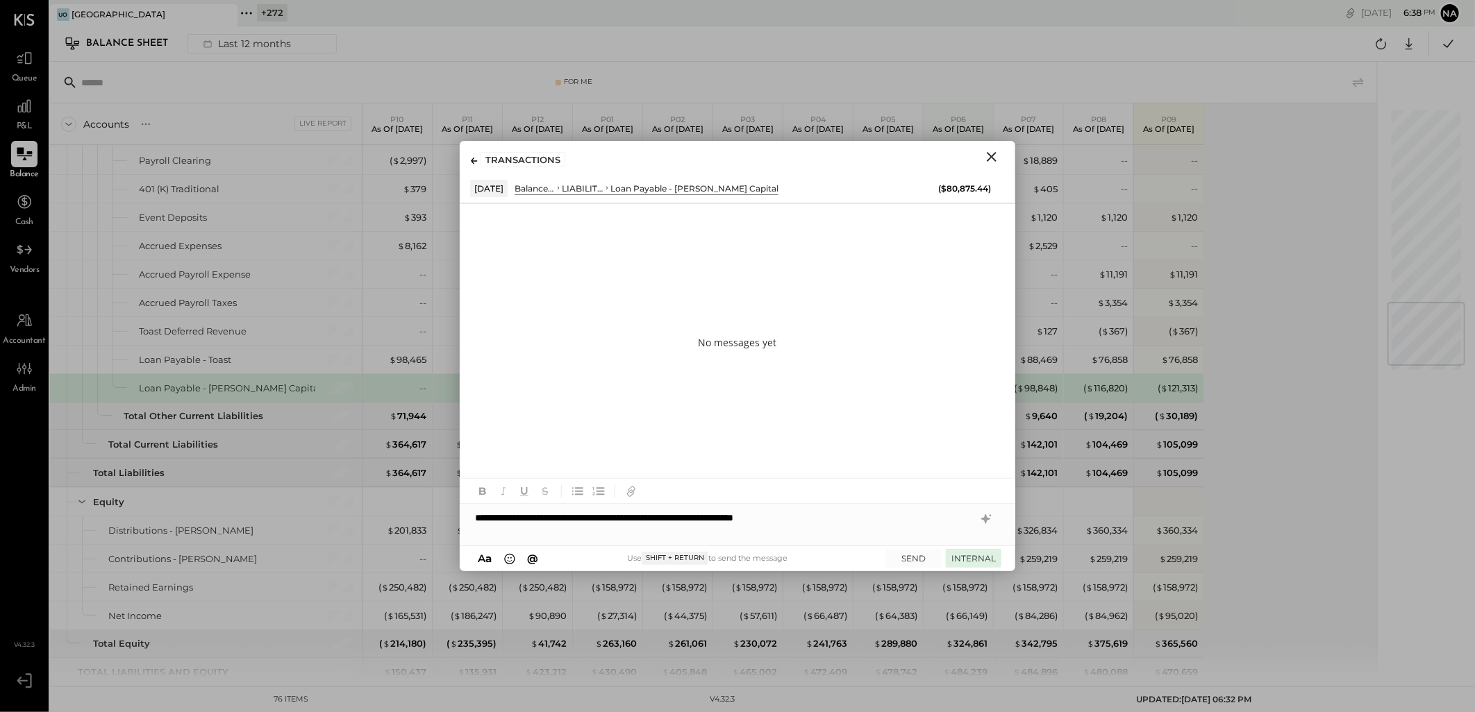
click at [973, 550] on button "INTERNAL" at bounding box center [974, 558] width 56 height 19
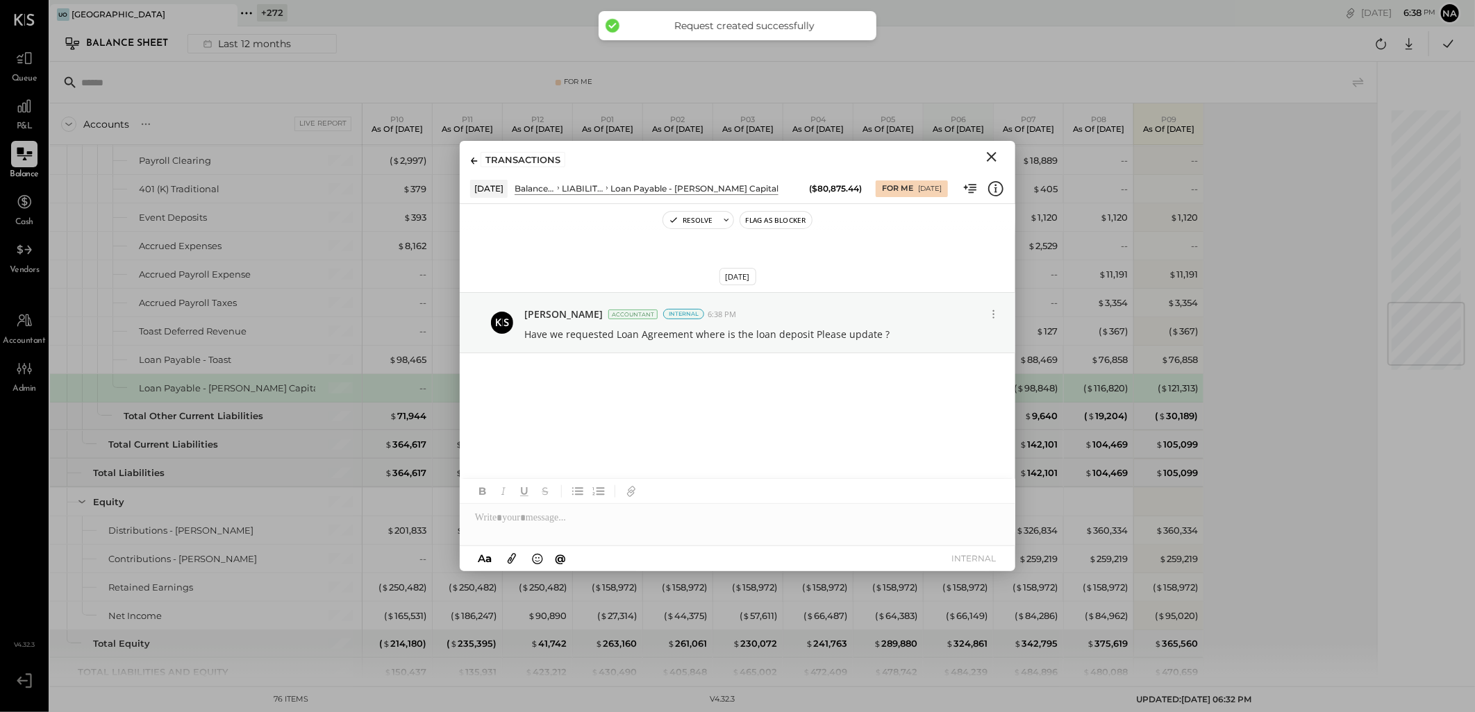
click at [998, 144] on div "TRANSACTIONS" at bounding box center [737, 157] width 555 height 32
click at [994, 153] on icon "Close" at bounding box center [992, 157] width 10 height 10
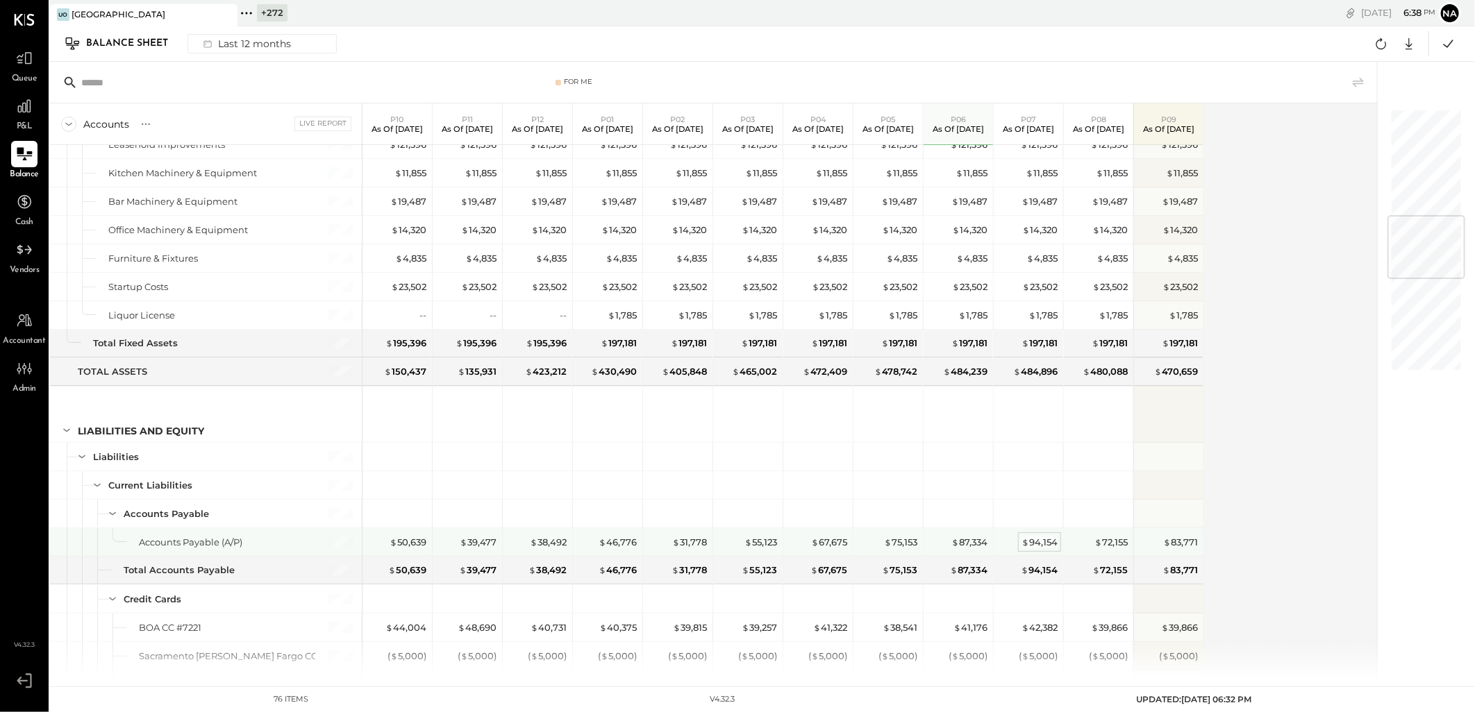
scroll to position [1050, 0]
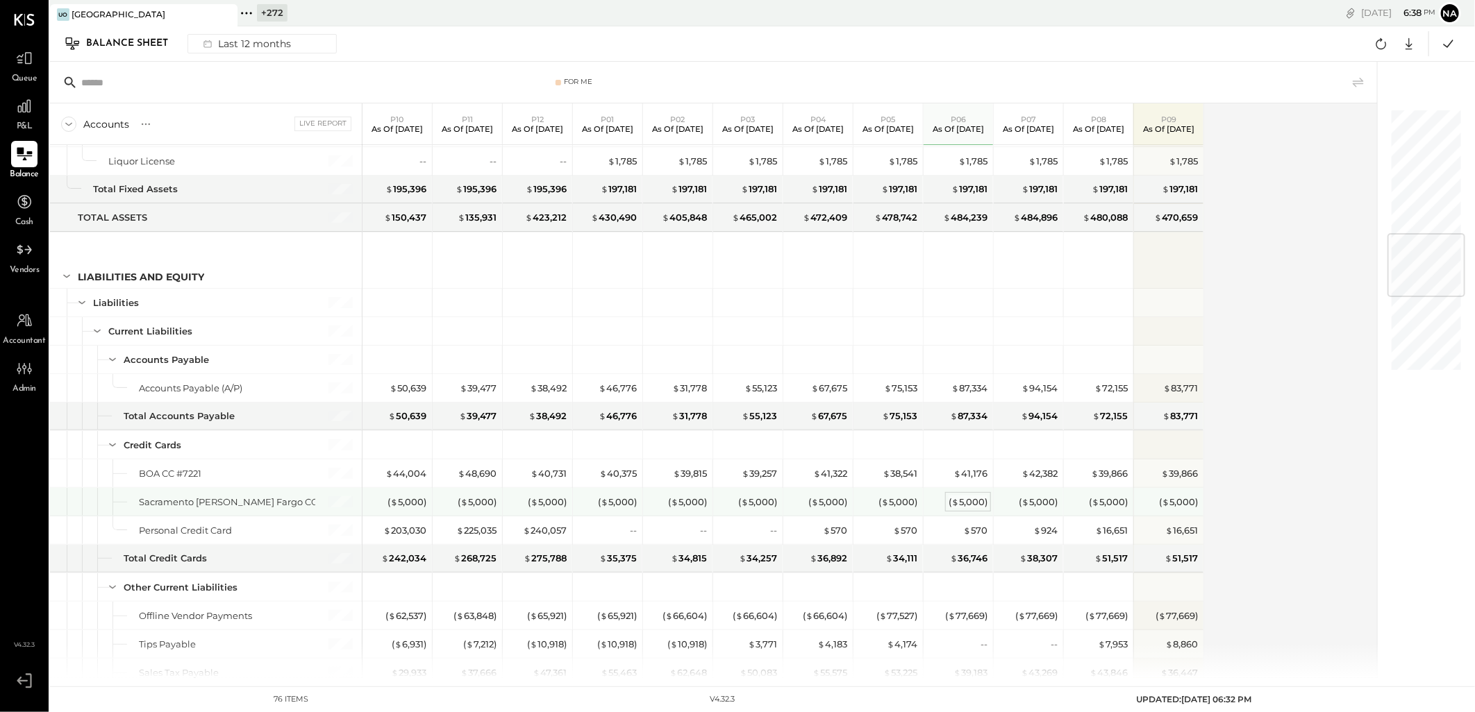
click at [967, 508] on div "( $ 5,000 )" at bounding box center [967, 502] width 39 height 13
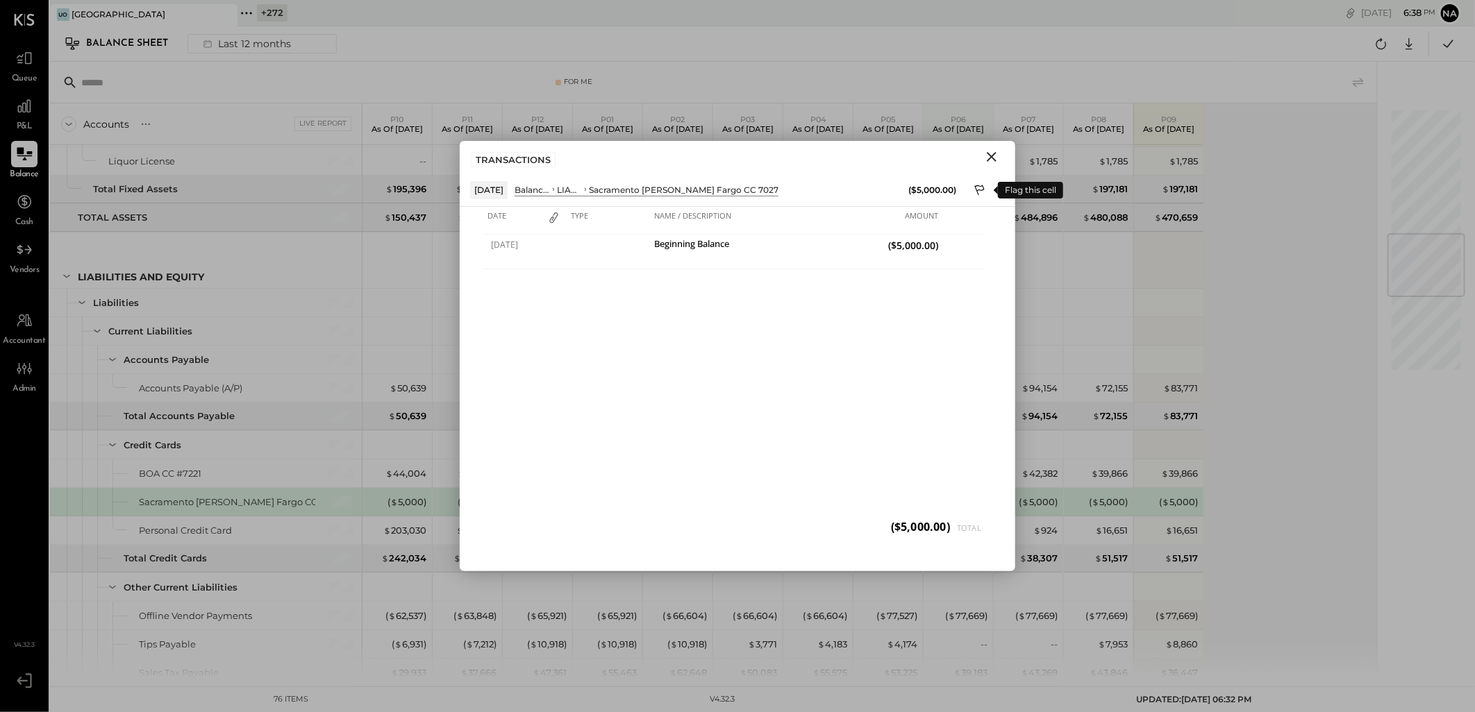
click at [984, 186] on icon at bounding box center [980, 191] width 12 height 17
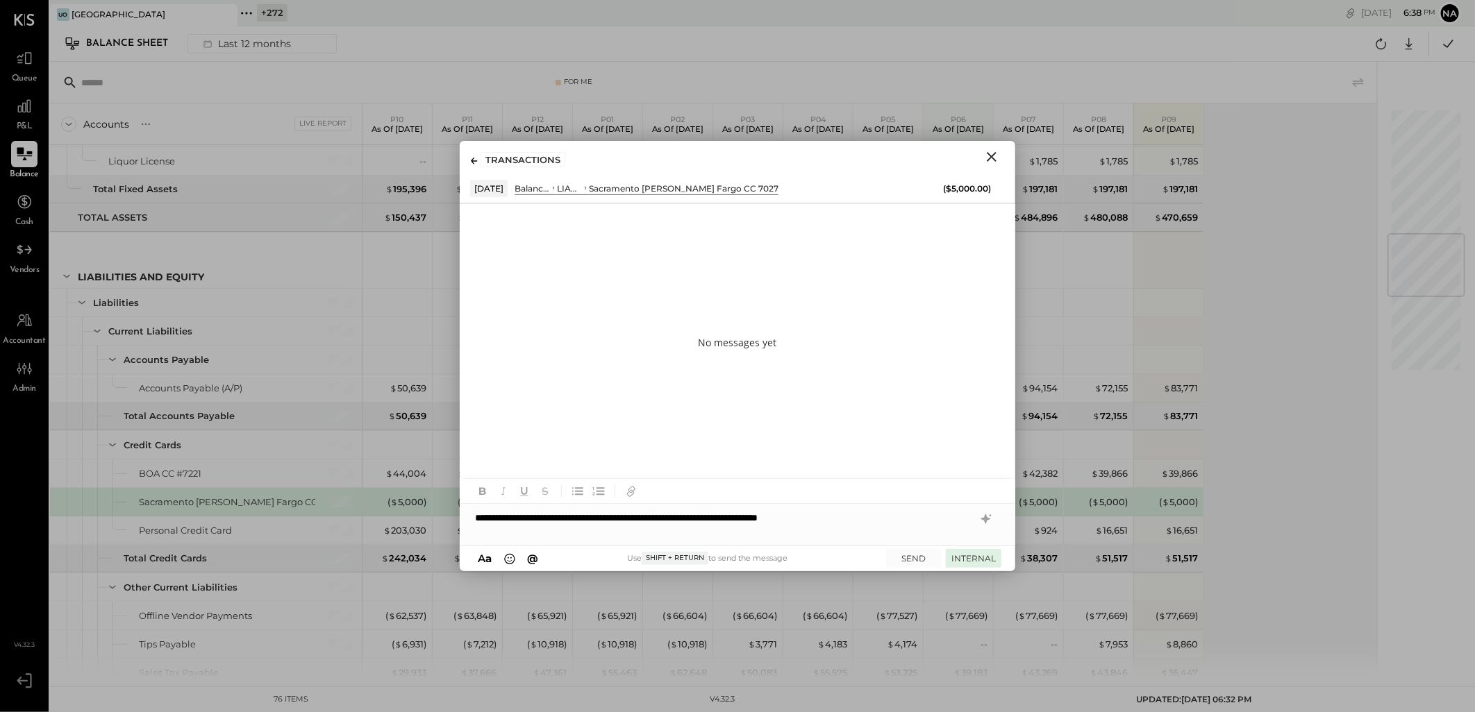
click at [968, 557] on button "INTERNAL" at bounding box center [974, 558] width 56 height 19
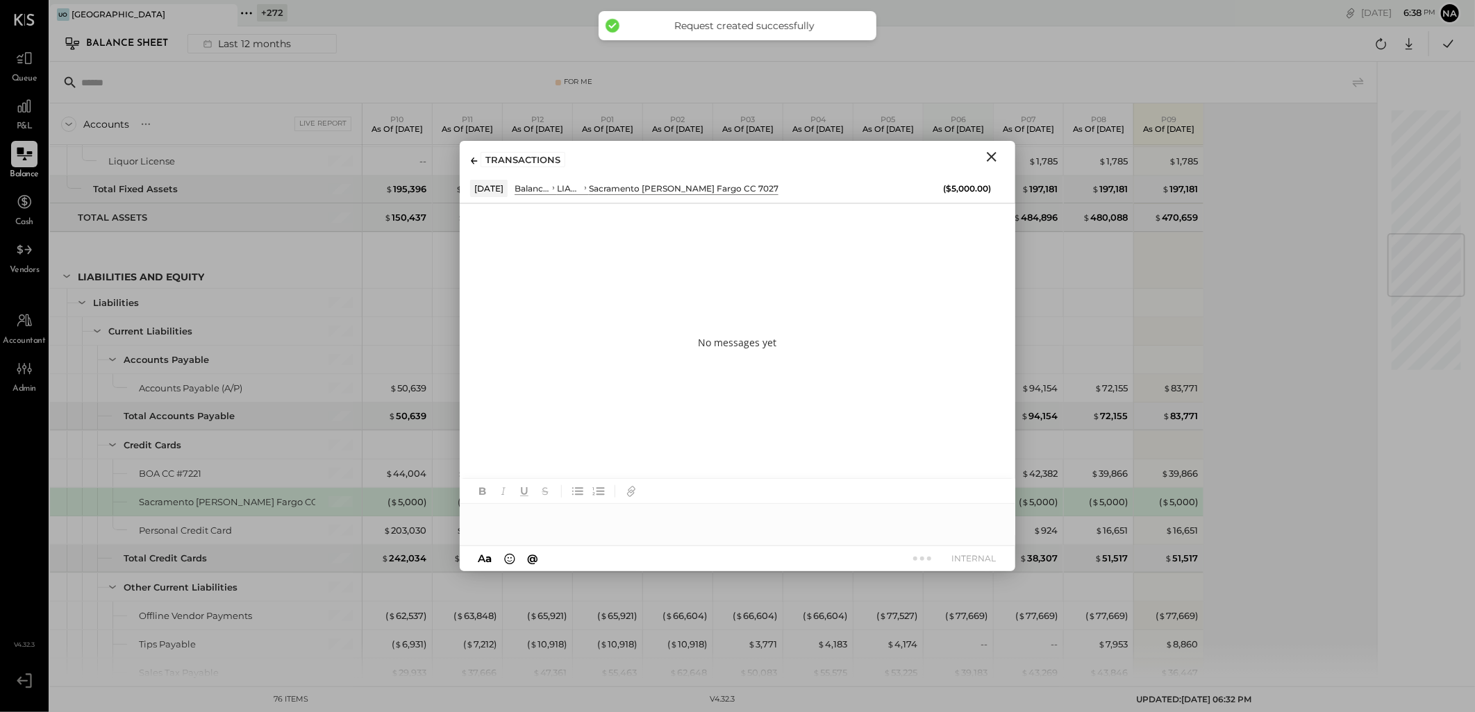
click at [990, 156] on icon "Close" at bounding box center [992, 157] width 10 height 10
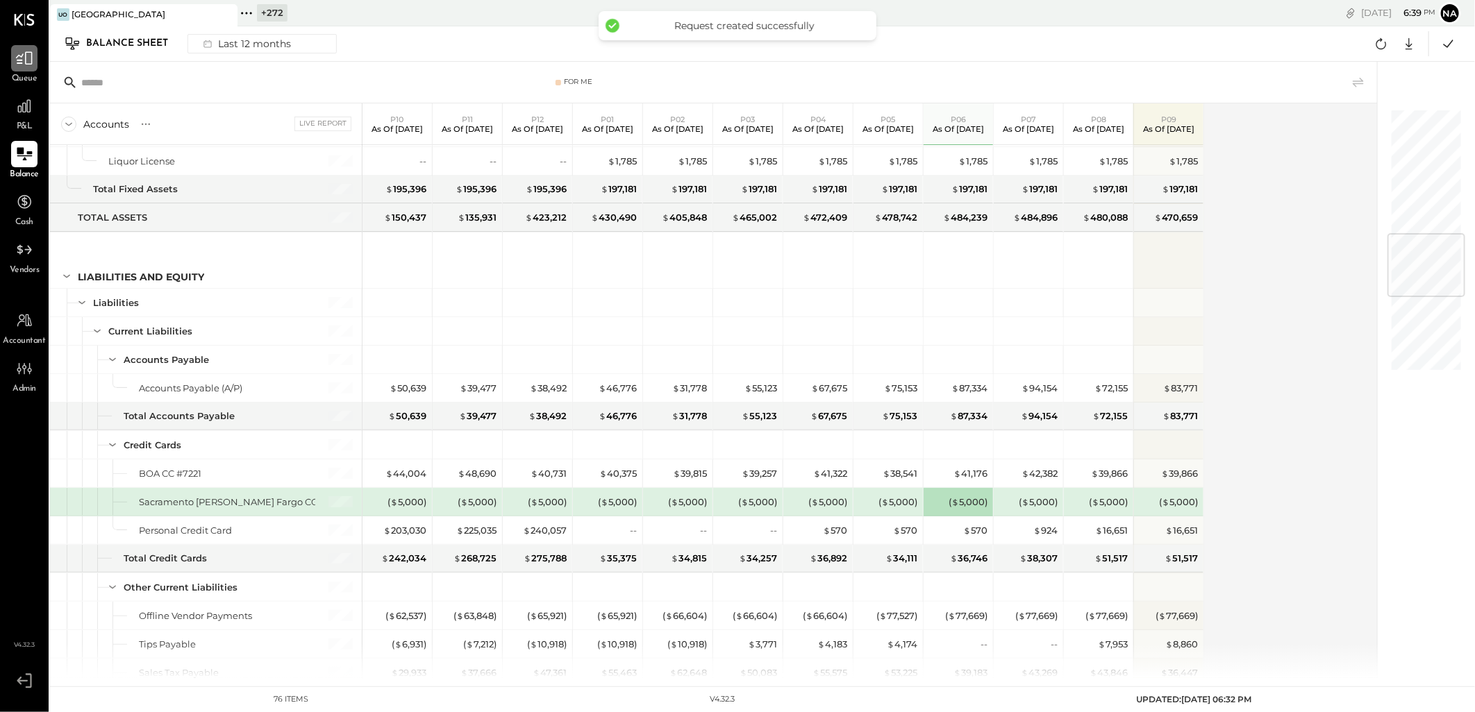
click at [24, 68] on div at bounding box center [24, 58] width 26 height 26
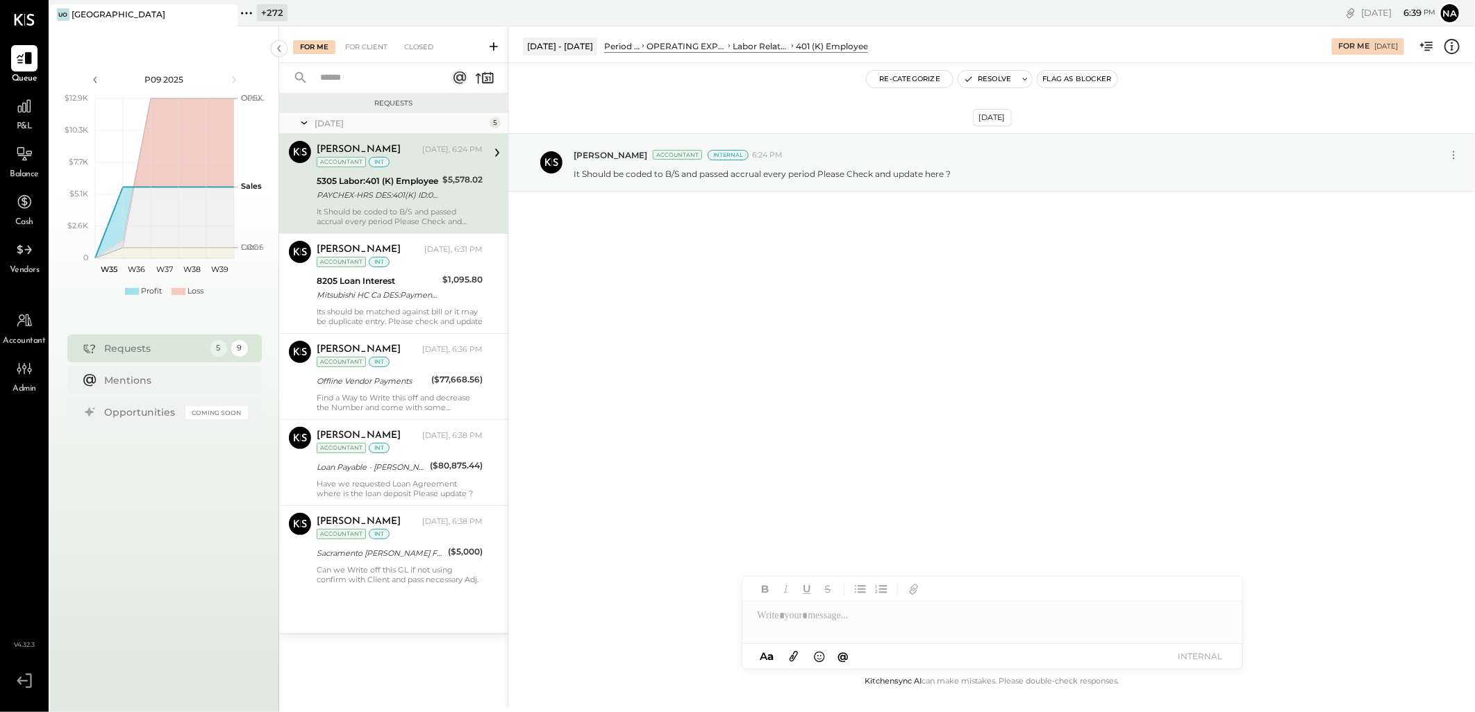
click at [436, 214] on div "It Should be coded to B/S and passed accrual every period Please Check and upda…" at bounding box center [400, 216] width 166 height 19
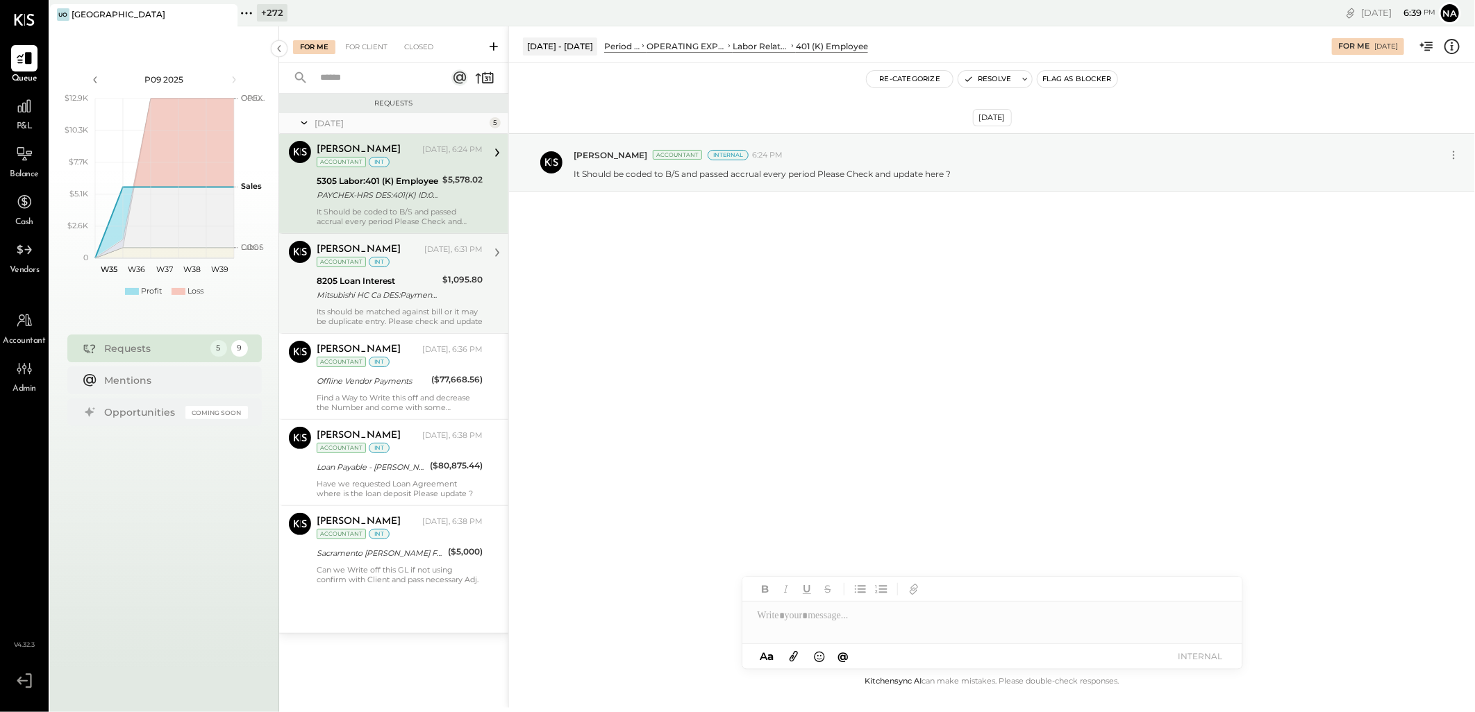
click at [389, 292] on div "Mitsubishi HC Ca DES:Payment ID:[PHONE_NUMBER] INDN:UoB of [GEOGRAPHIC_DATA] ID…" at bounding box center [377, 295] width 121 height 14
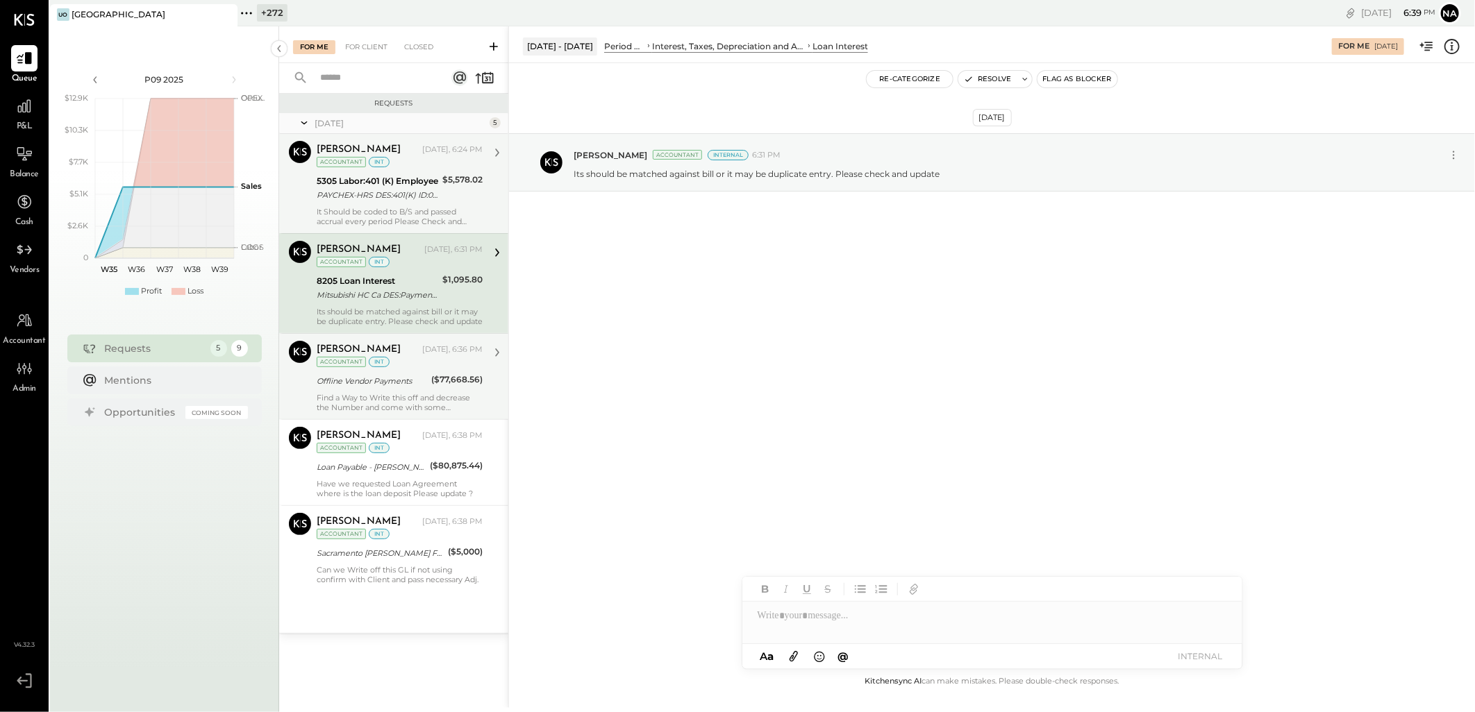
click at [405, 396] on div "Find a Way to Write this off and decrease the Number and come with some suggest…" at bounding box center [400, 402] width 166 height 19
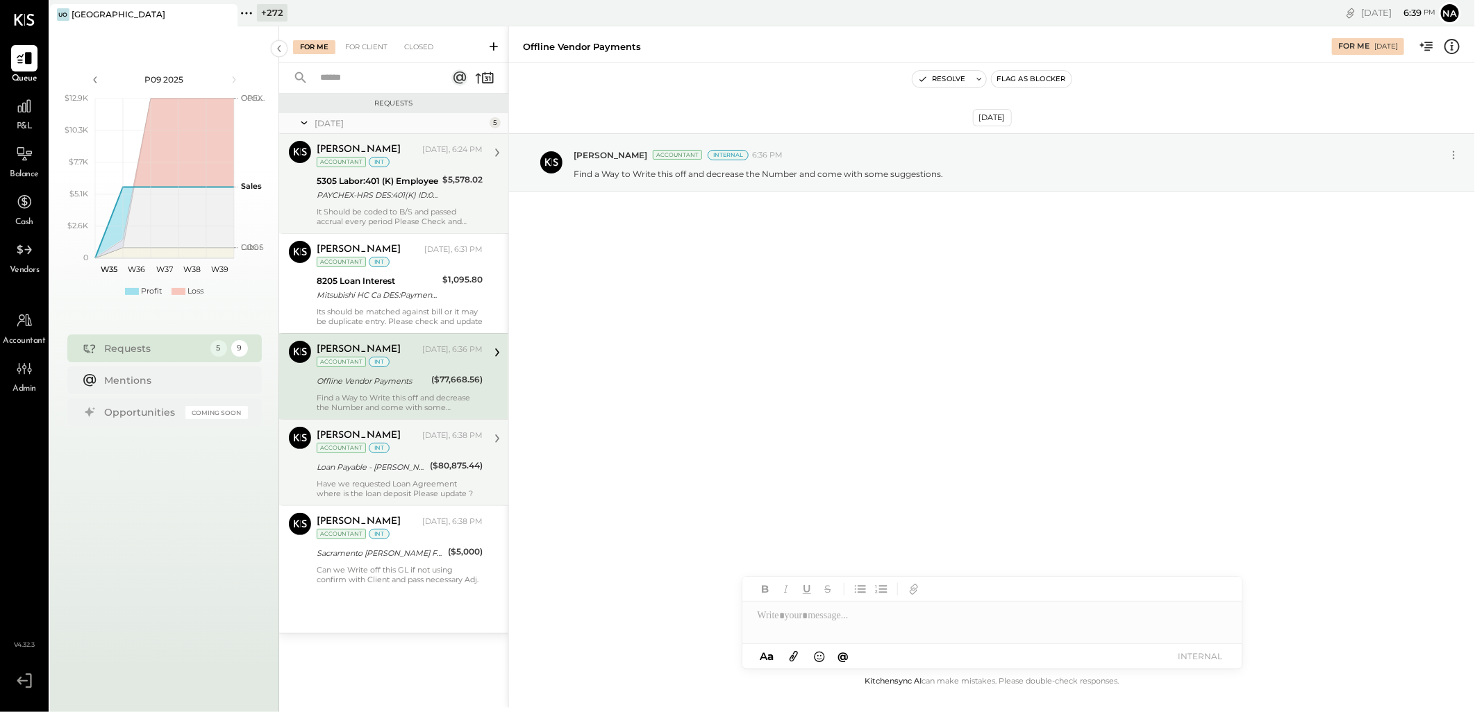
click at [373, 486] on div "Have we requested Loan Agreement where is the loan deposit Please update ?" at bounding box center [400, 488] width 166 height 19
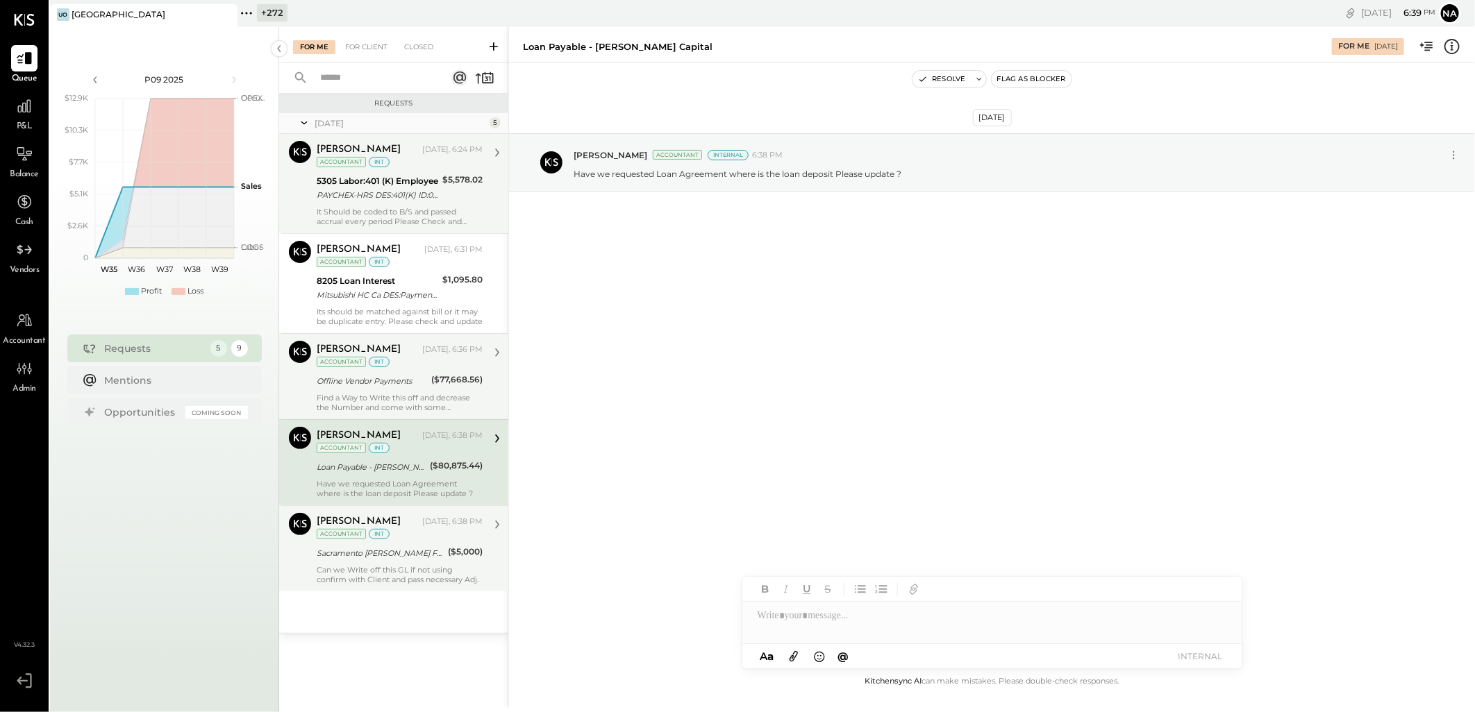
click at [391, 557] on div "Sacramento [PERSON_NAME] Fargo CC 7027" at bounding box center [380, 553] width 127 height 14
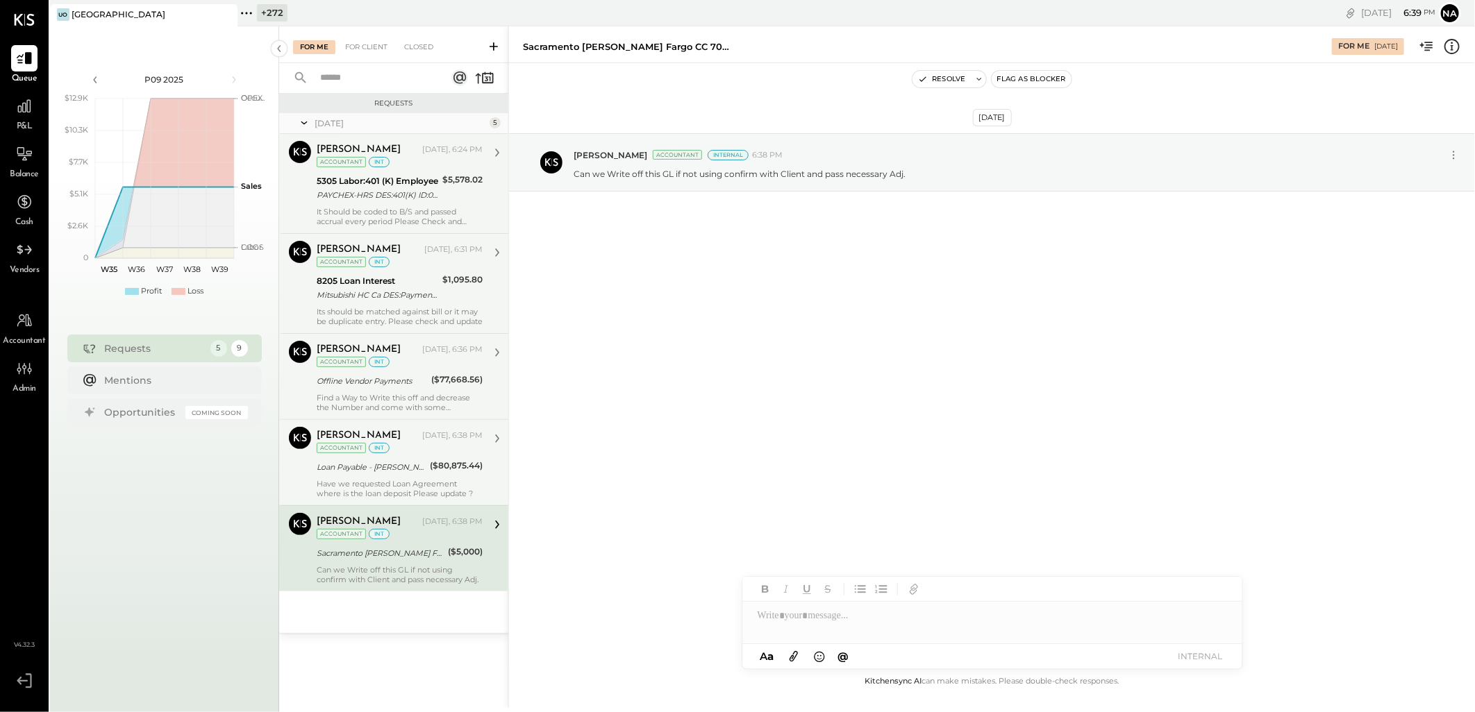
click at [420, 317] on div "Its should be matched against bill or it may be duplicate entry. Please check a…" at bounding box center [400, 316] width 166 height 19
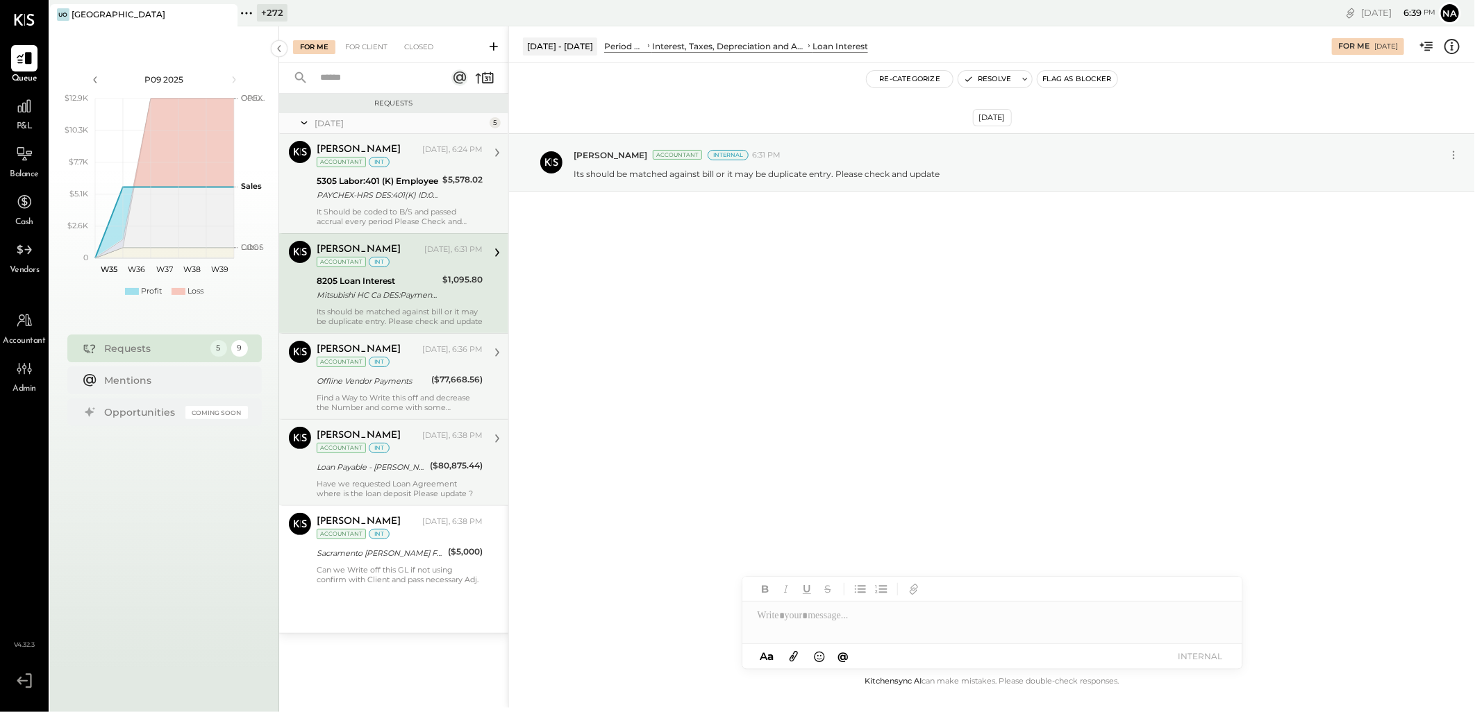
click at [401, 491] on div "Have we requested Loan Agreement where is the loan deposit Please update ?" at bounding box center [400, 488] width 166 height 19
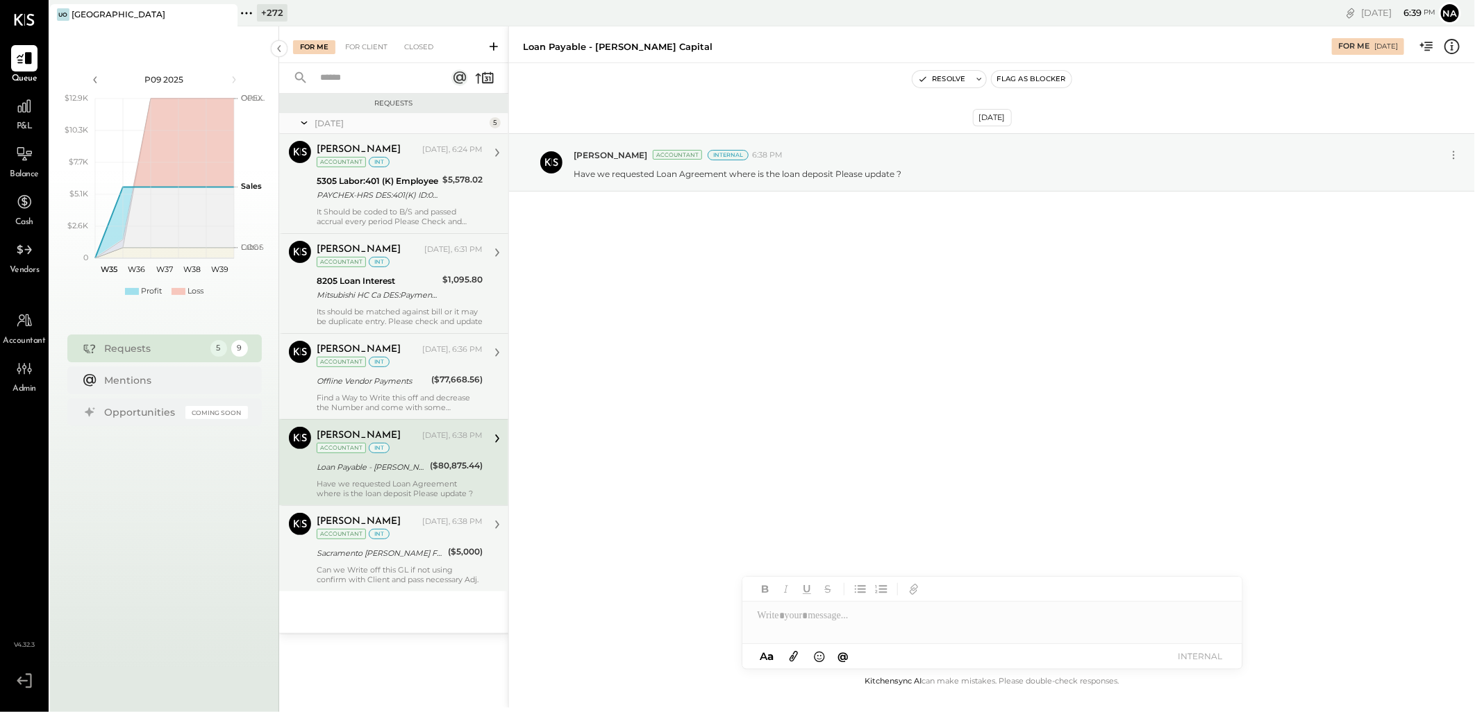
click at [394, 560] on div "Sacramento [PERSON_NAME] Fargo CC 7027" at bounding box center [380, 553] width 127 height 14
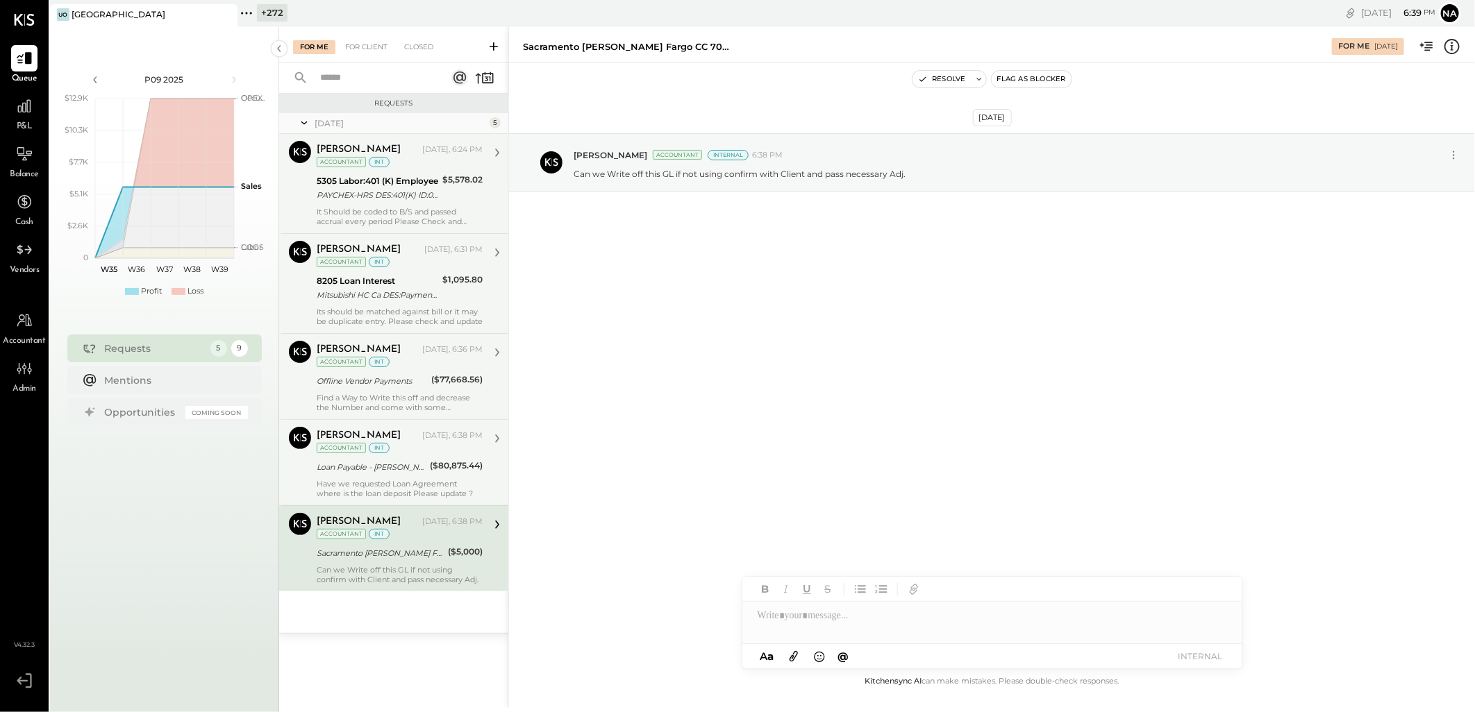
click at [399, 394] on div "Find a Way to Write this off and decrease the Number and come with some suggest…" at bounding box center [400, 402] width 166 height 19
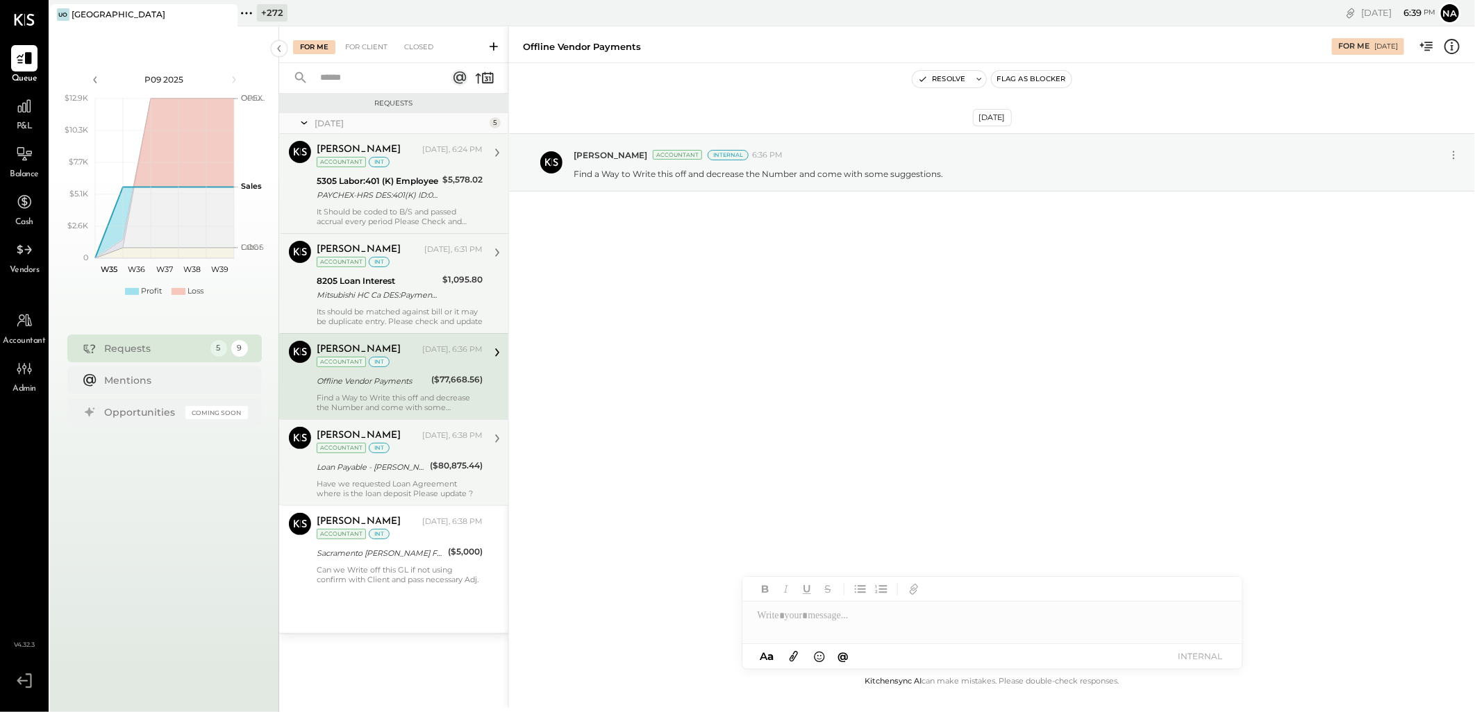
click at [399, 312] on div "Its should be matched against bill or it may be duplicate entry. Please check a…" at bounding box center [400, 316] width 166 height 19
